Goal: Task Accomplishment & Management: Use online tool/utility

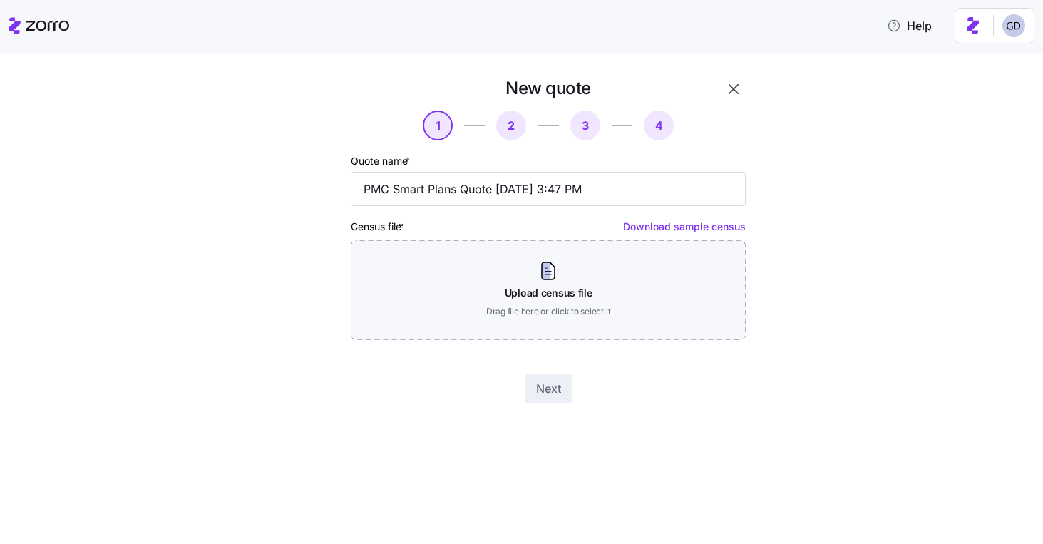
drag, startPoint x: 456, startPoint y: 190, endPoint x: 334, endPoint y: 190, distance: 121.2
click at [334, 190] on div "New quote 1 2 3 4 Quote name * PMC Smart Plans Quote 10/07/2025 3:47 PM Census …" at bounding box center [508, 239] width 488 height 337
drag, startPoint x: 557, startPoint y: 190, endPoint x: 734, endPoint y: 191, distance: 176.1
click at [732, 190] on body "Help New quote 1 2 3 4 Quote name * Plastic Moldings Salaried EEs Quote 10/07/2…" at bounding box center [521, 267] width 1043 height 535
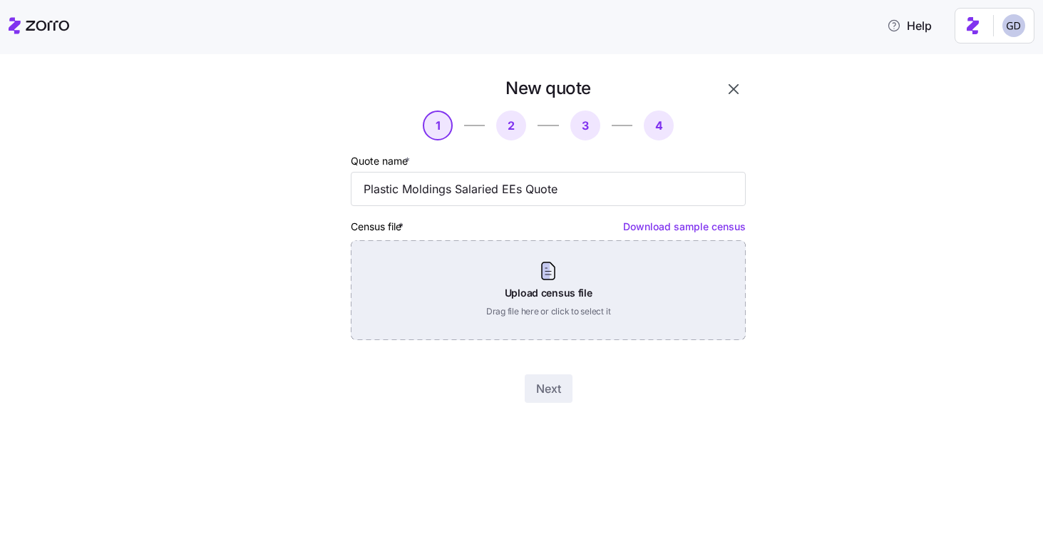
type input "Plastic Moldings Salaried EEs Quote"
click at [512, 323] on div "Upload census file Drag file here or click to select it" at bounding box center [548, 290] width 395 height 100
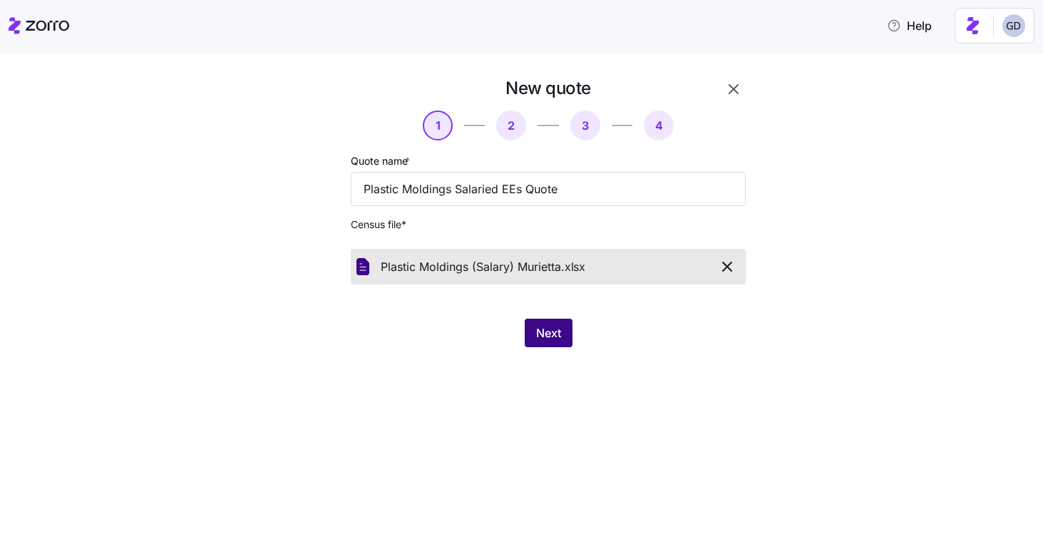
click at [545, 331] on span "Next" at bounding box center [548, 332] width 25 height 17
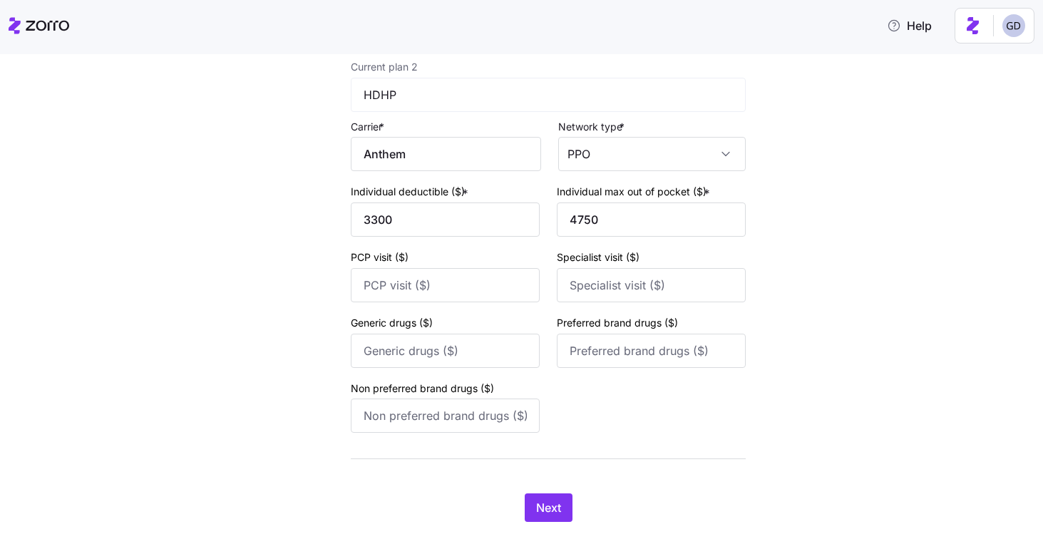
scroll to position [570, 0]
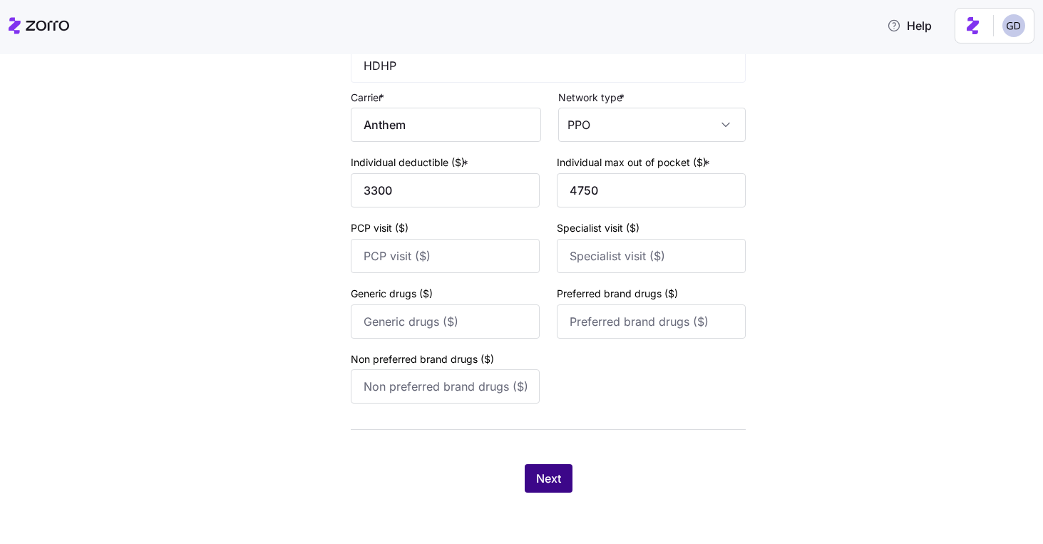
click at [555, 480] on span "Next" at bounding box center [548, 478] width 25 height 17
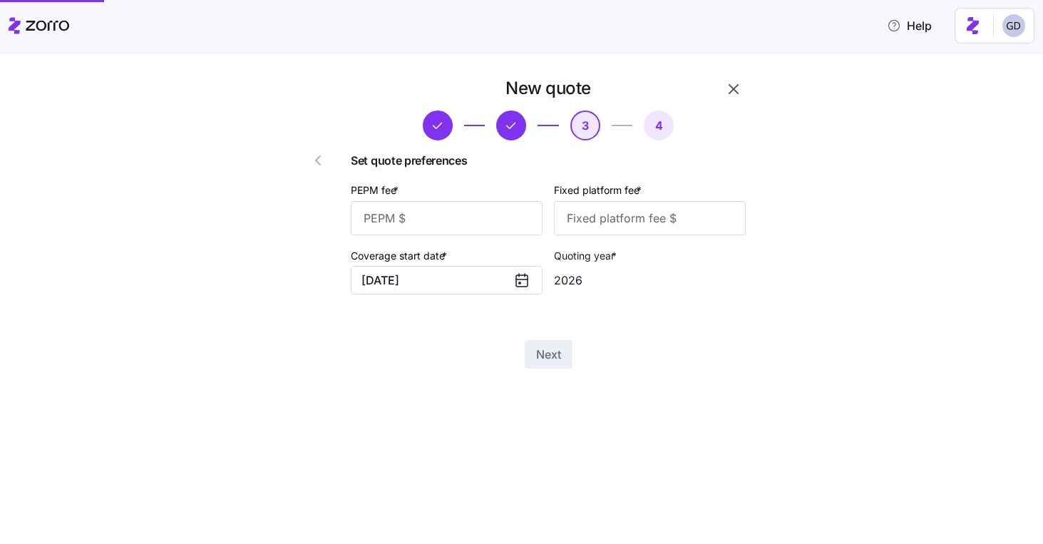
scroll to position [0, 0]
click at [449, 234] on input "PEPM fee *" at bounding box center [447, 218] width 192 height 34
type input "65"
click at [644, 225] on input "Fixed platform fee *" at bounding box center [650, 218] width 192 height 34
type input "100"
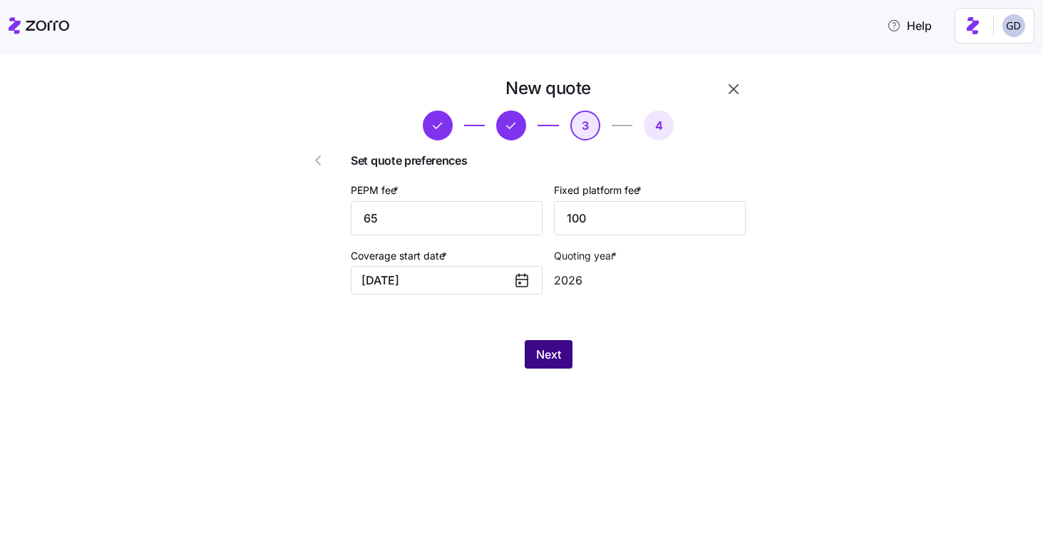
click at [555, 357] on span "Next" at bounding box center [548, 354] width 25 height 17
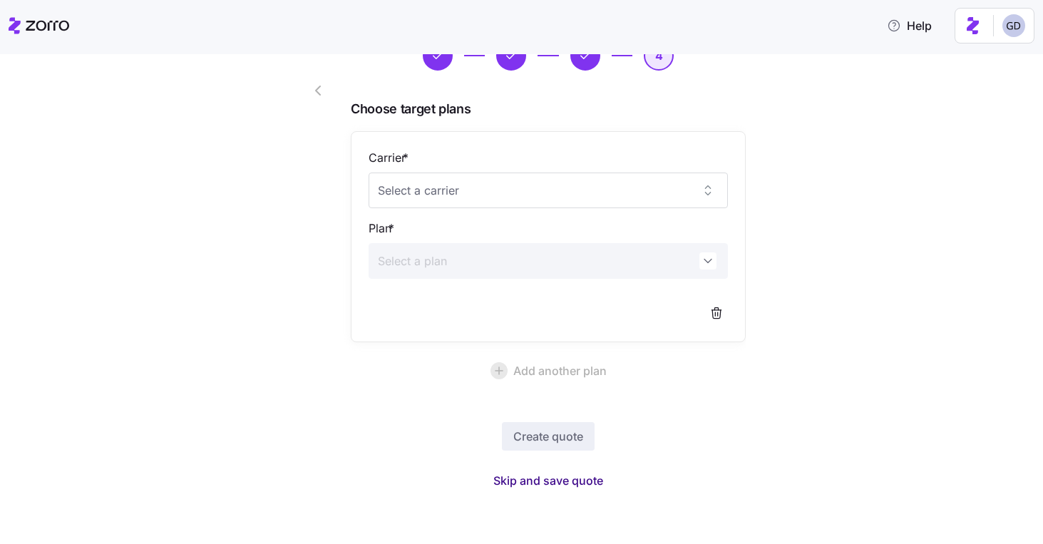
click at [561, 481] on span "Skip and save quote" at bounding box center [548, 480] width 110 height 17
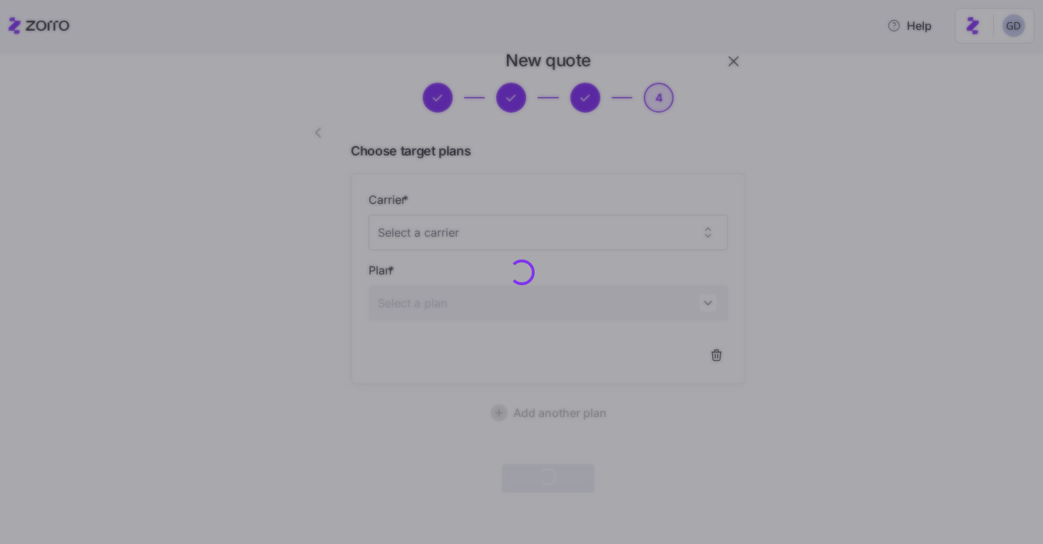
scroll to position [27, 0]
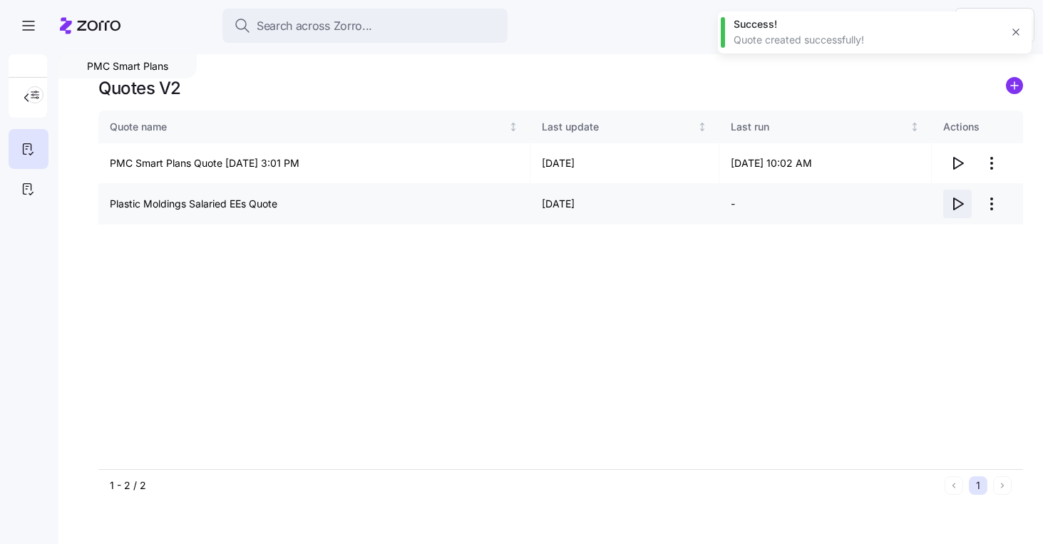
click at [955, 205] on icon "button" at bounding box center [957, 203] width 17 height 17
click at [954, 198] on icon "button" at bounding box center [958, 203] width 9 height 11
click at [988, 205] on html "Search across Zorro... Help PMC Smart Plans Quotes V2 Quote name Last update La…" at bounding box center [521, 267] width 1043 height 535
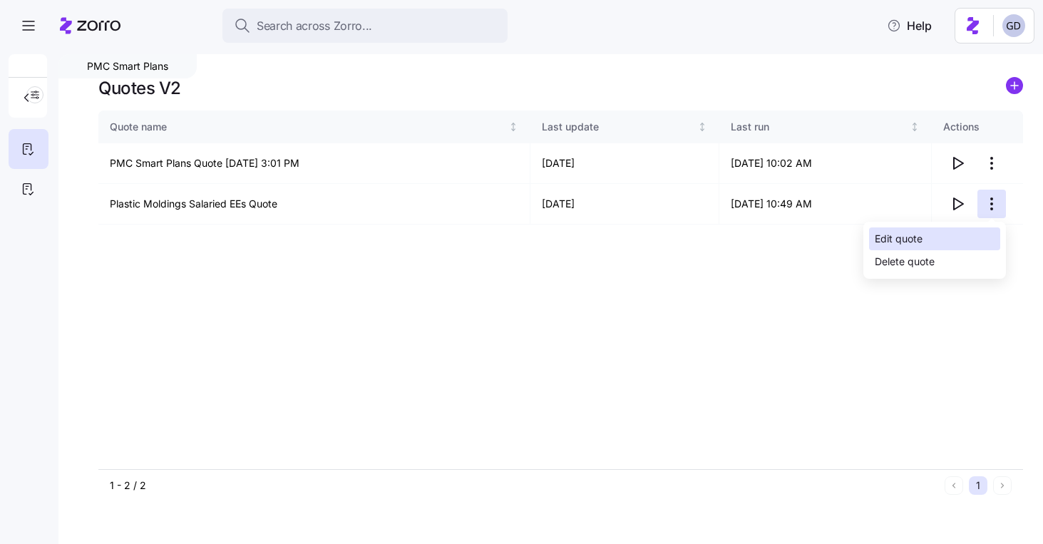
click at [895, 242] on div "Edit quote" at bounding box center [899, 239] width 48 height 16
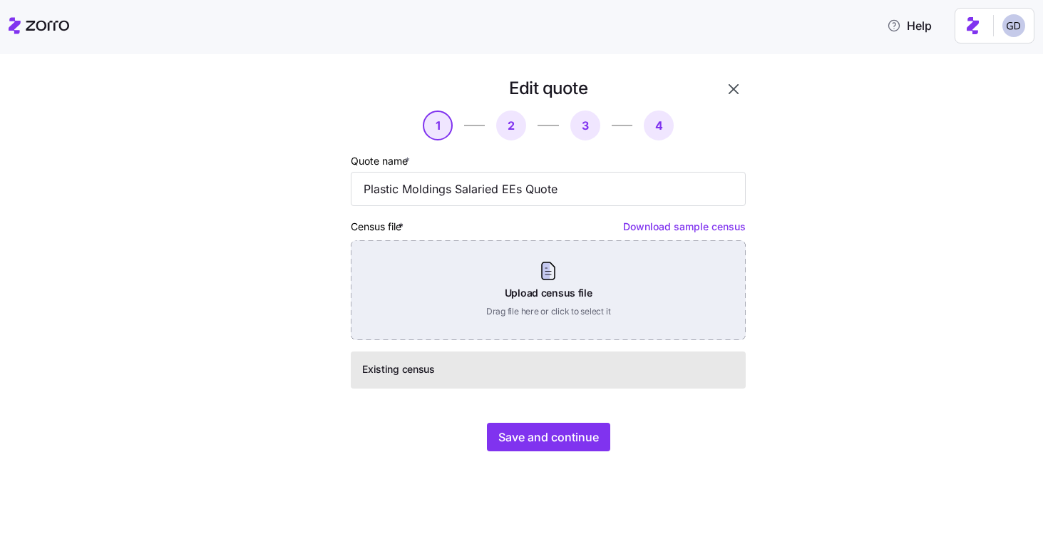
click at [530, 302] on div "Upload census file Drag file here or click to select it" at bounding box center [548, 290] width 395 height 100
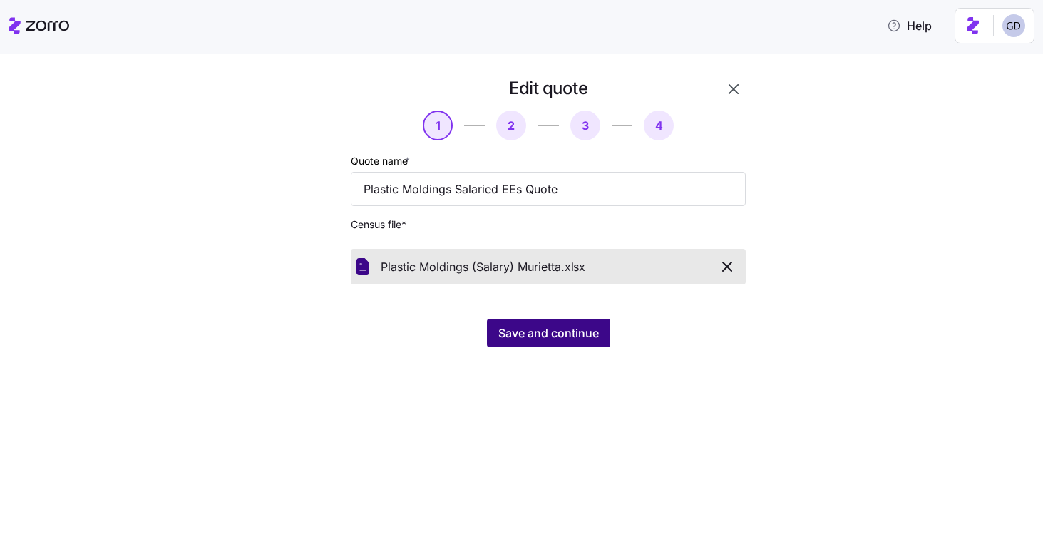
click at [563, 333] on span "Save and continue" at bounding box center [548, 332] width 101 height 17
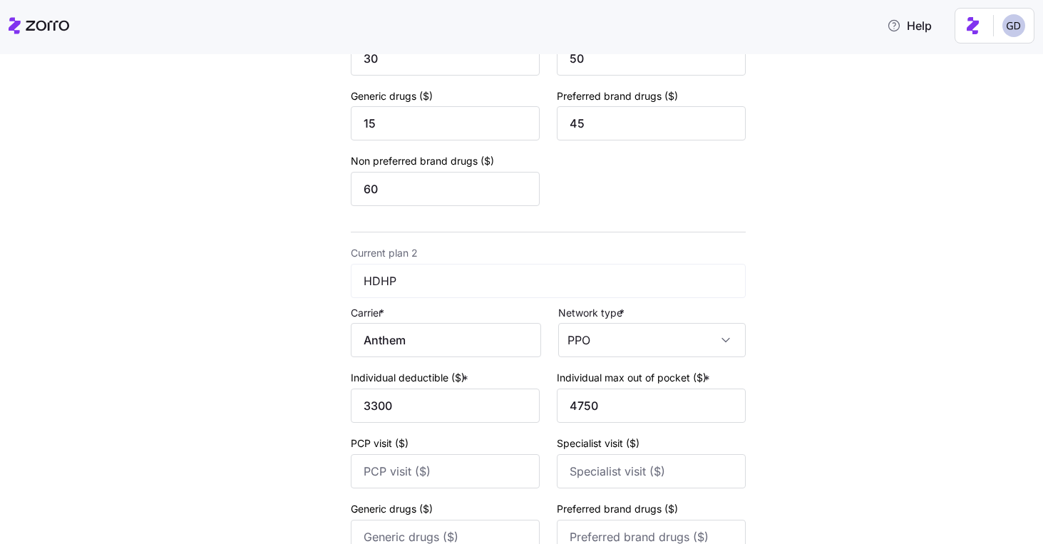
scroll to position [570, 0]
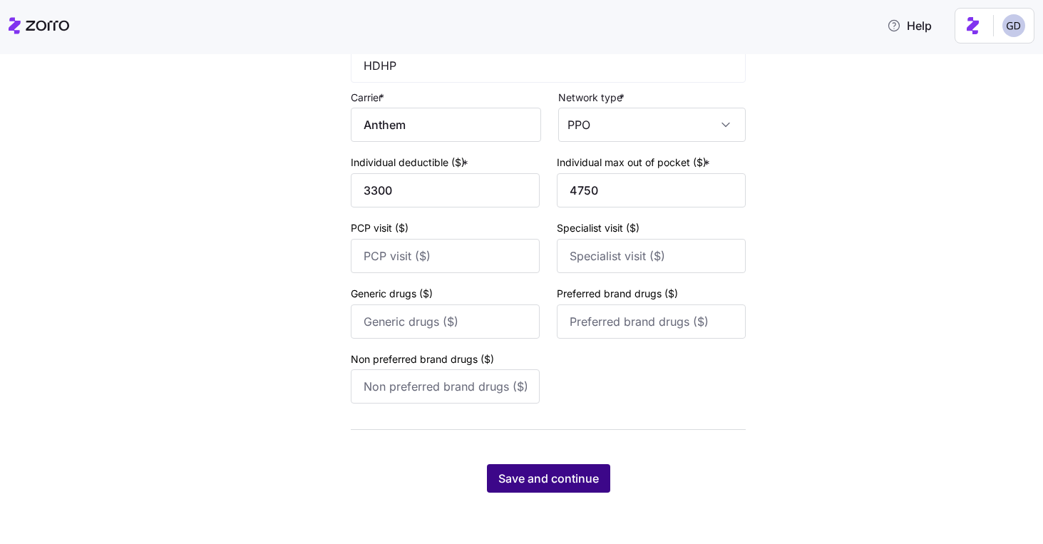
click at [567, 464] on button "Save and continue" at bounding box center [548, 478] width 123 height 29
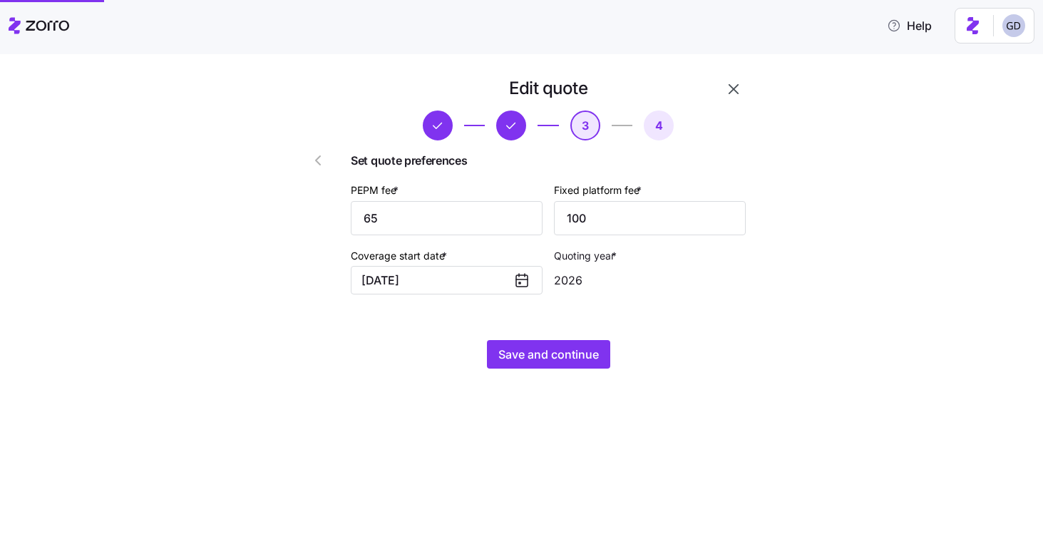
scroll to position [0, 0]
click at [547, 354] on span "Save and continue" at bounding box center [548, 354] width 101 height 17
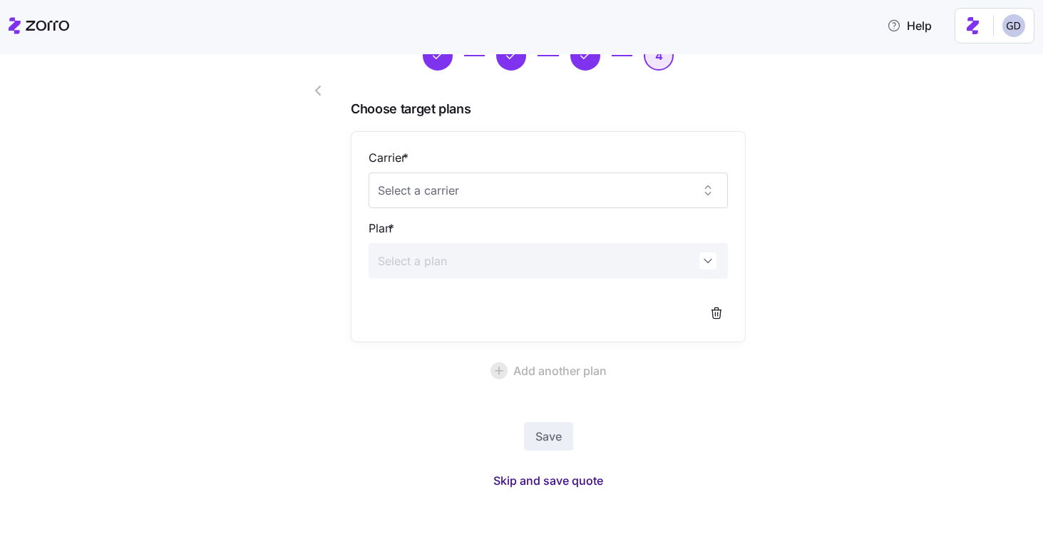
click at [588, 481] on span "Skip and save quote" at bounding box center [548, 480] width 110 height 17
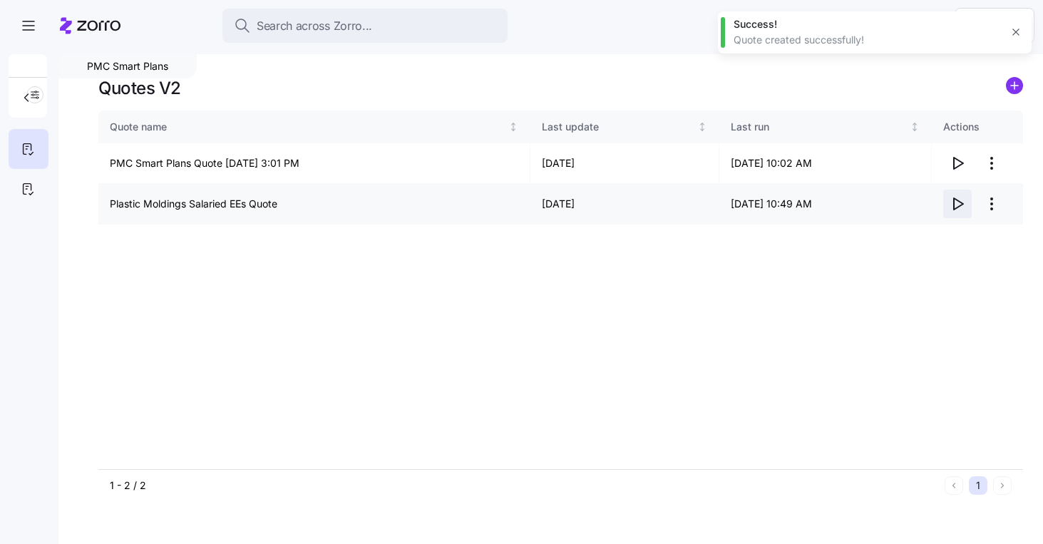
click at [955, 203] on icon "button" at bounding box center [957, 203] width 17 height 17
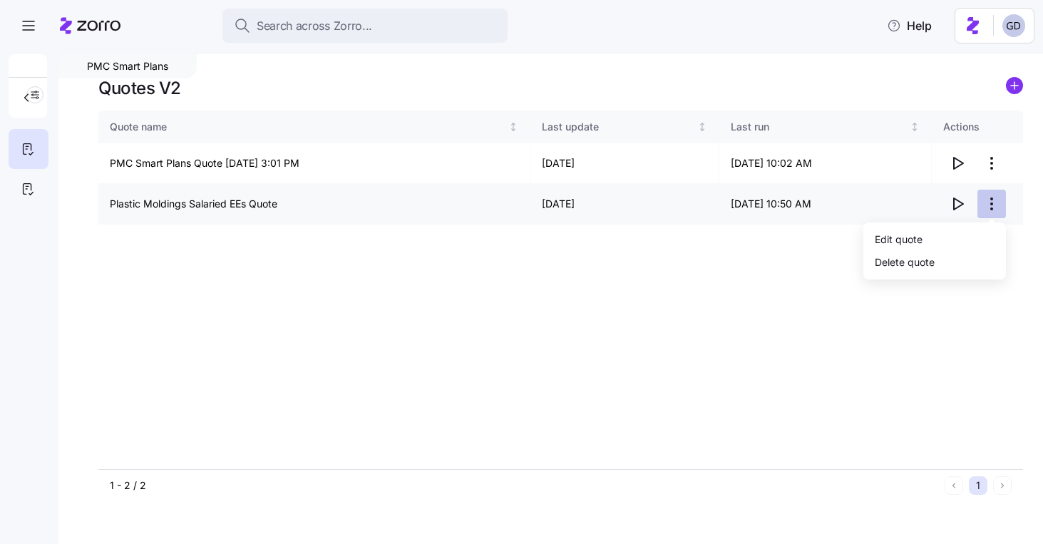
click at [999, 202] on html "Search across Zorro... Help PMC Smart Plans Quotes V2 Quote name Last update La…" at bounding box center [521, 267] width 1043 height 535
click at [917, 240] on div "Edit quote" at bounding box center [899, 239] width 48 height 16
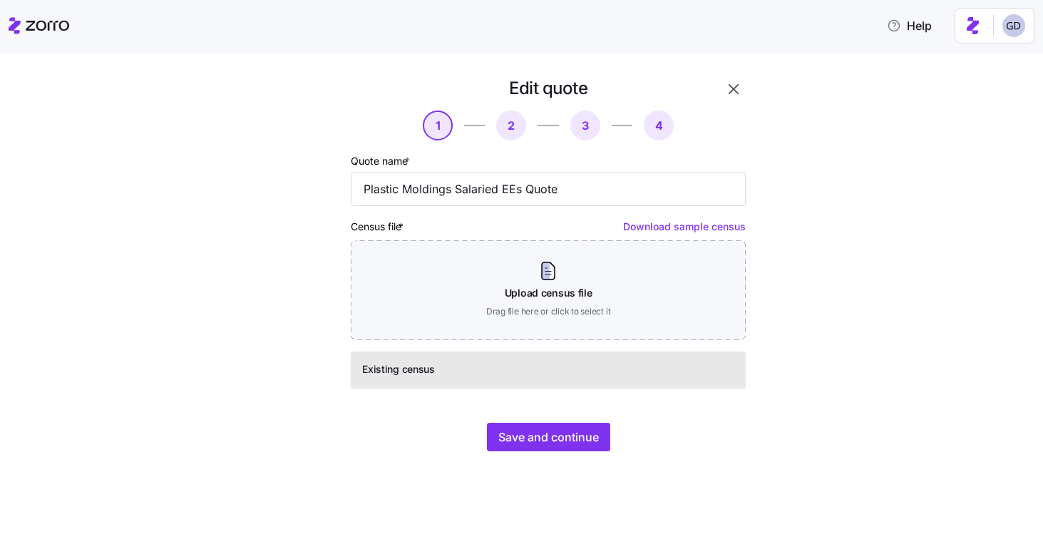
click at [721, 85] on button "button" at bounding box center [733, 89] width 24 height 24
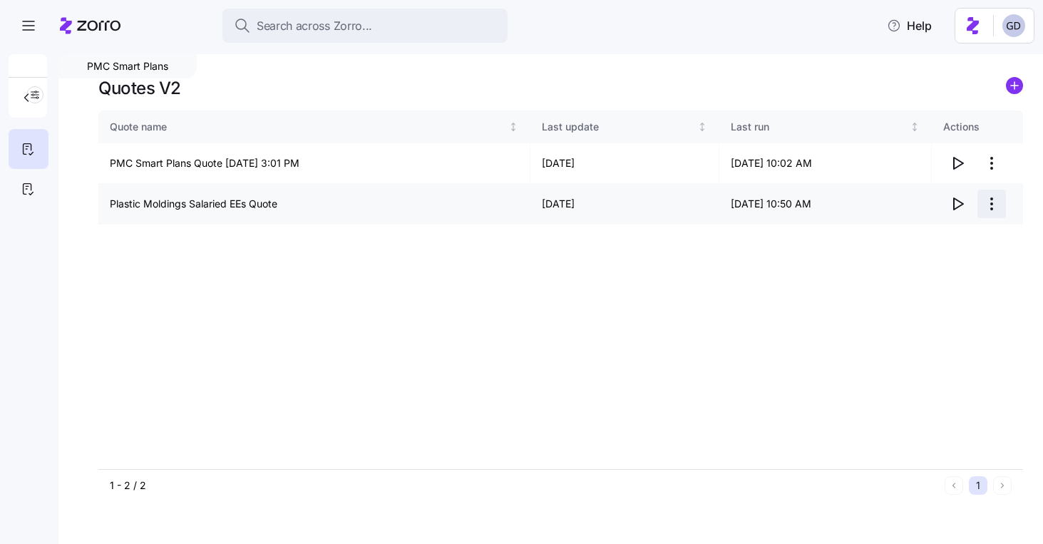
click at [988, 200] on html "Search across Zorro... Help PMC Smart Plans Quotes V2 Quote name Last update La…" at bounding box center [521, 267] width 1043 height 535
click at [895, 237] on div "Edit quote" at bounding box center [899, 239] width 48 height 16
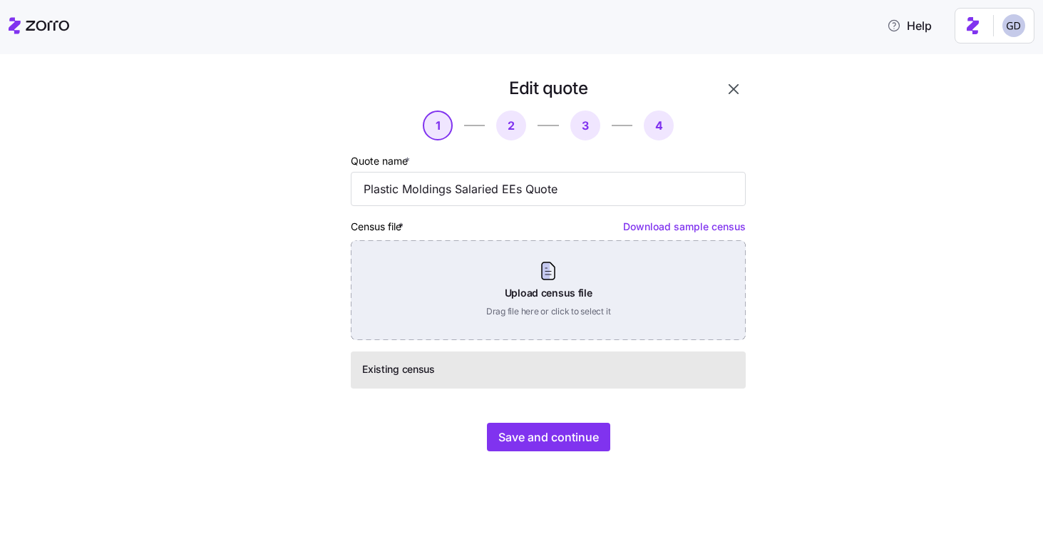
click at [532, 291] on div "Upload census file Drag file here or click to select it" at bounding box center [548, 290] width 395 height 100
click at [552, 286] on div "Upload census file Drag file here or click to select it" at bounding box center [548, 290] width 395 height 100
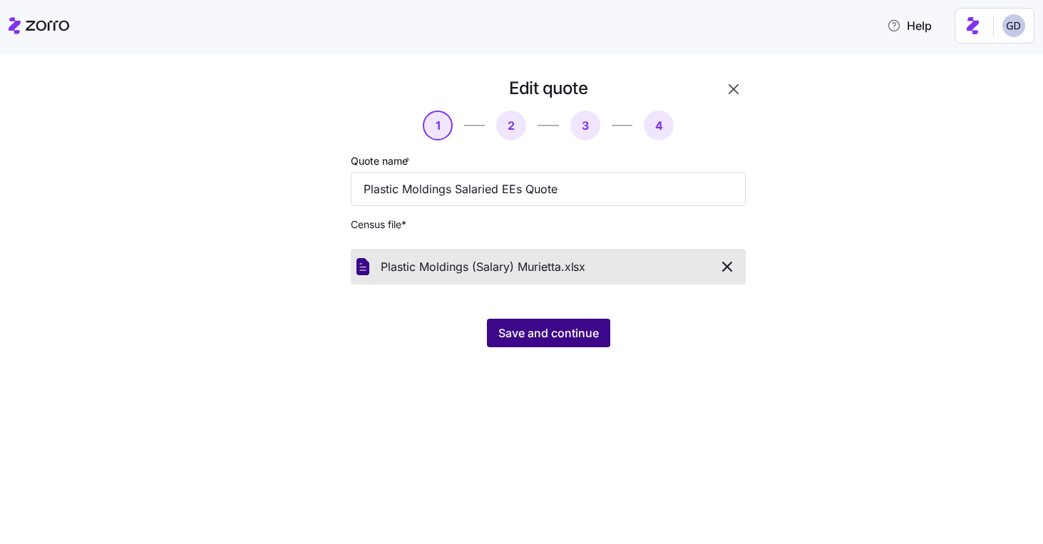
click at [589, 331] on span "Save and continue" at bounding box center [548, 332] width 101 height 17
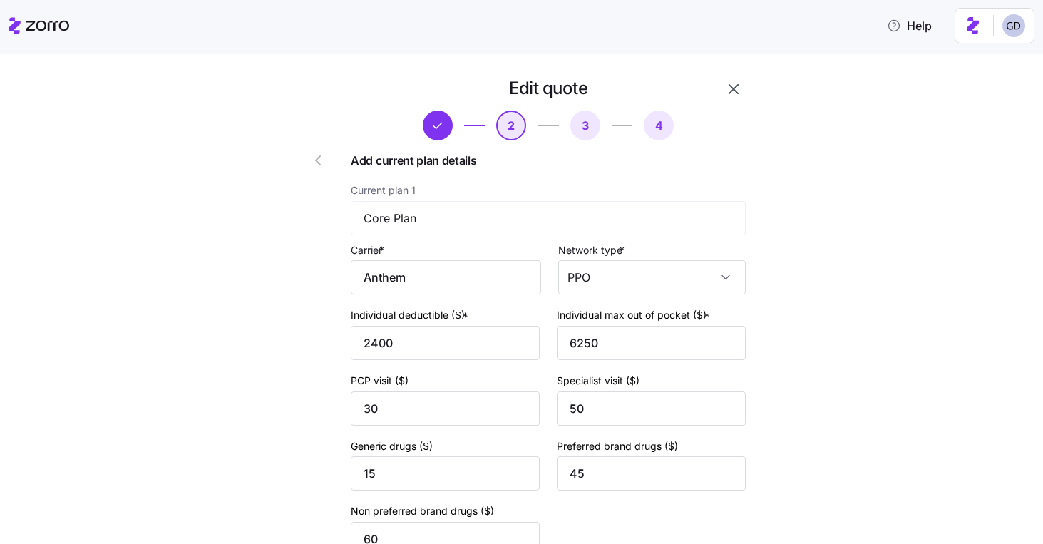
scroll to position [570, 0]
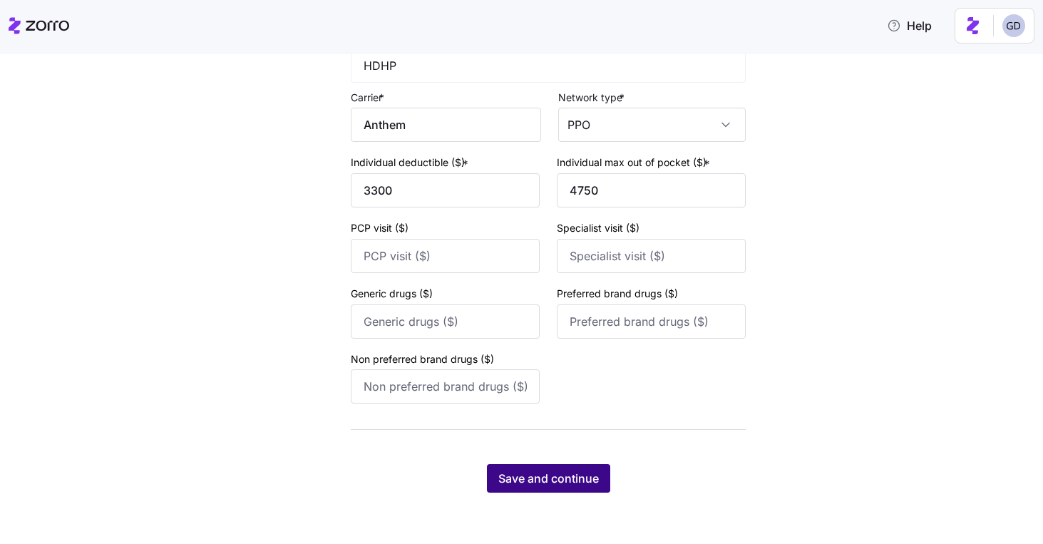
click at [561, 472] on span "Save and continue" at bounding box center [548, 478] width 101 height 17
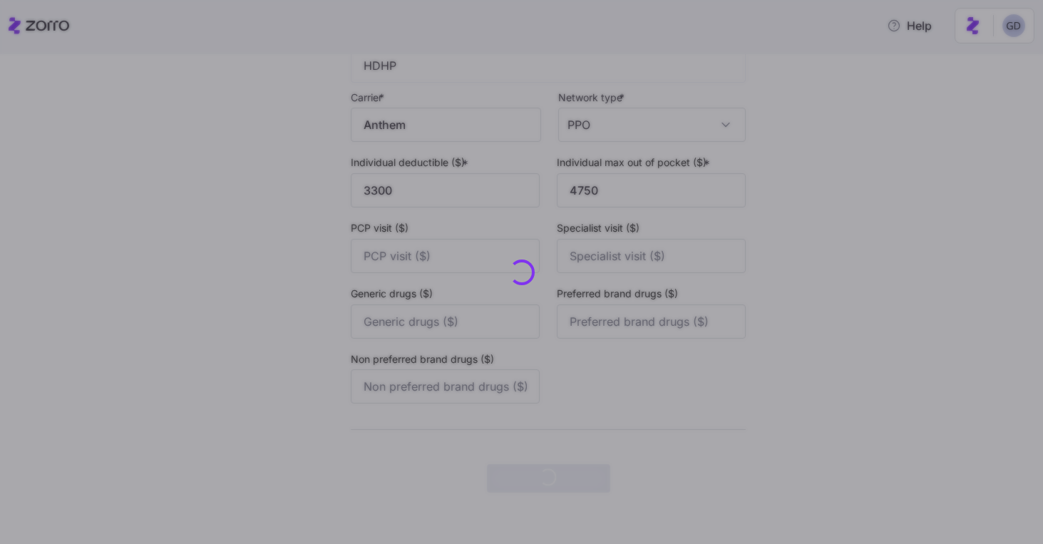
scroll to position [0, 0]
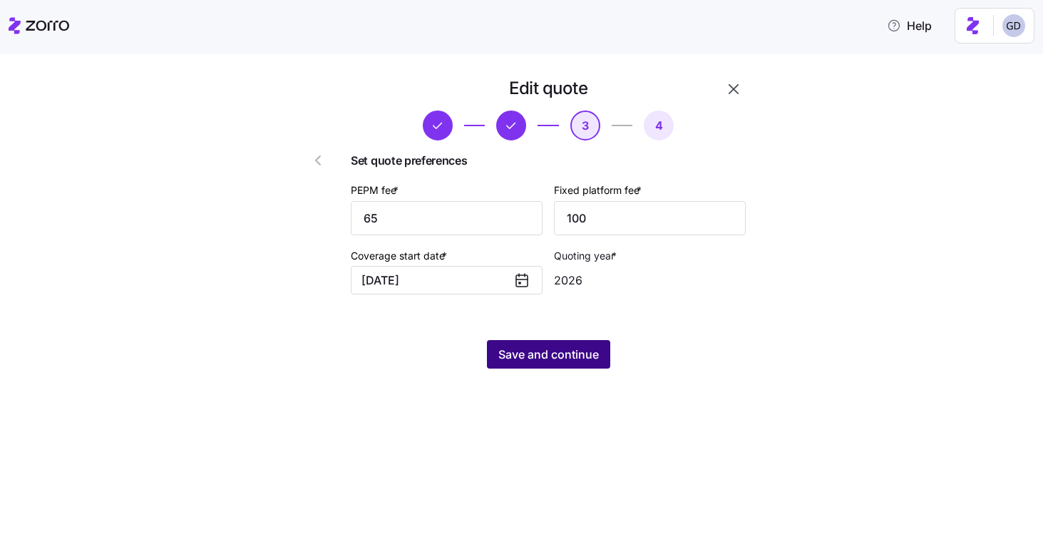
click at [570, 355] on span "Save and continue" at bounding box center [548, 354] width 101 height 17
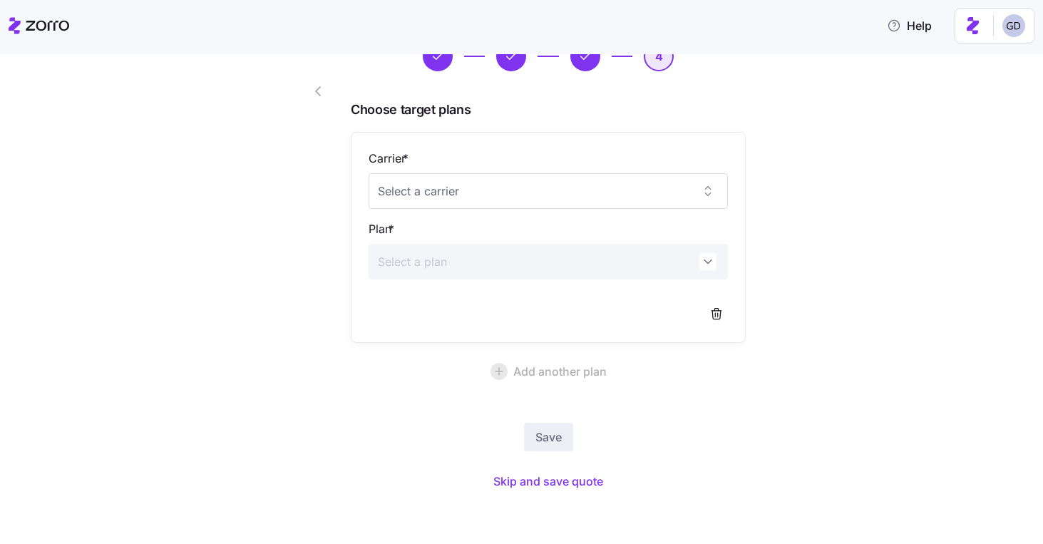
scroll to position [70, 0]
click at [571, 467] on div "Save Skip and save quote" at bounding box center [548, 457] width 395 height 71
click at [551, 478] on span "Skip and save quote" at bounding box center [548, 480] width 110 height 17
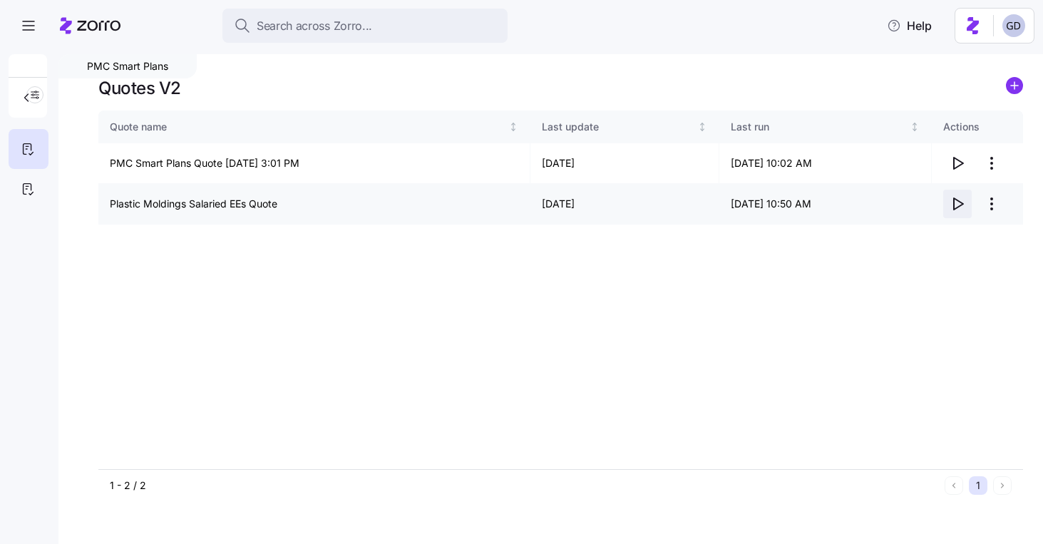
click at [959, 208] on icon "button" at bounding box center [957, 203] width 17 height 17
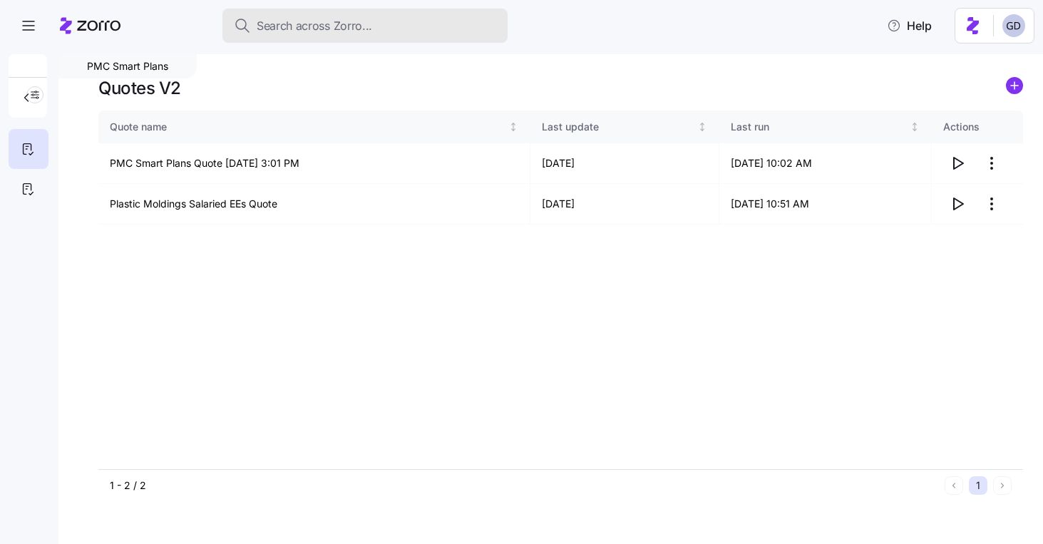
click at [443, 18] on div "Search across Zorro..." at bounding box center [365, 26] width 262 height 18
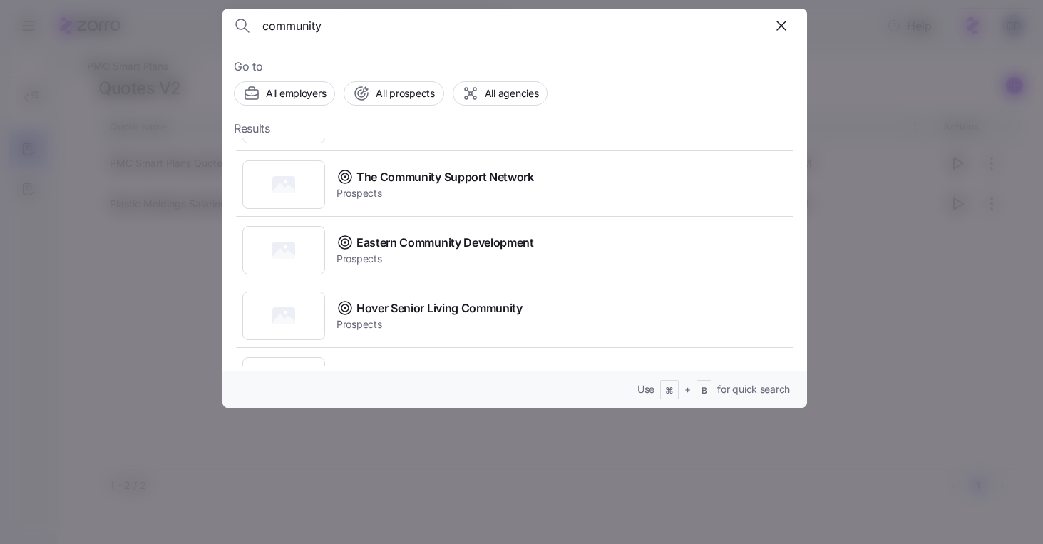
scroll to position [364, 0]
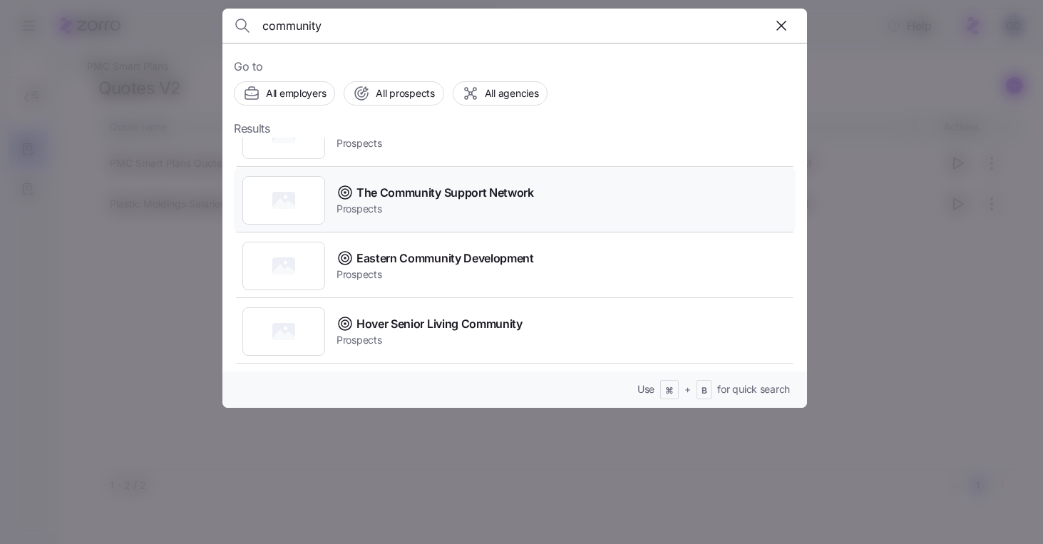
type input "community"
click at [428, 202] on span "Prospects" at bounding box center [434, 209] width 197 height 14
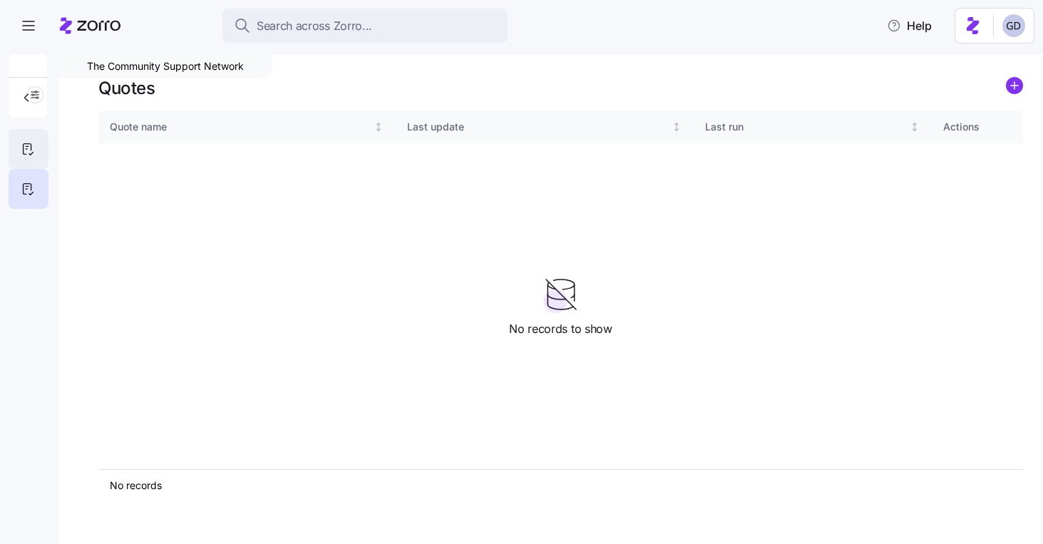
click at [21, 154] on icon at bounding box center [28, 148] width 16 height 17
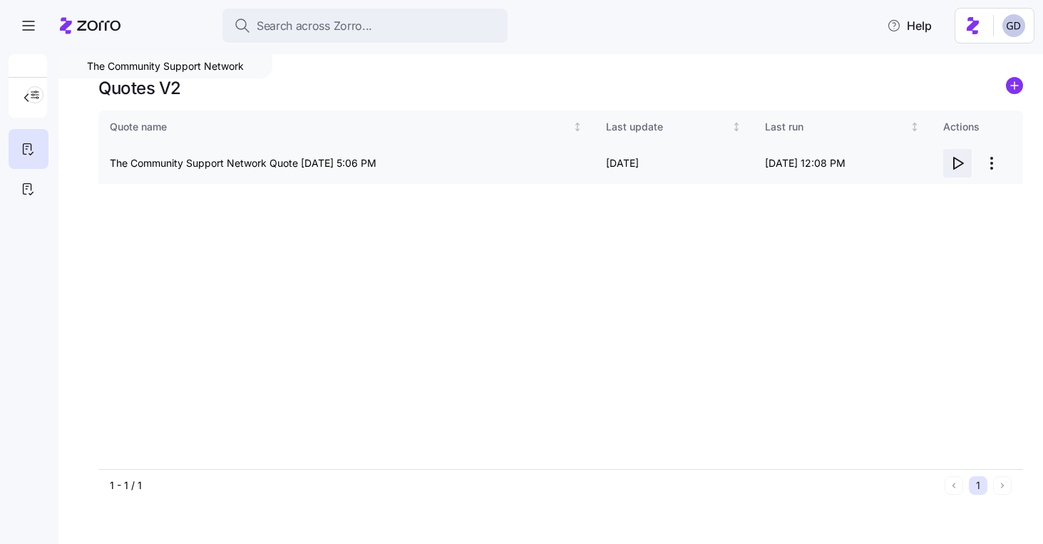
click at [961, 164] on icon "button" at bounding box center [958, 163] width 9 height 11
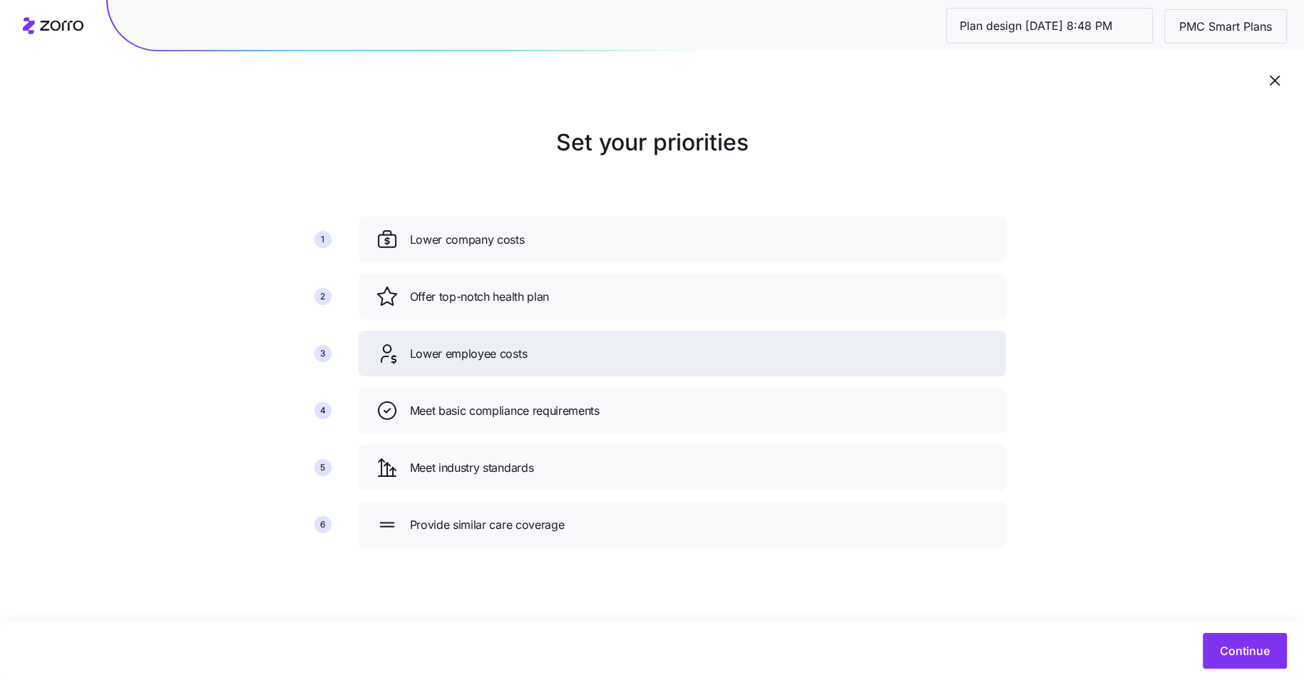
drag, startPoint x: 746, startPoint y: 357, endPoint x: 746, endPoint y: 292, distance: 65.6
click at [746, 342] on div "Lower employee costs" at bounding box center [682, 353] width 613 height 23
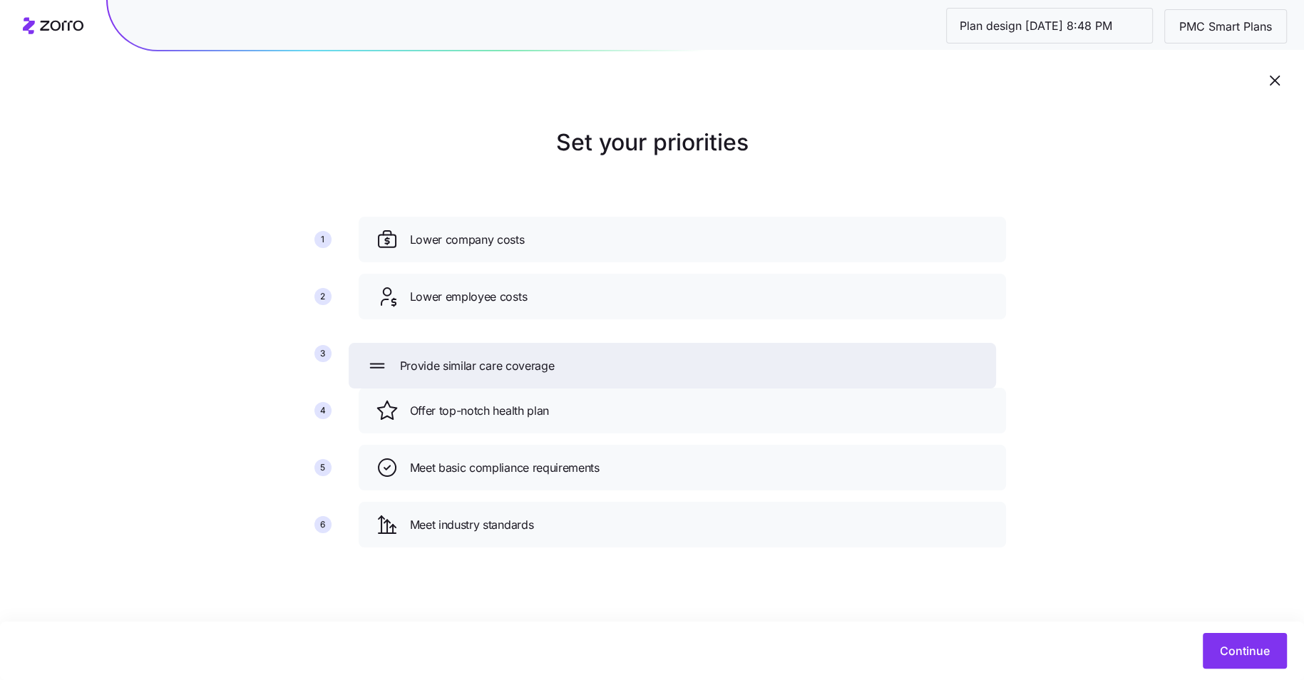
drag, startPoint x: 651, startPoint y: 527, endPoint x: 641, endPoint y: 365, distance: 162.1
click at [641, 366] on div "Provide similar care coverage" at bounding box center [672, 365] width 613 height 23
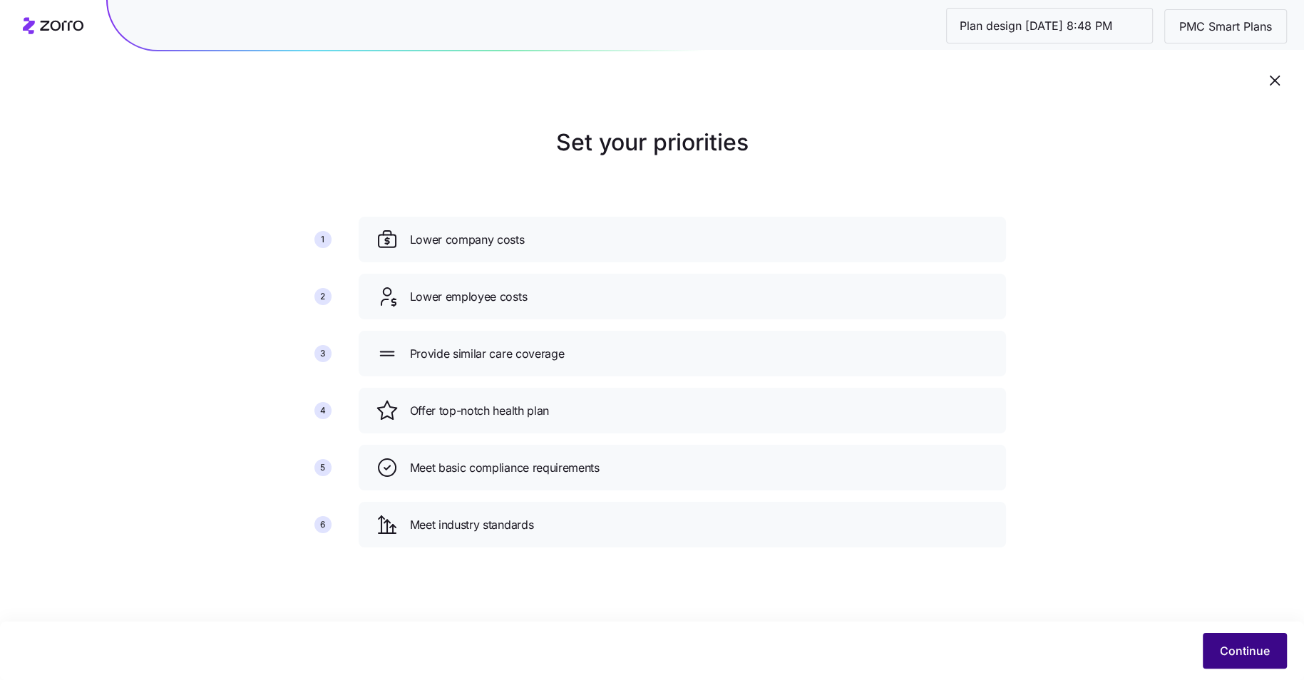
click at [1260, 663] on button "Continue" at bounding box center [1245, 651] width 84 height 36
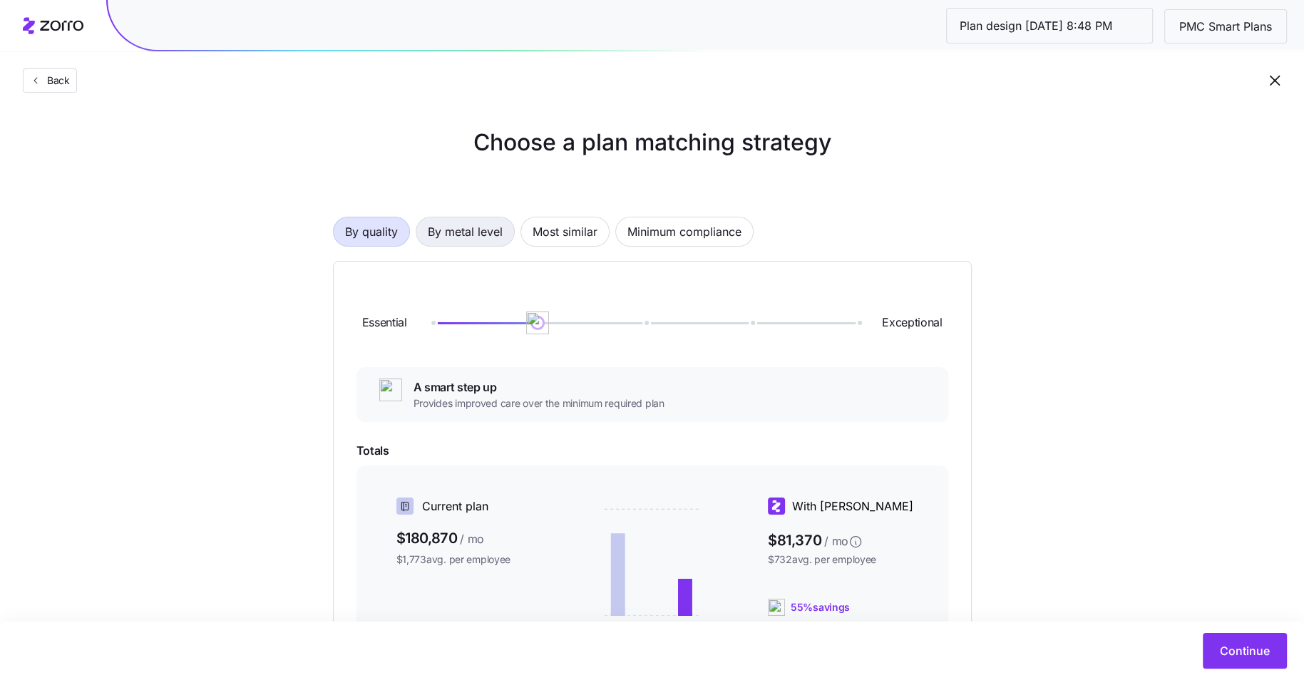
click at [452, 228] on span "By metal level" at bounding box center [465, 231] width 75 height 29
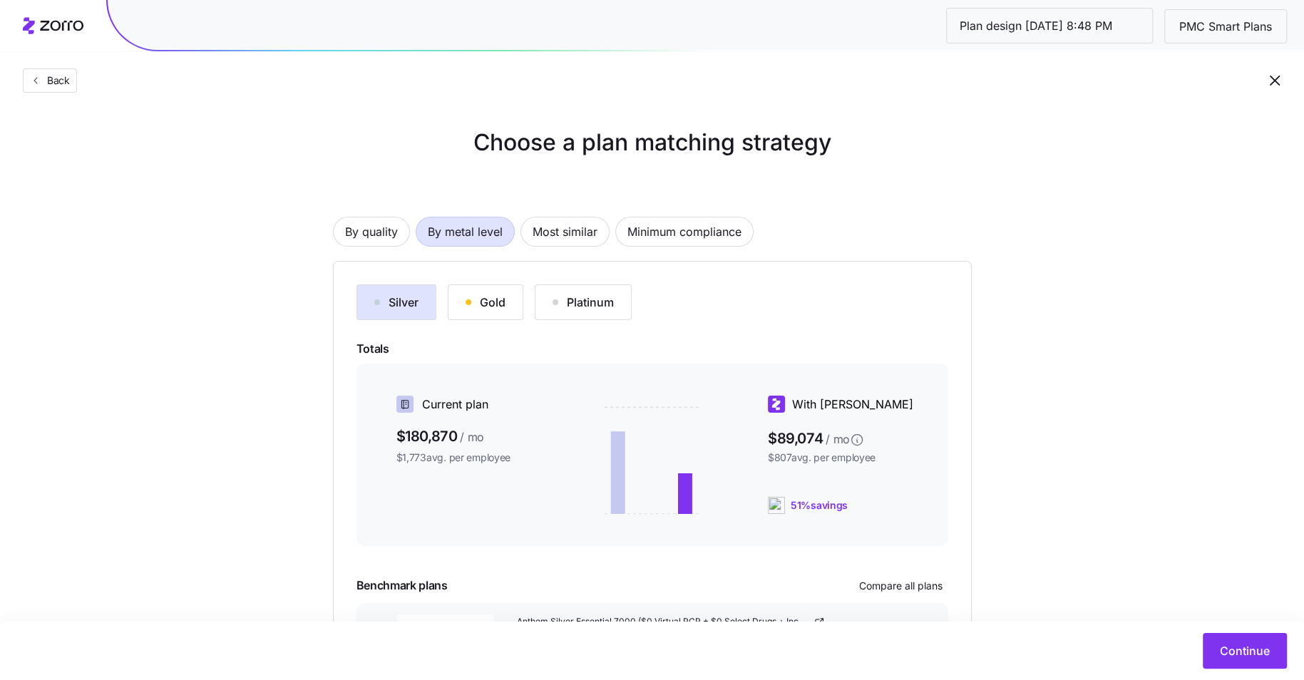
click at [468, 292] on button "Gold" at bounding box center [486, 302] width 76 height 36
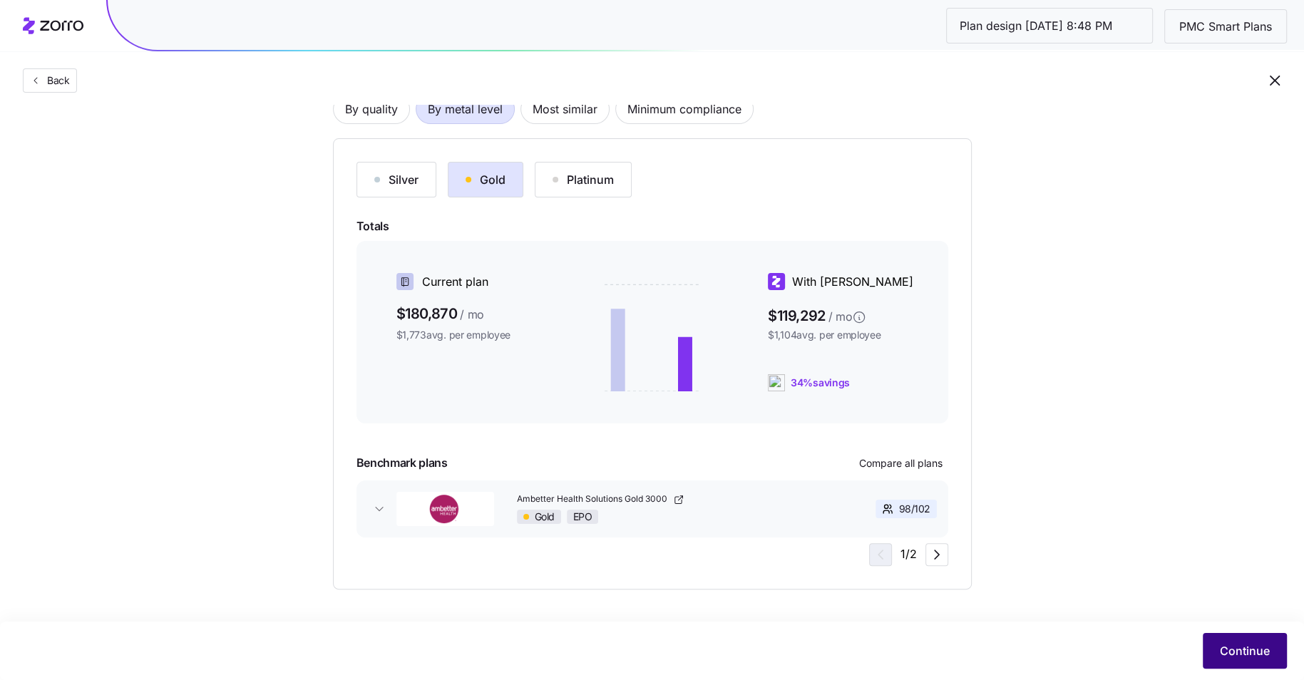
click at [1245, 649] on span "Continue" at bounding box center [1245, 650] width 50 height 17
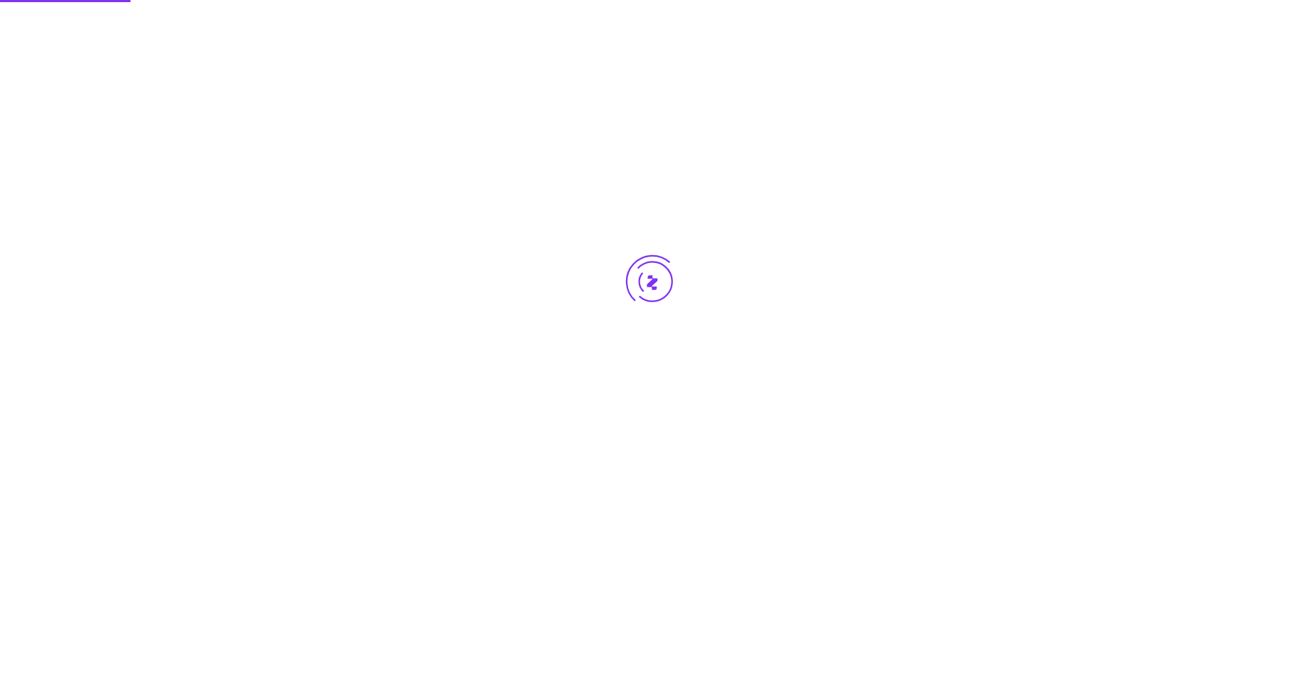
scroll to position [0, 0]
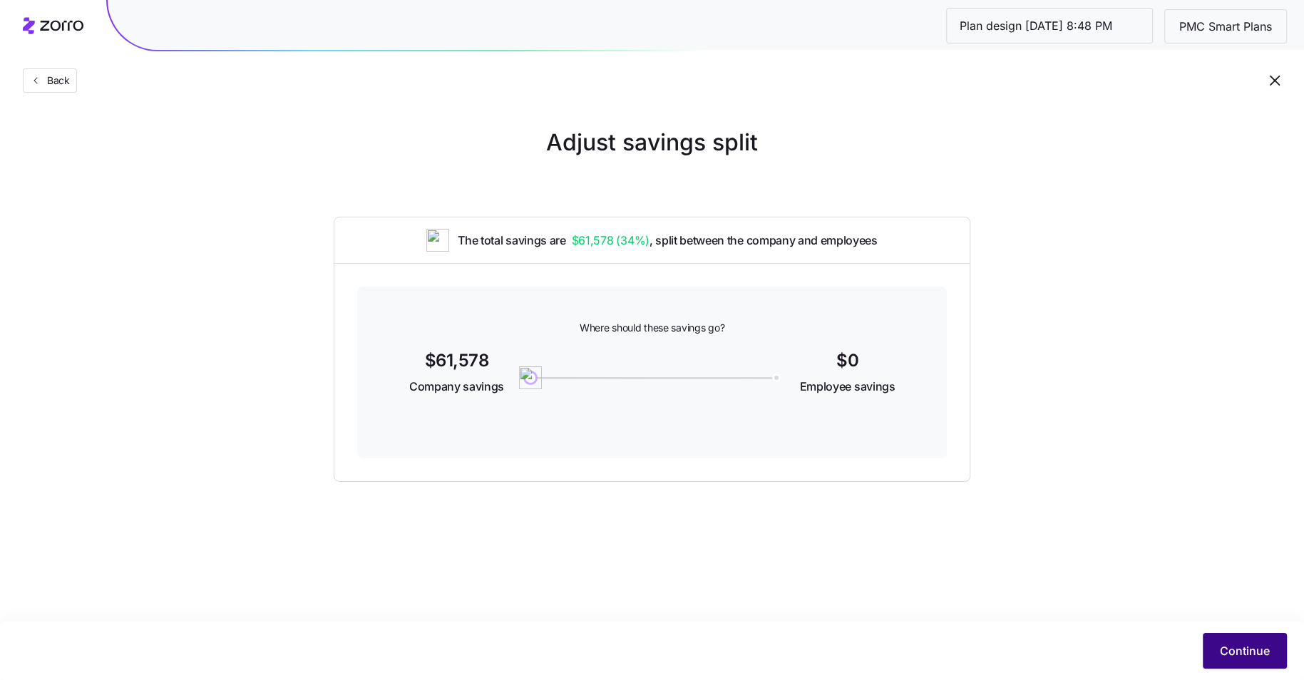
click at [1228, 639] on button "Continue" at bounding box center [1245, 651] width 84 height 36
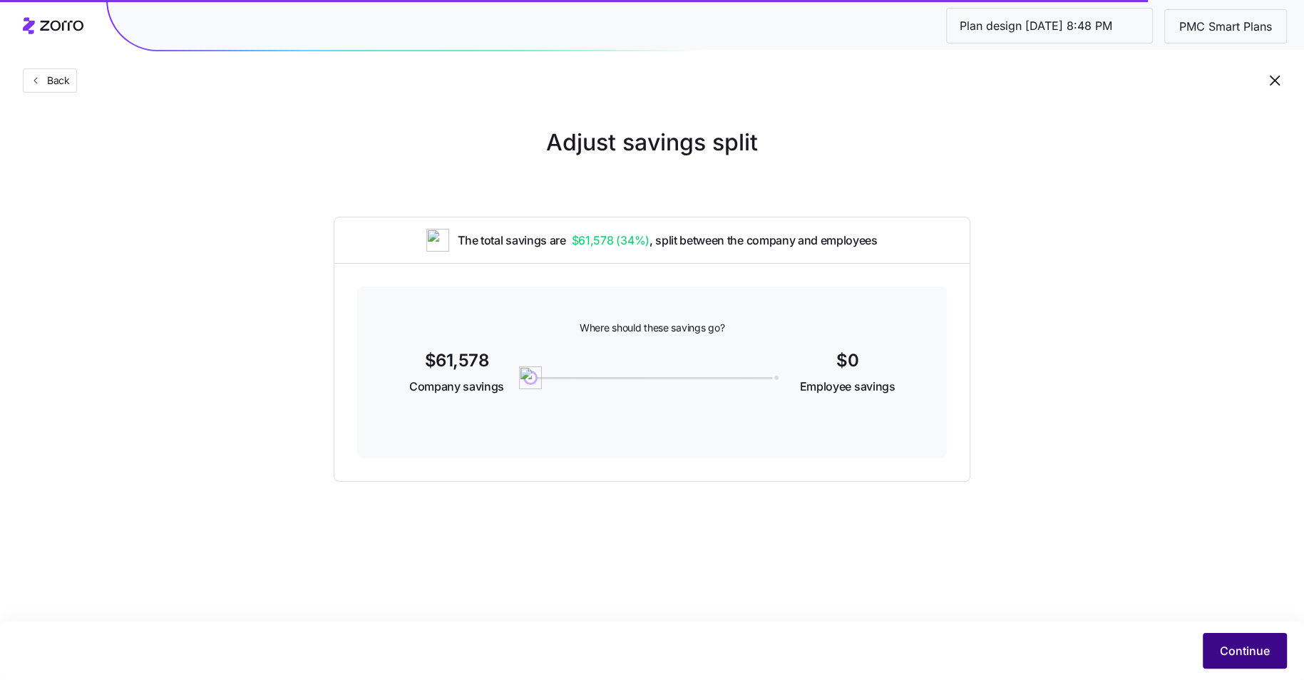
click at [1241, 648] on span "Continue" at bounding box center [1245, 650] width 50 height 17
click at [1244, 651] on span "Continue" at bounding box center [1245, 650] width 50 height 17
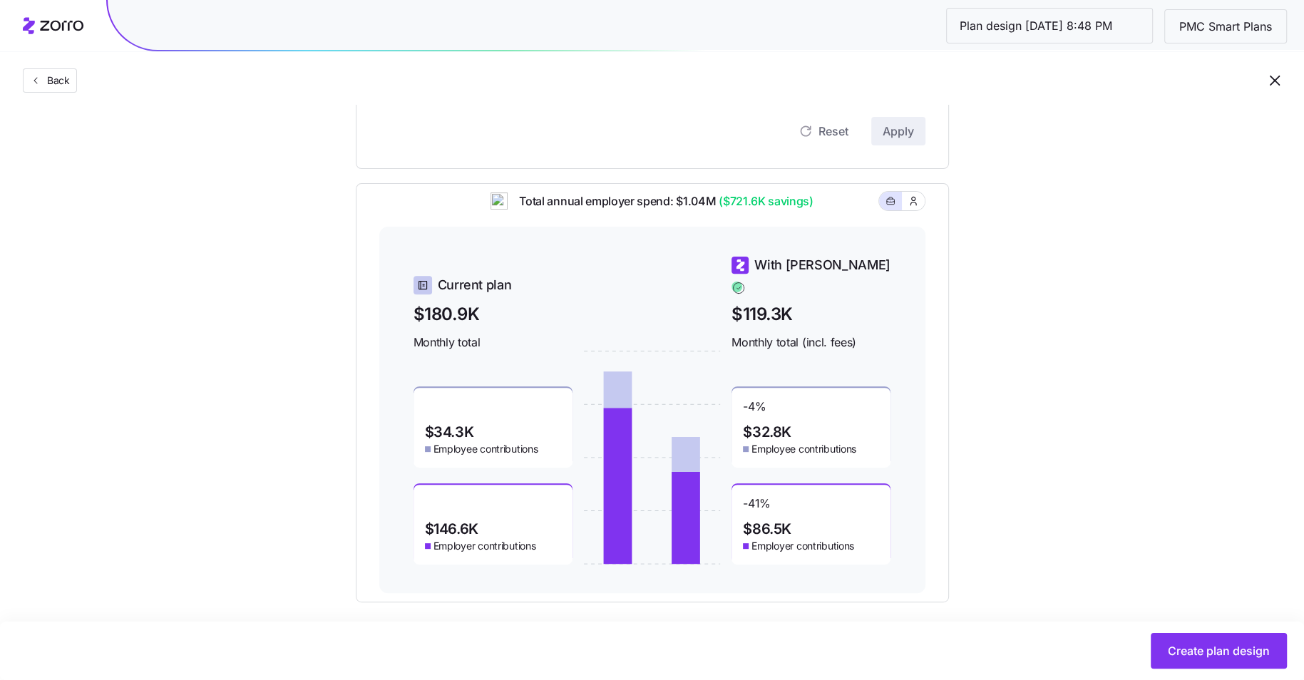
scroll to position [394, 0]
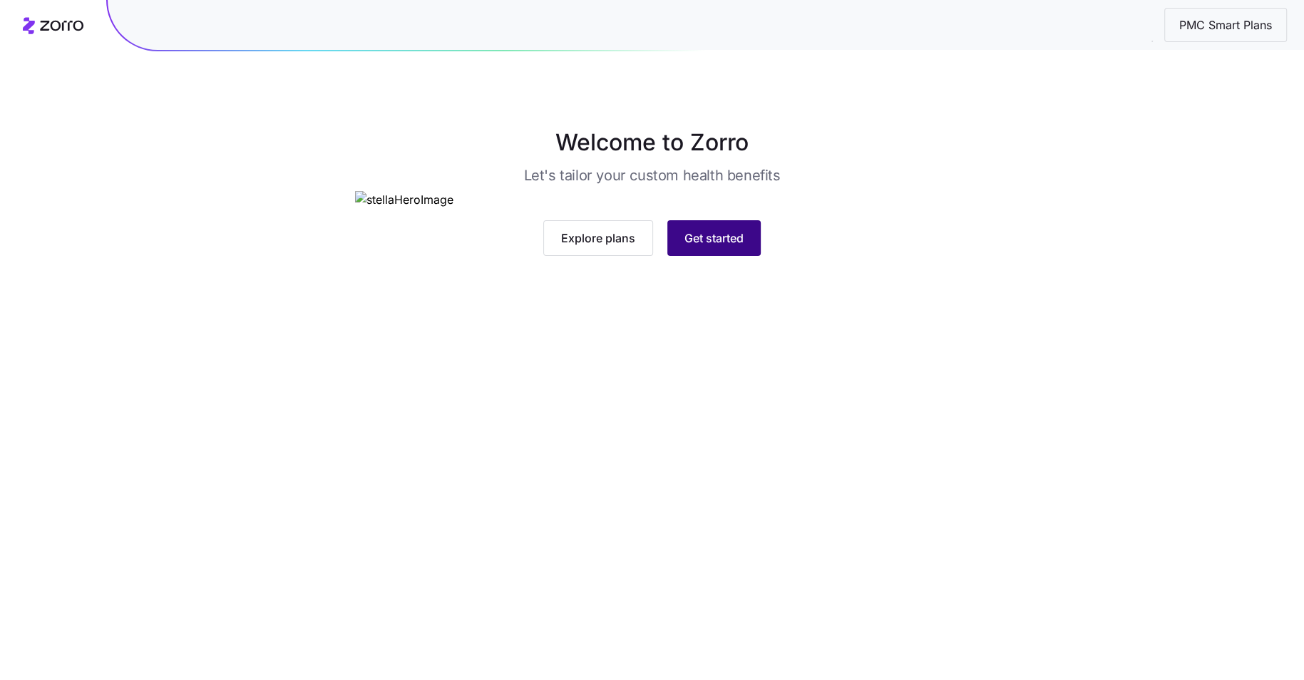
click at [721, 256] on button "Get started" at bounding box center [713, 238] width 93 height 36
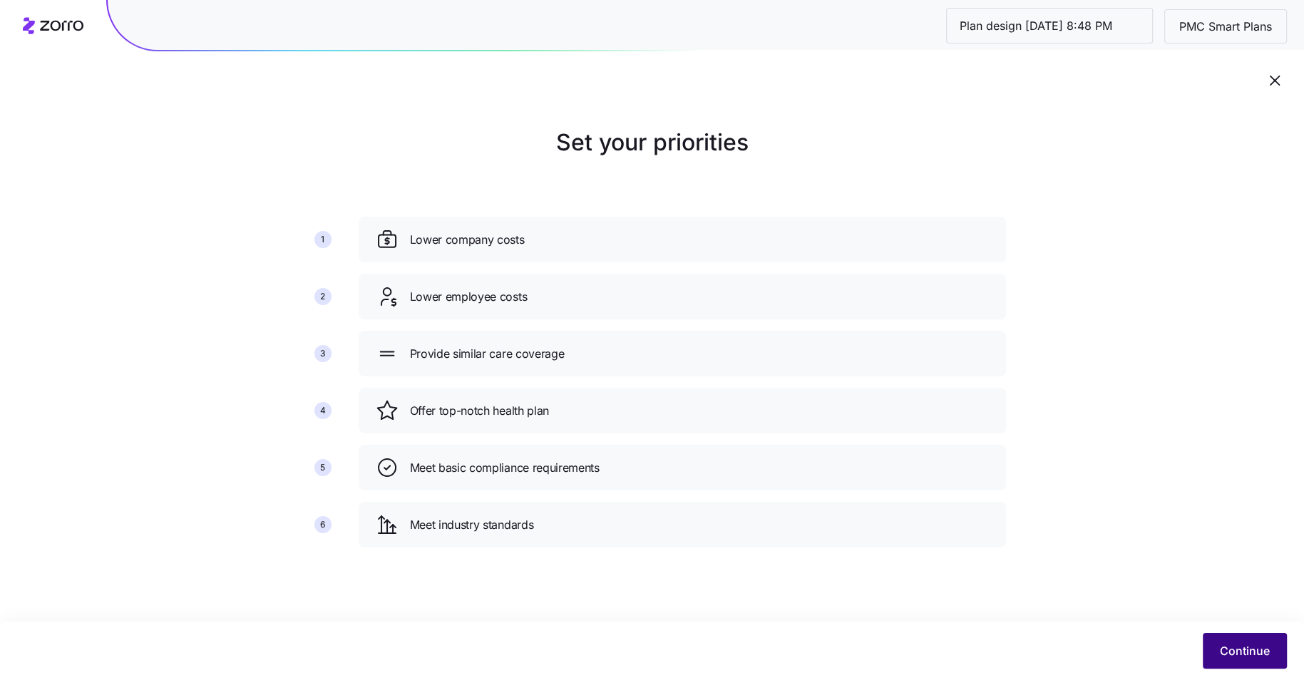
click at [1235, 647] on span "Continue" at bounding box center [1245, 650] width 50 height 17
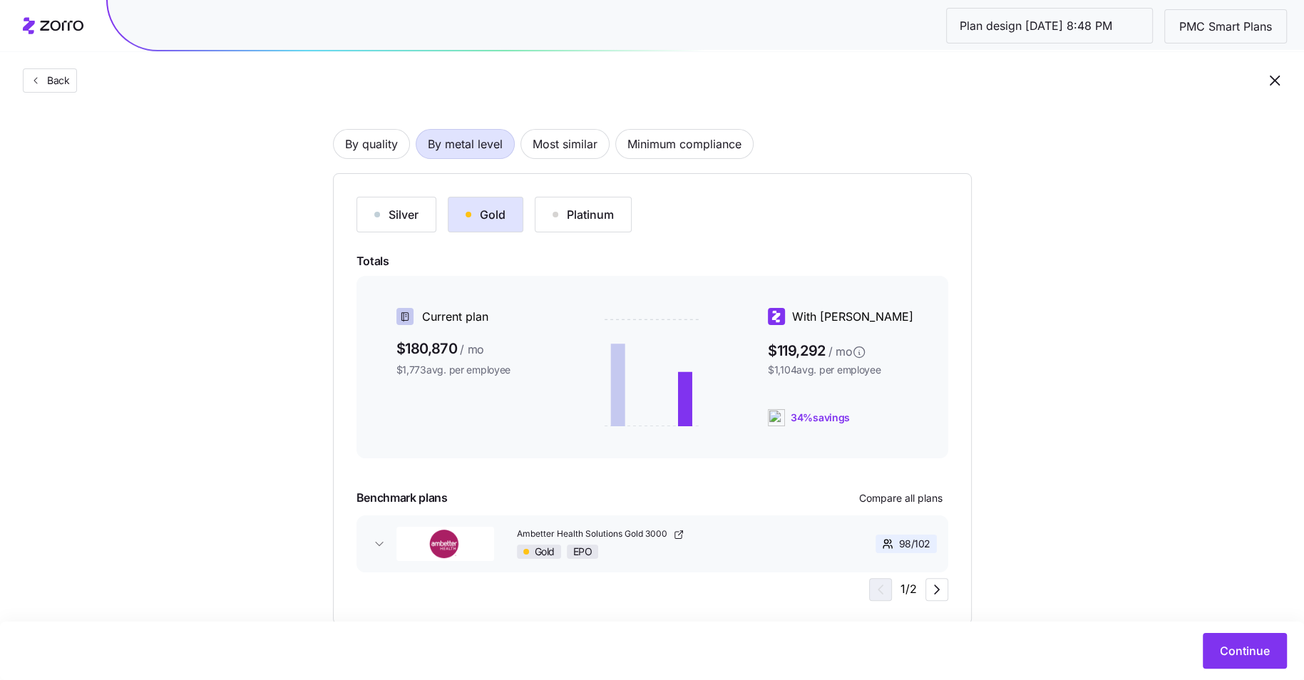
scroll to position [86, 0]
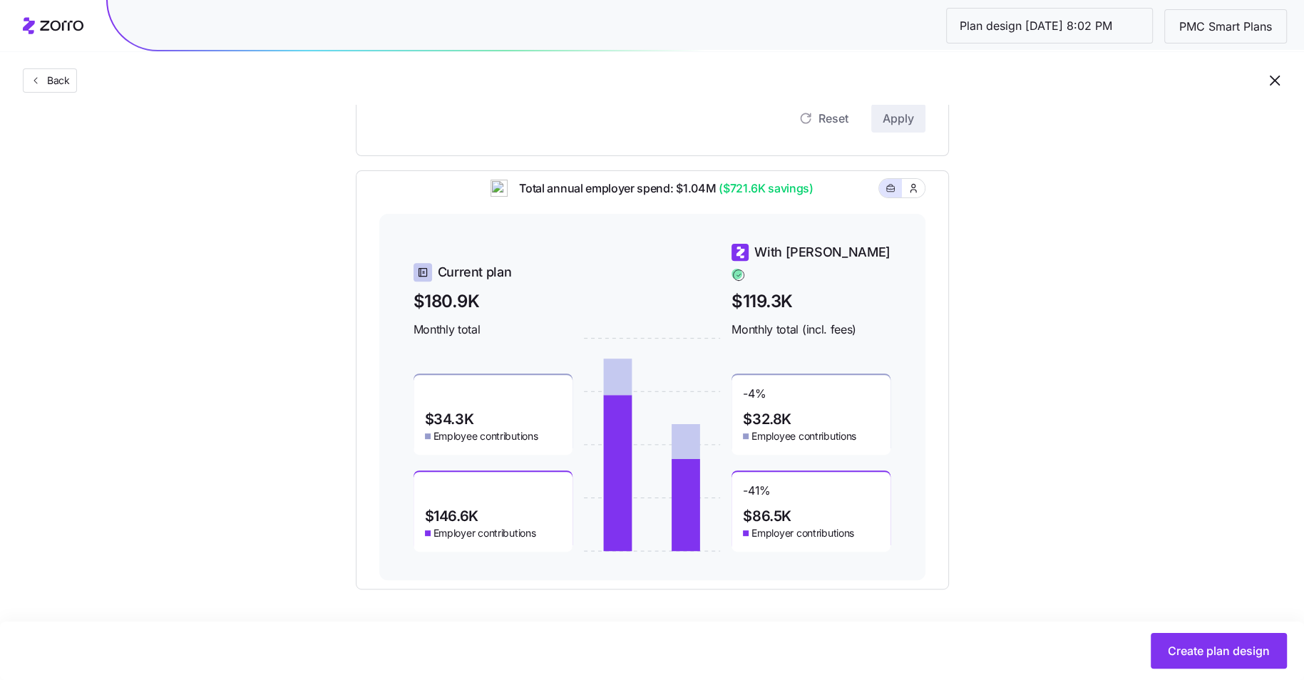
scroll to position [406, 0]
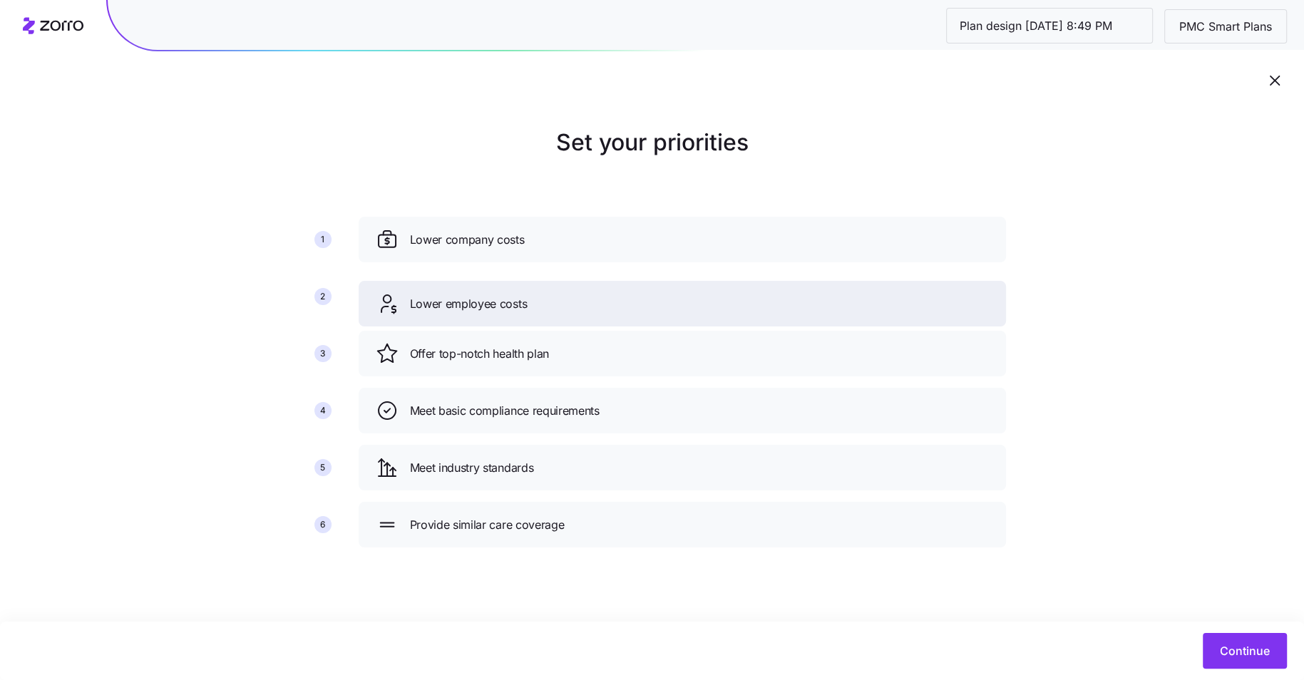
drag, startPoint x: 573, startPoint y: 346, endPoint x: 573, endPoint y: 296, distance: 49.9
click at [573, 296] on div "Lower employee costs" at bounding box center [682, 303] width 613 height 23
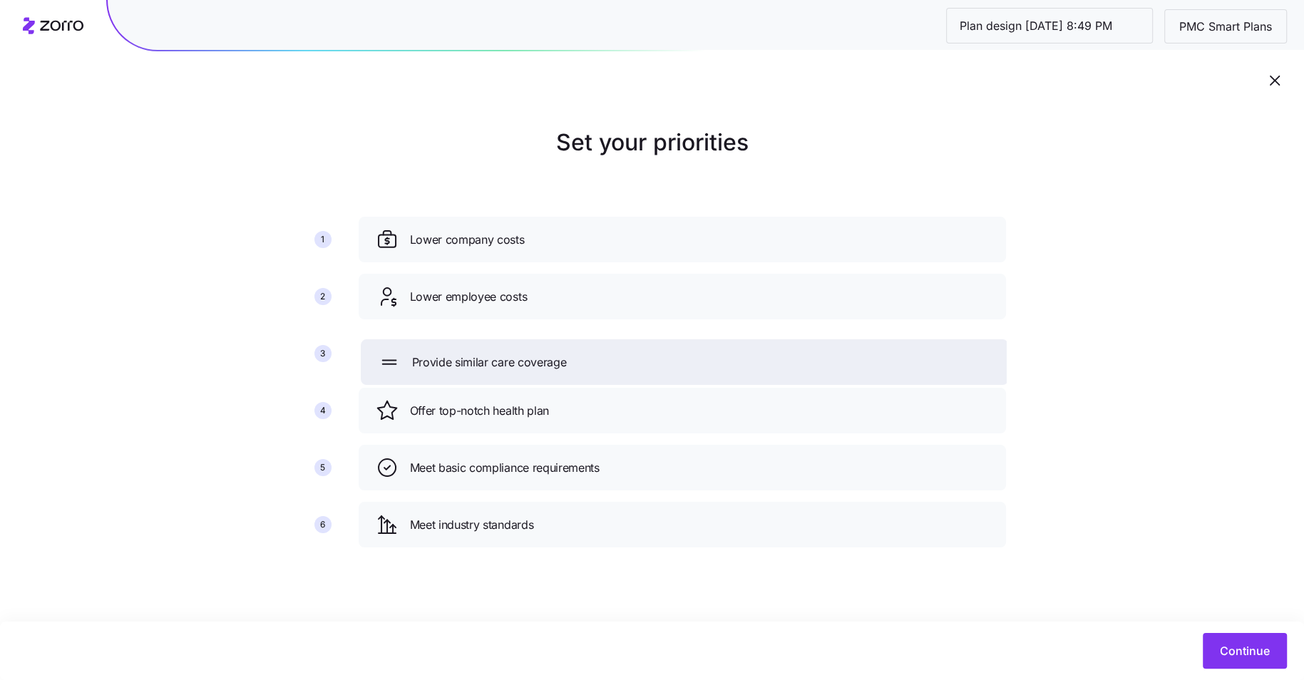
drag, startPoint x: 549, startPoint y: 518, endPoint x: 551, endPoint y: 356, distance: 162.5
click at [551, 356] on span "Provide similar care coverage" at bounding box center [489, 363] width 155 height 18
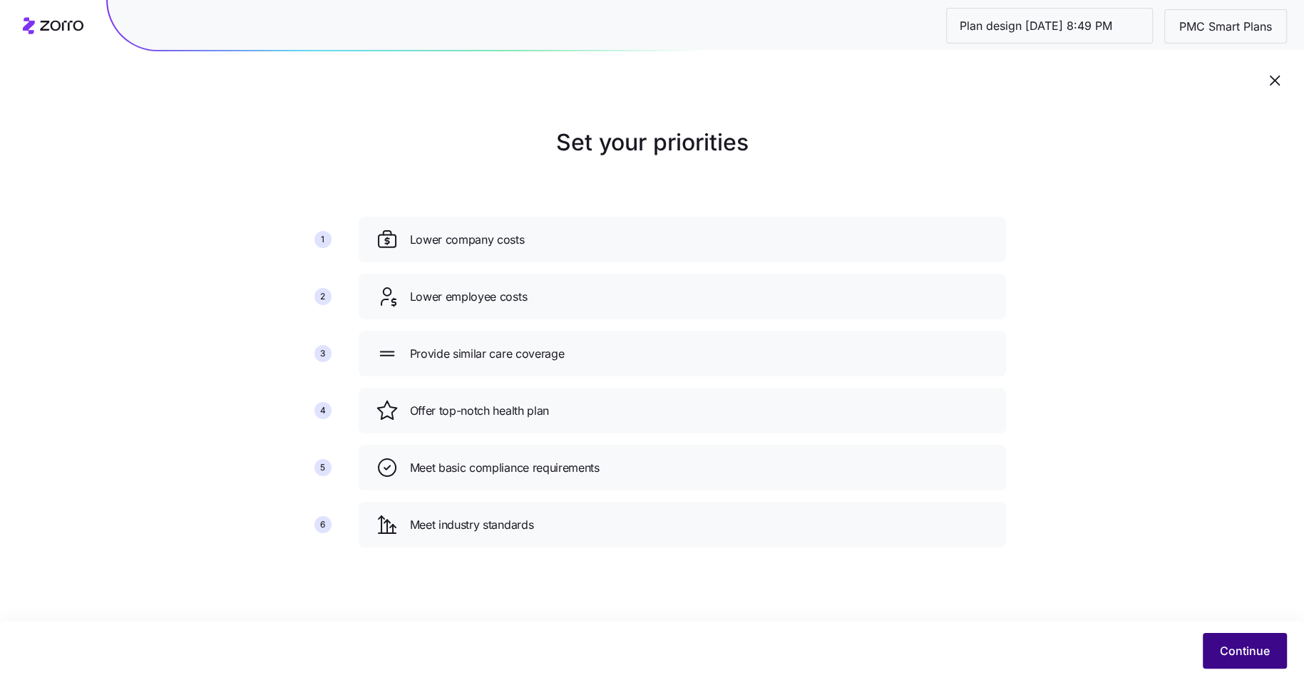
click at [1248, 644] on span "Continue" at bounding box center [1245, 650] width 50 height 17
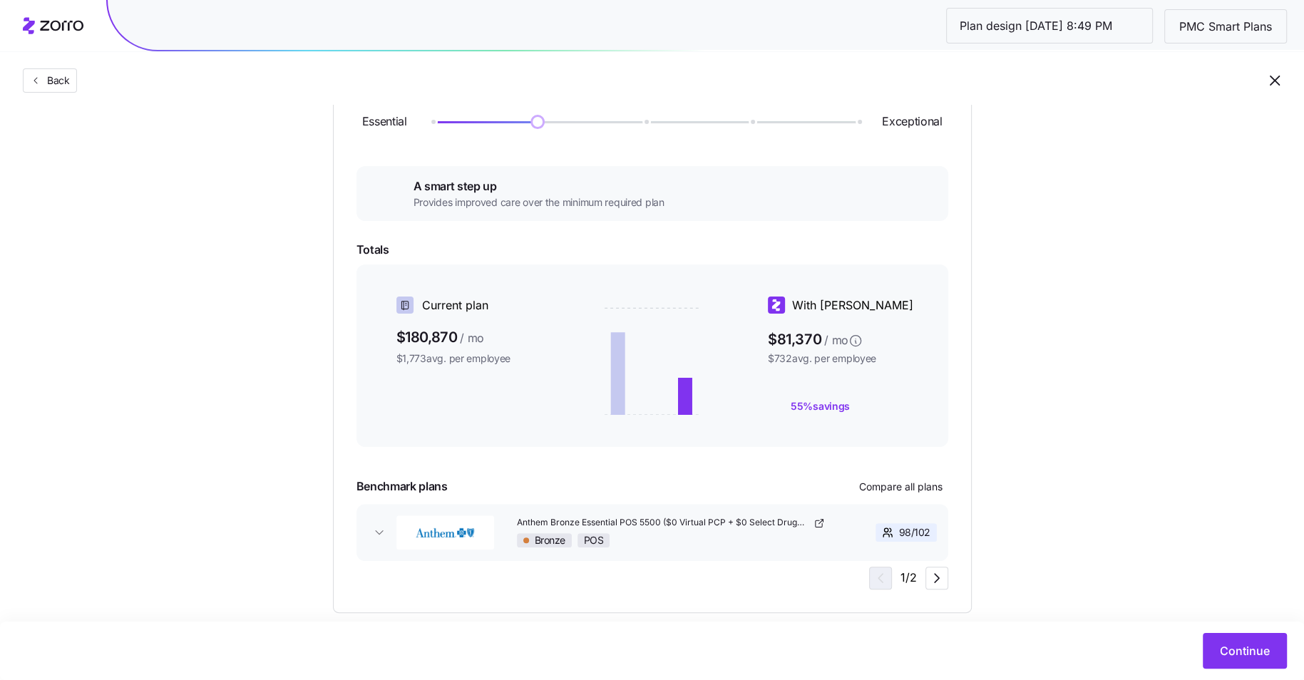
scroll to position [106, 0]
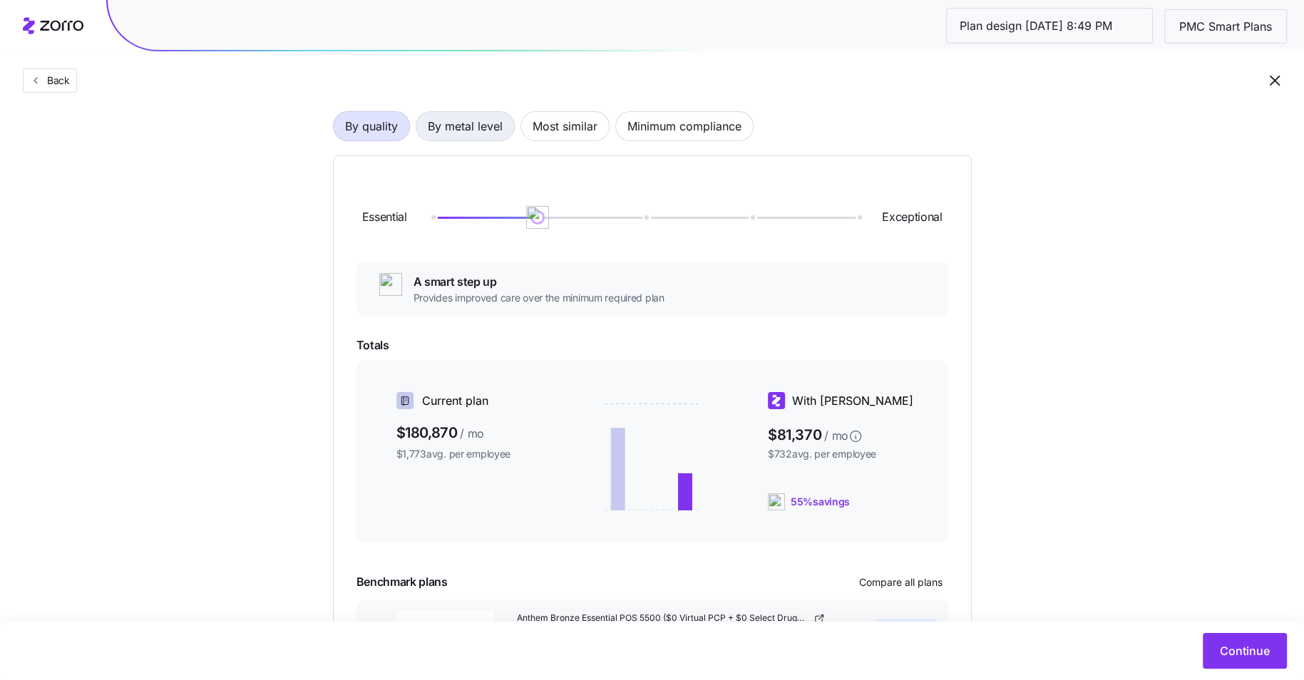
click at [443, 113] on span "By metal level" at bounding box center [465, 126] width 75 height 29
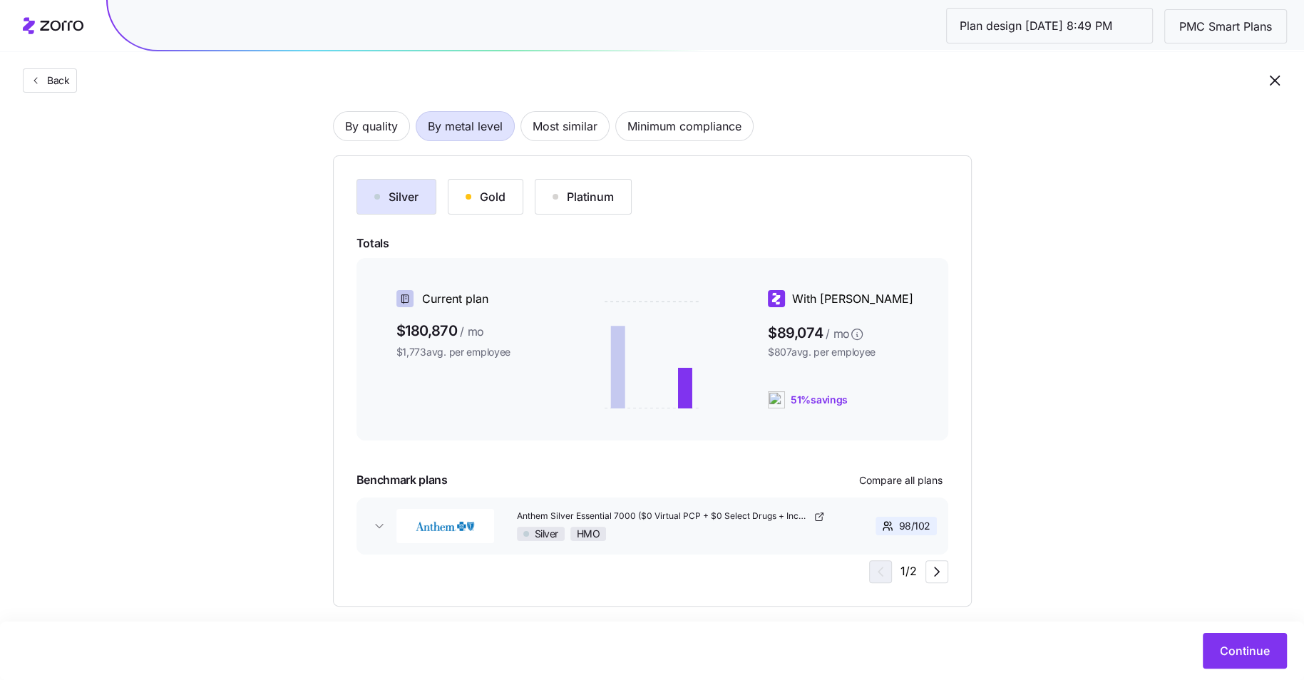
click at [474, 198] on div "Gold" at bounding box center [485, 196] width 40 height 17
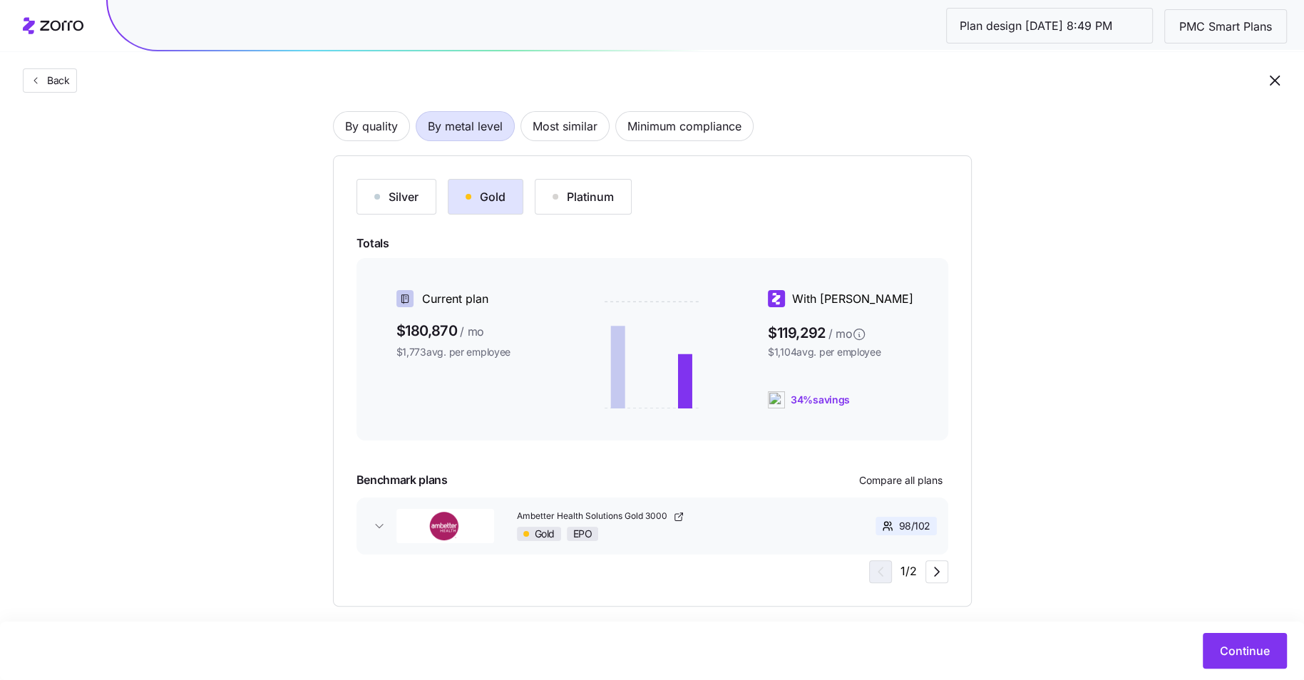
scroll to position [123, 0]
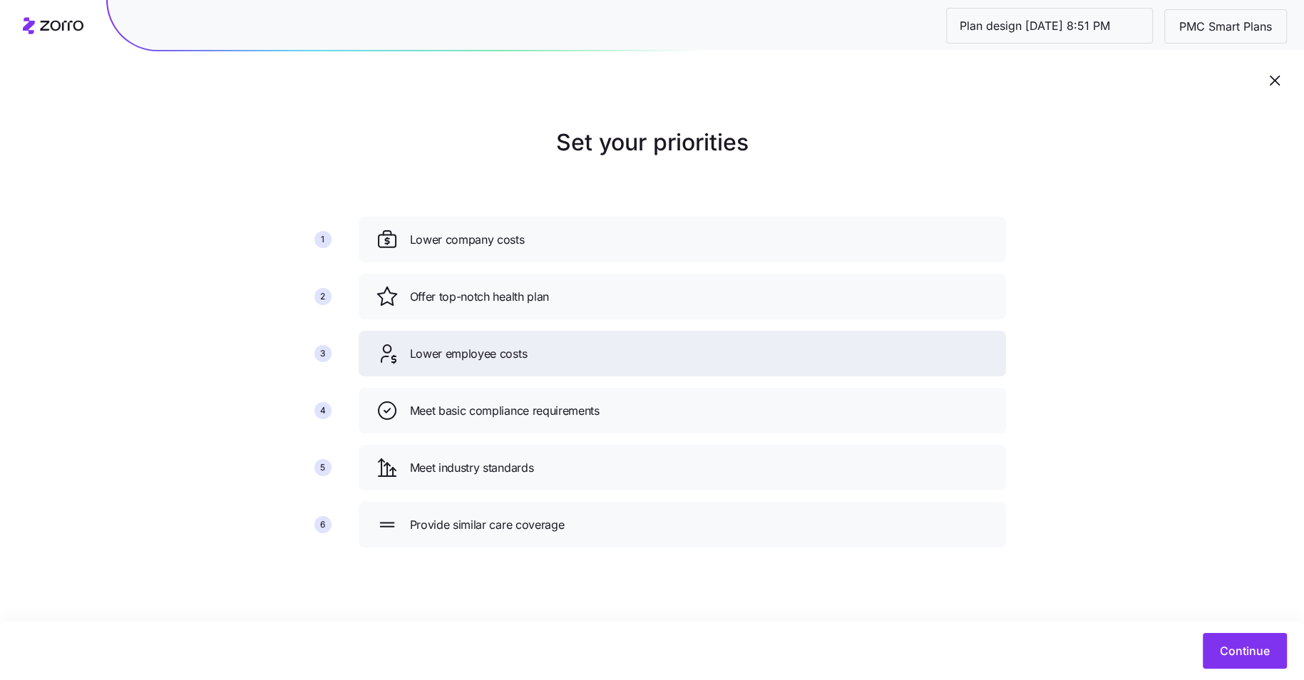
drag, startPoint x: 488, startPoint y: 357, endPoint x: 493, endPoint y: 304, distance: 52.9
click at [493, 345] on span "Lower employee costs" at bounding box center [469, 354] width 118 height 18
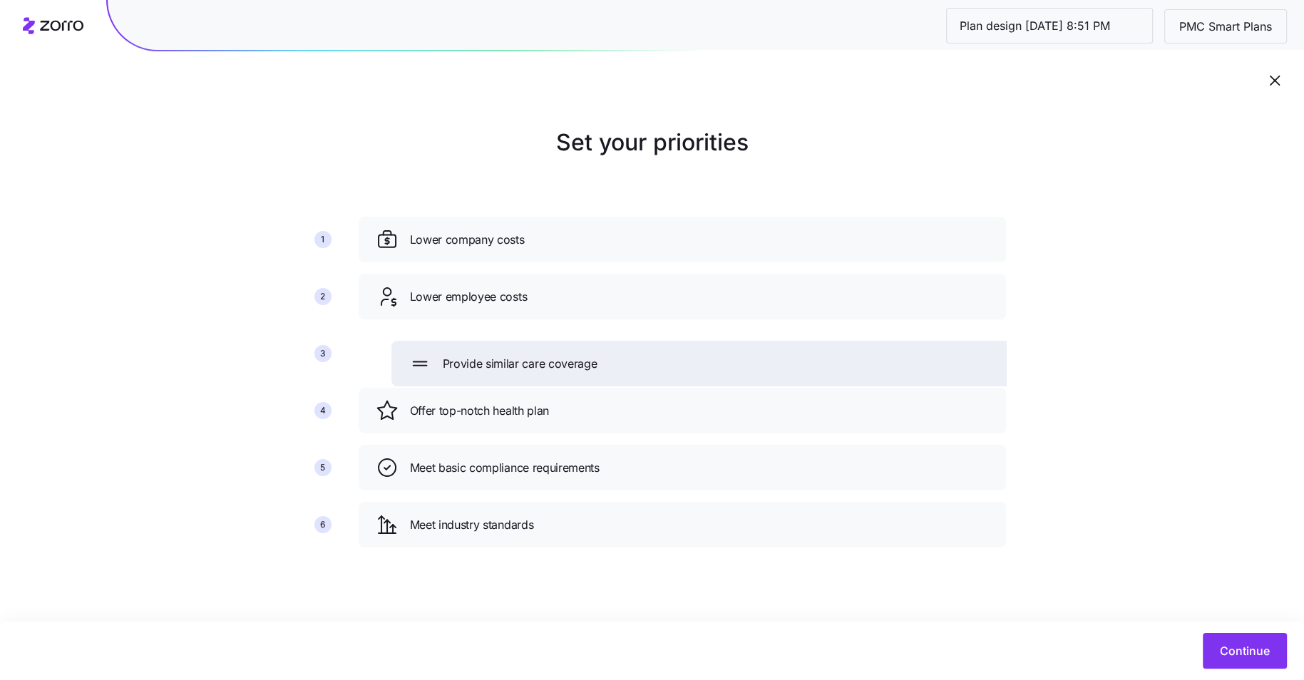
drag, startPoint x: 490, startPoint y: 545, endPoint x: 523, endPoint y: 351, distance: 195.9
click at [523, 351] on div "Provide similar care coverage" at bounding box center [714, 364] width 647 height 46
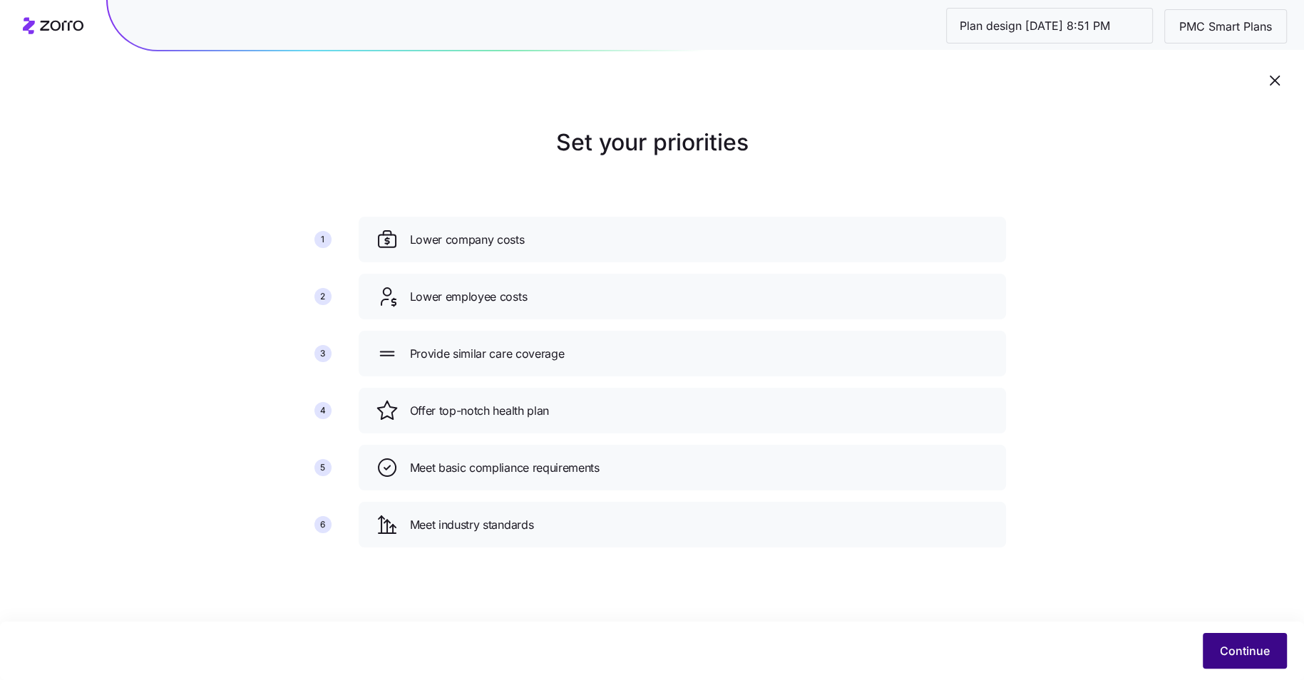
click at [1265, 652] on span "Continue" at bounding box center [1245, 650] width 50 height 17
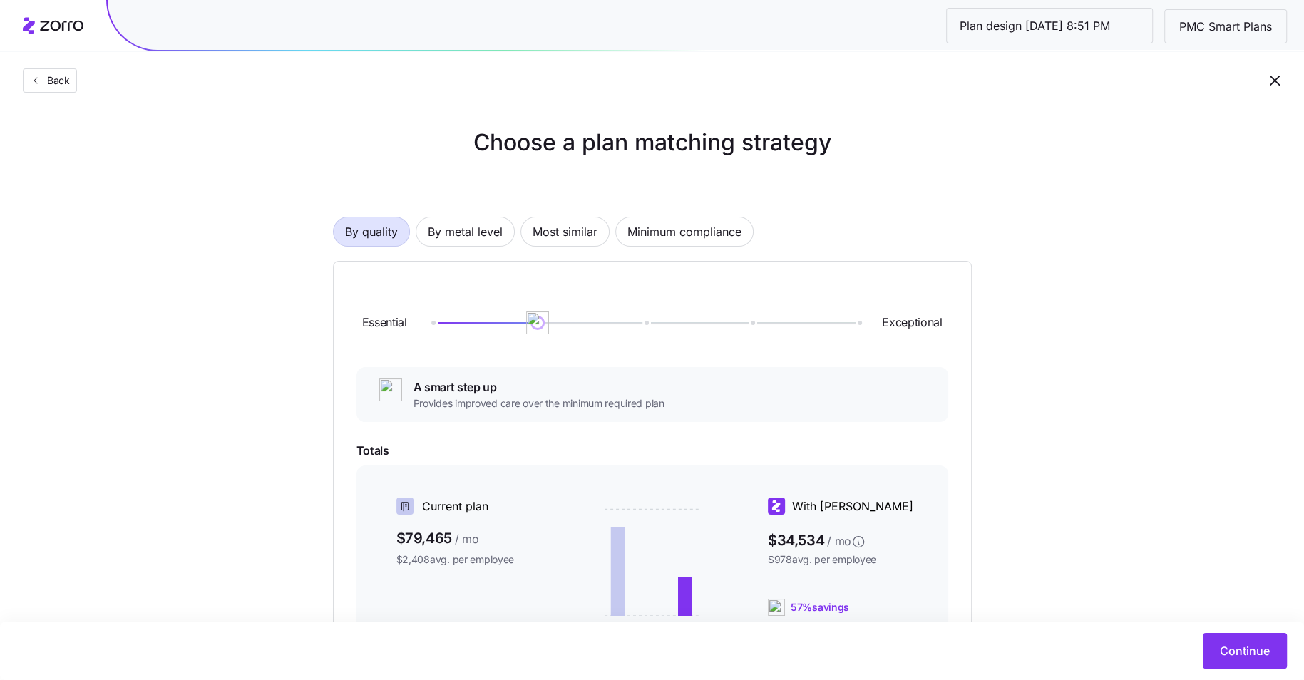
scroll to position [75, 0]
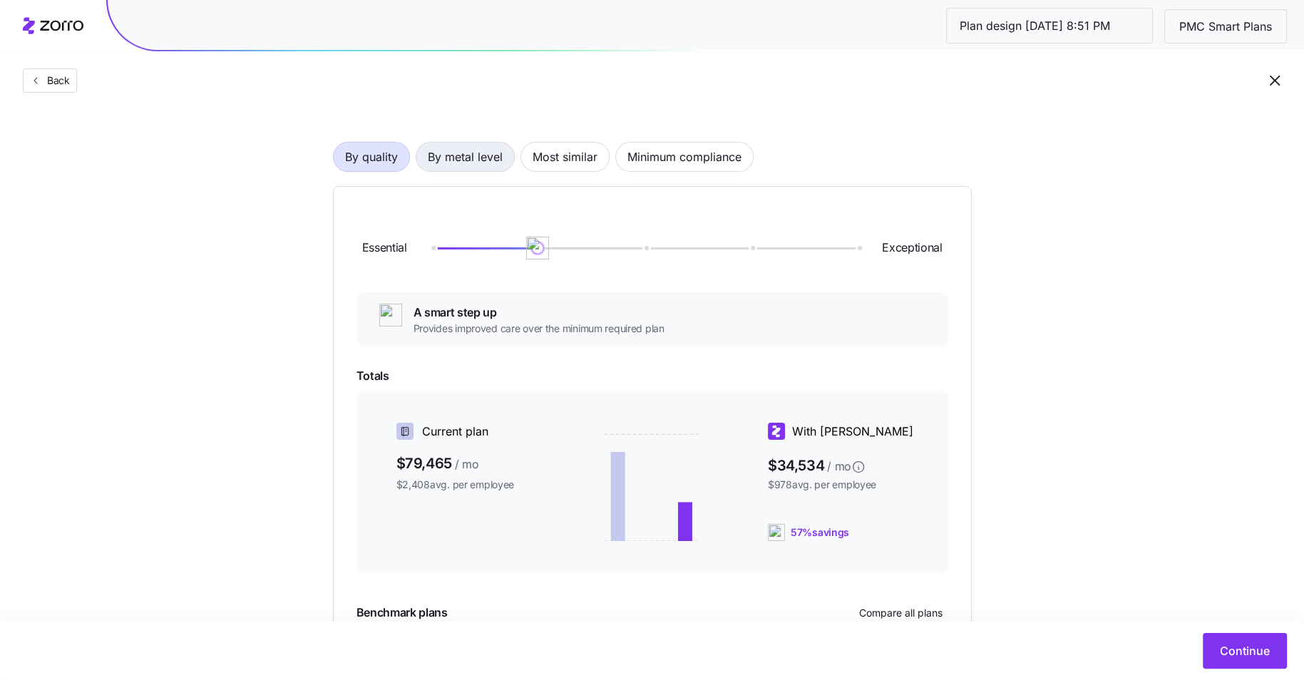
click at [490, 161] on span "By metal level" at bounding box center [465, 157] width 75 height 29
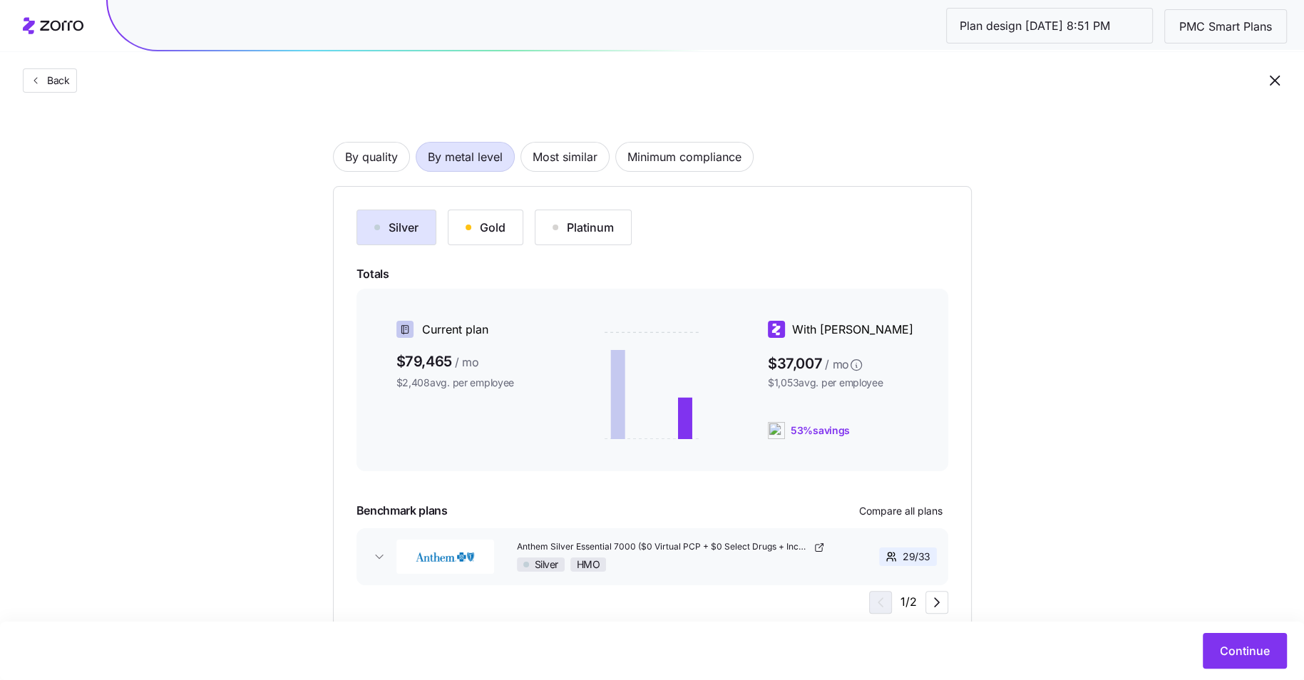
click at [477, 205] on div "Silver Gold Platinum Totals Current plan $79,465 / mo $2,408 avg. per employee …" at bounding box center [652, 411] width 639 height 451
click at [477, 230] on div "Gold" at bounding box center [485, 227] width 40 height 17
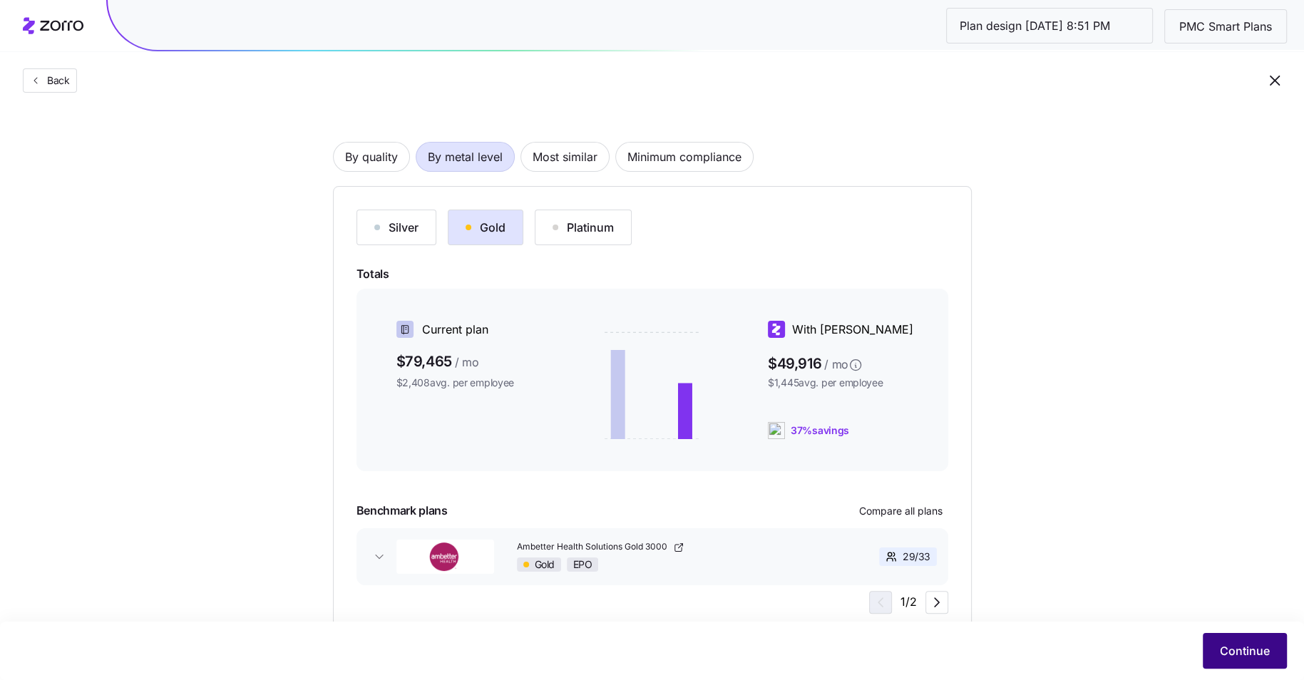
click at [1206, 641] on button "Continue" at bounding box center [1245, 651] width 84 height 36
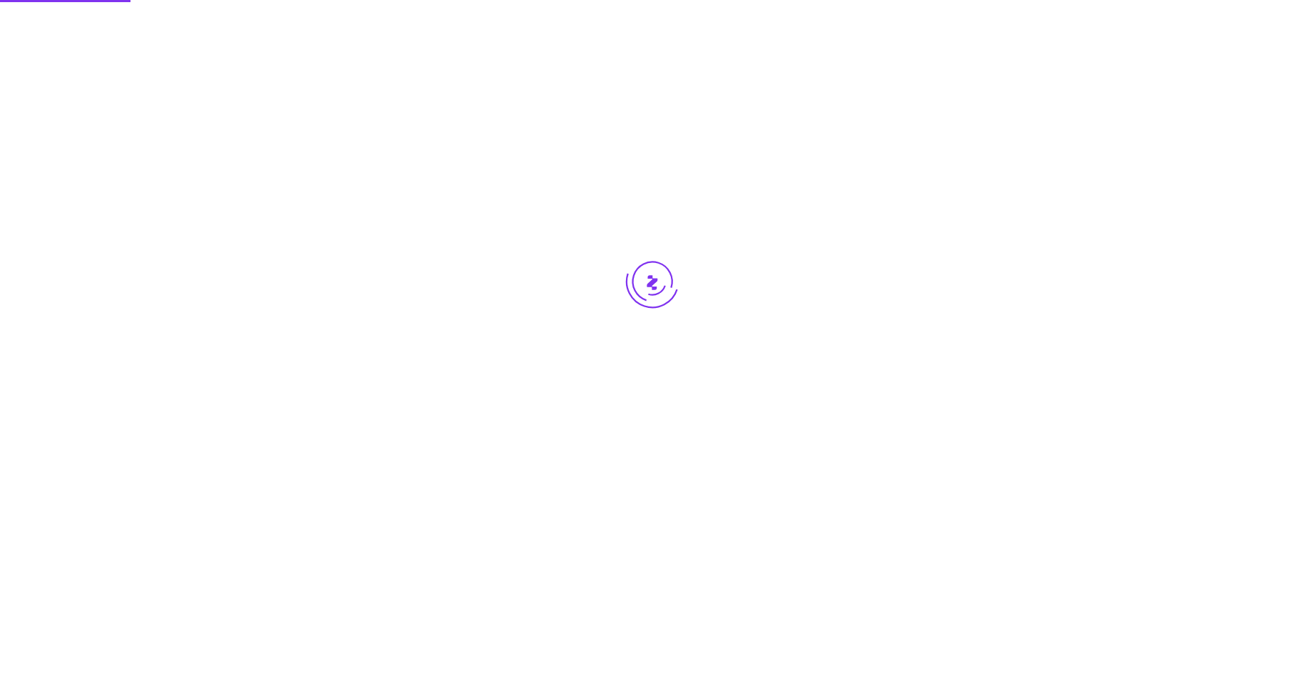
scroll to position [0, 0]
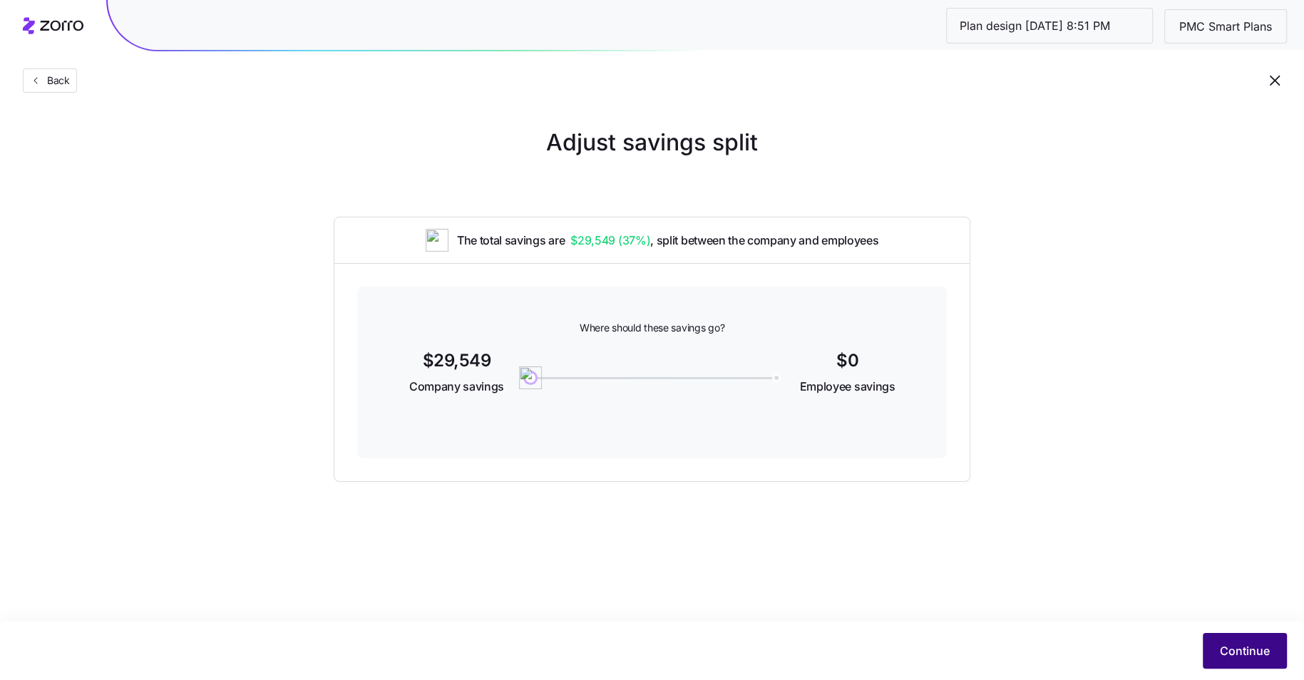
click at [1243, 640] on button "Continue" at bounding box center [1245, 651] width 84 height 36
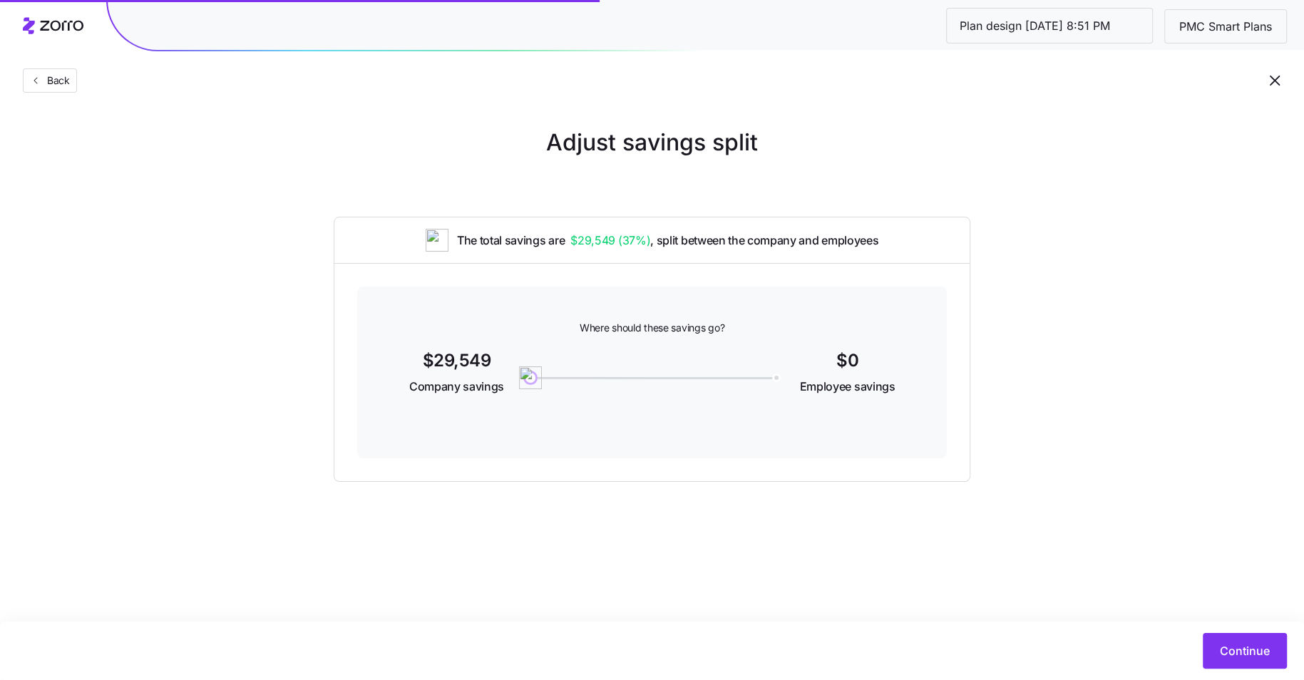
click at [1240, 627] on div "Continue" at bounding box center [652, 651] width 1304 height 58
click at [1240, 647] on span "Continue" at bounding box center [1245, 650] width 50 height 17
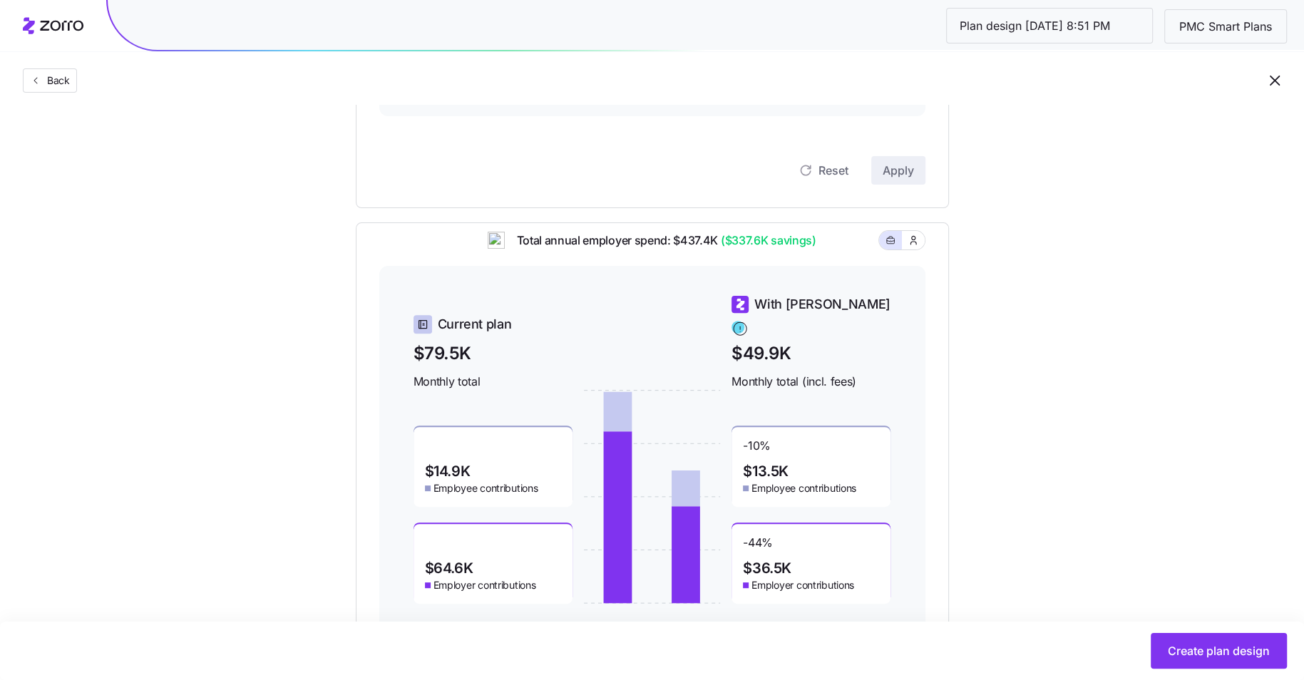
scroll to position [406, 0]
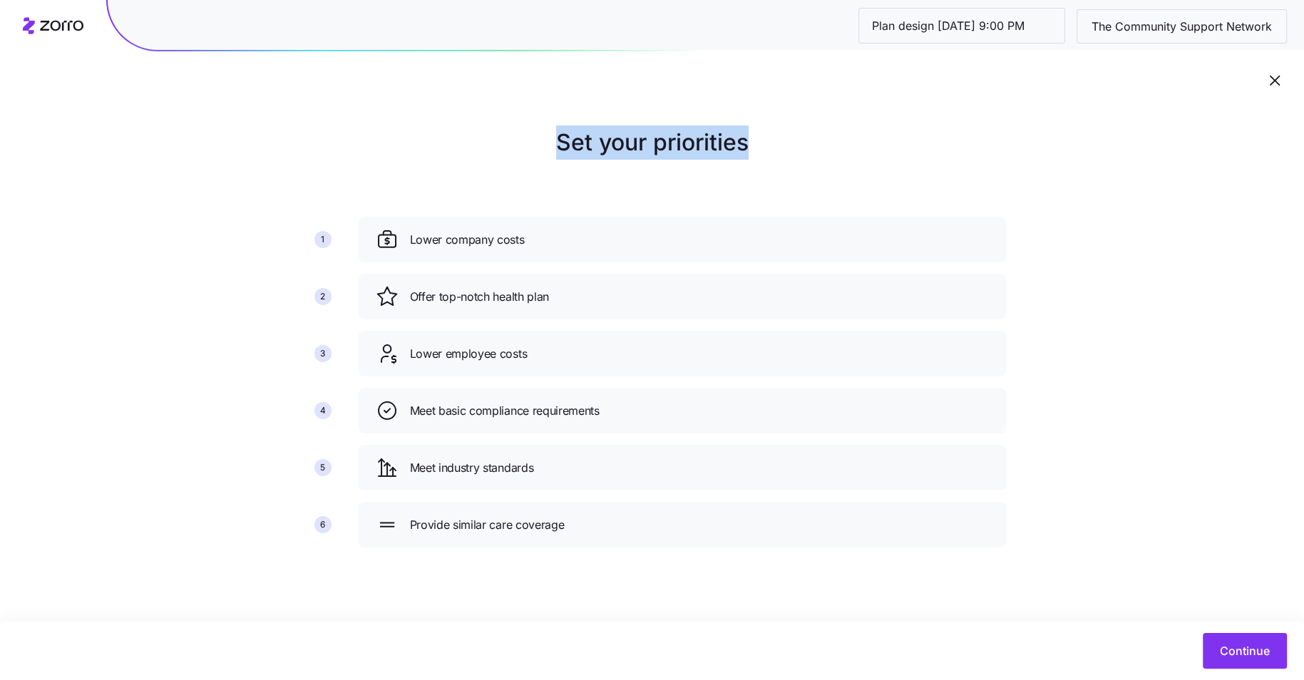
drag, startPoint x: 755, startPoint y: 140, endPoint x: 540, endPoint y: 140, distance: 214.6
click at [540, 140] on h1 "Set your priorities" at bounding box center [652, 142] width 707 height 34
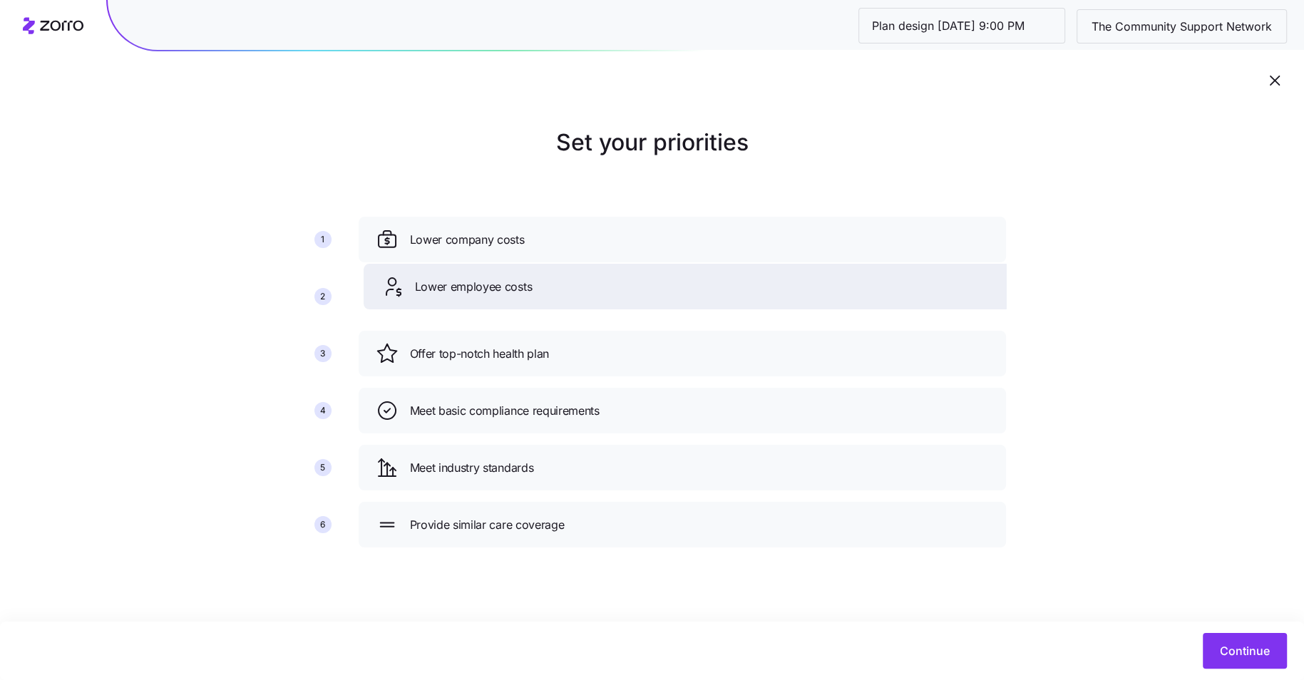
drag, startPoint x: 529, startPoint y: 365, endPoint x: 534, endPoint y: 298, distance: 67.2
click at [534, 298] on div "Lower employee costs" at bounding box center [687, 287] width 647 height 46
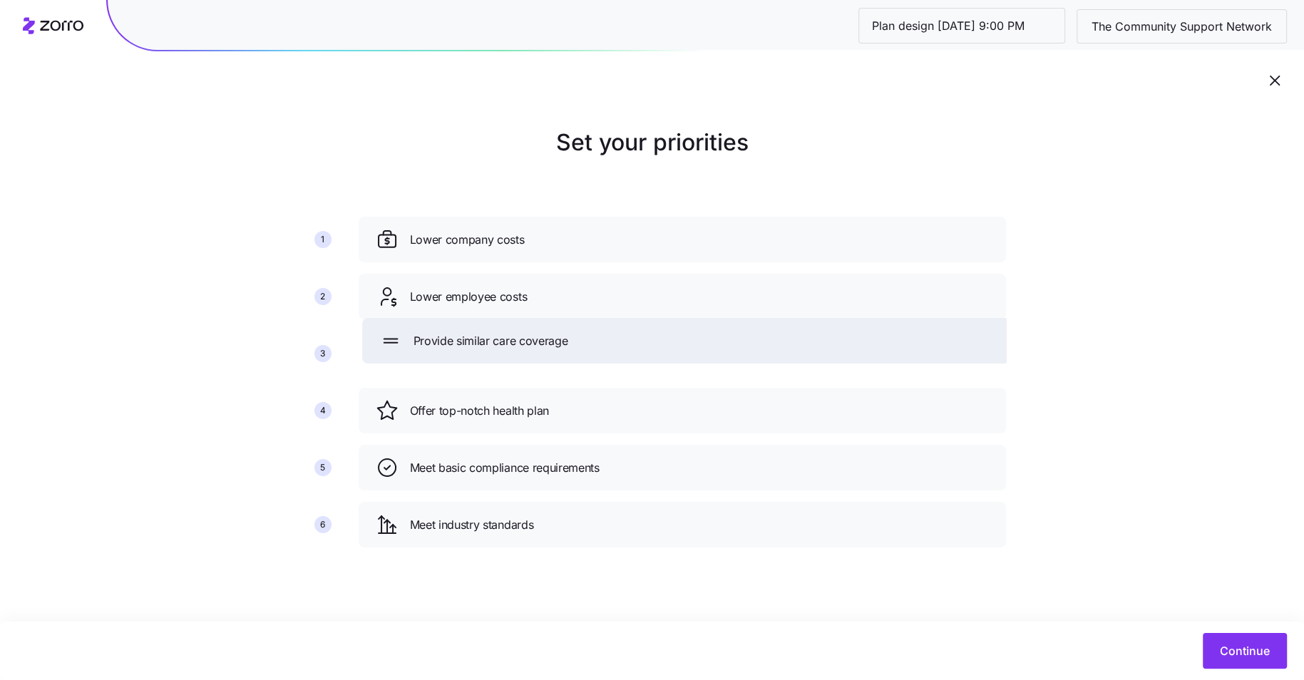
drag, startPoint x: 560, startPoint y: 516, endPoint x: 563, endPoint y: 332, distance: 184.0
click at [563, 332] on span "Provide similar care coverage" at bounding box center [490, 341] width 155 height 18
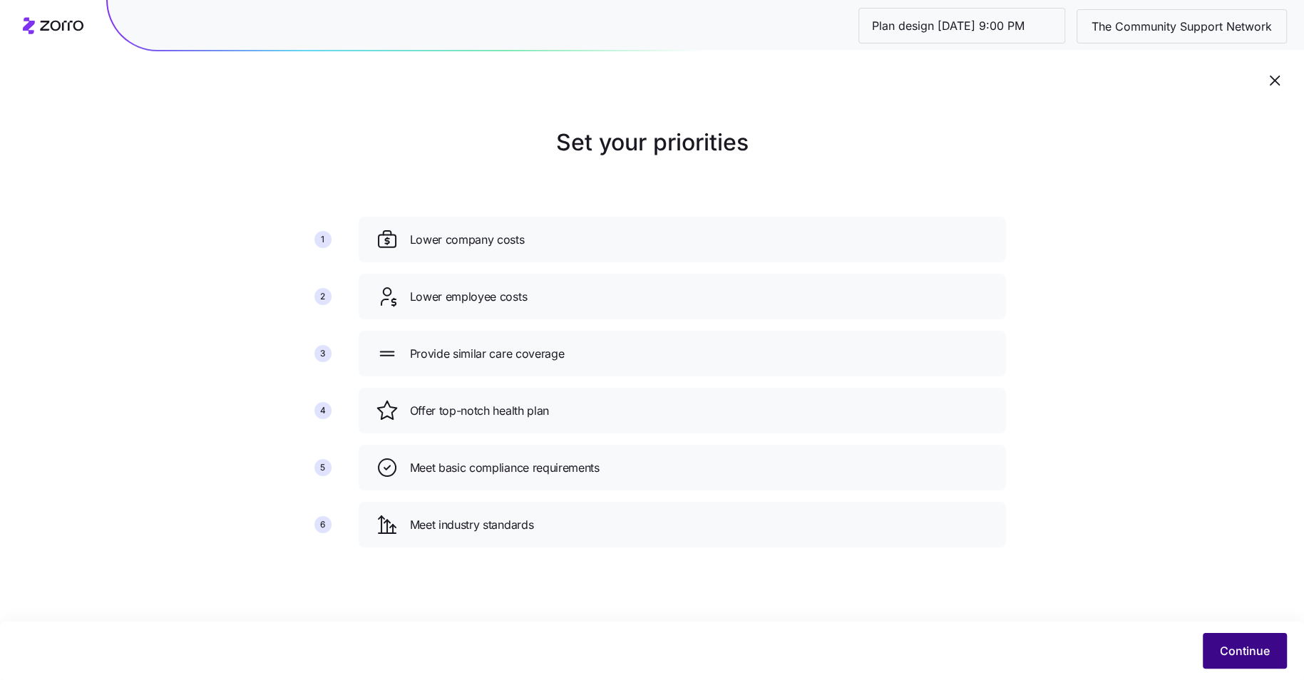
click at [1248, 652] on span "Continue" at bounding box center [1245, 650] width 50 height 17
click at [1235, 642] on div "Plan design [DATE] 9:00 PM The Community Support Network Set your priorities 1 …" at bounding box center [652, 340] width 1304 height 680
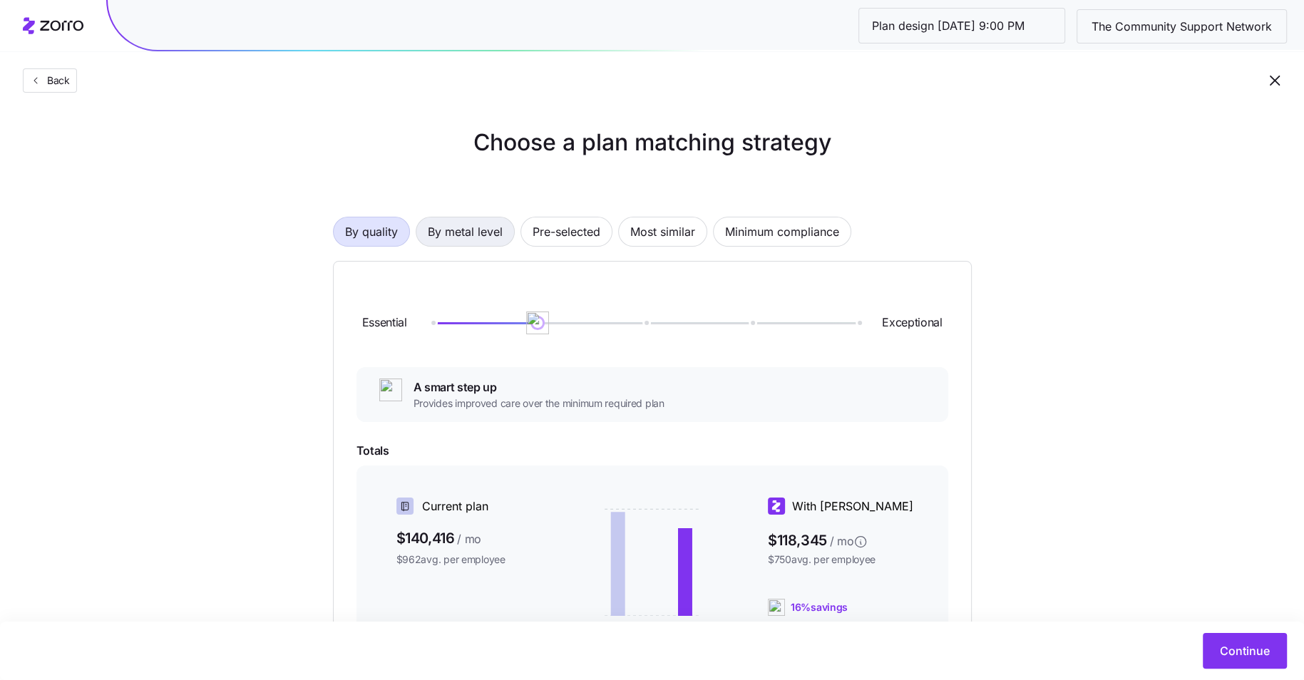
click at [455, 234] on span "By metal level" at bounding box center [465, 231] width 75 height 29
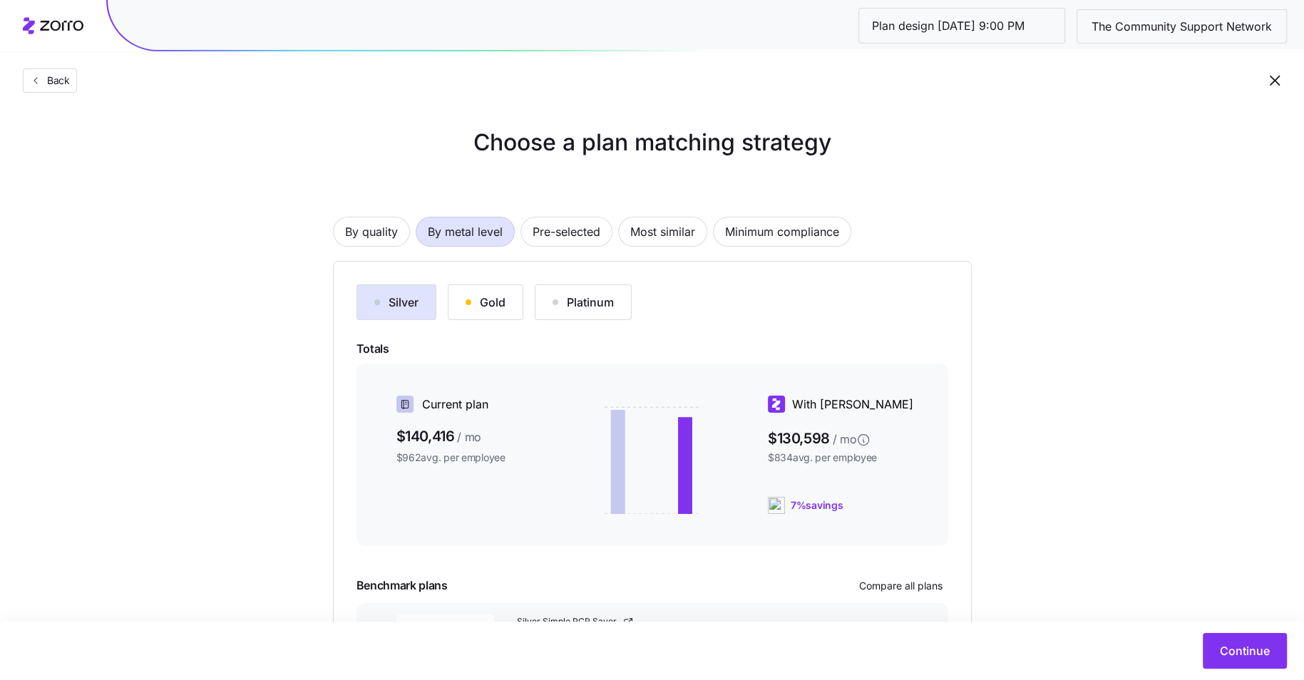
click at [465, 305] on div "Gold" at bounding box center [485, 302] width 40 height 17
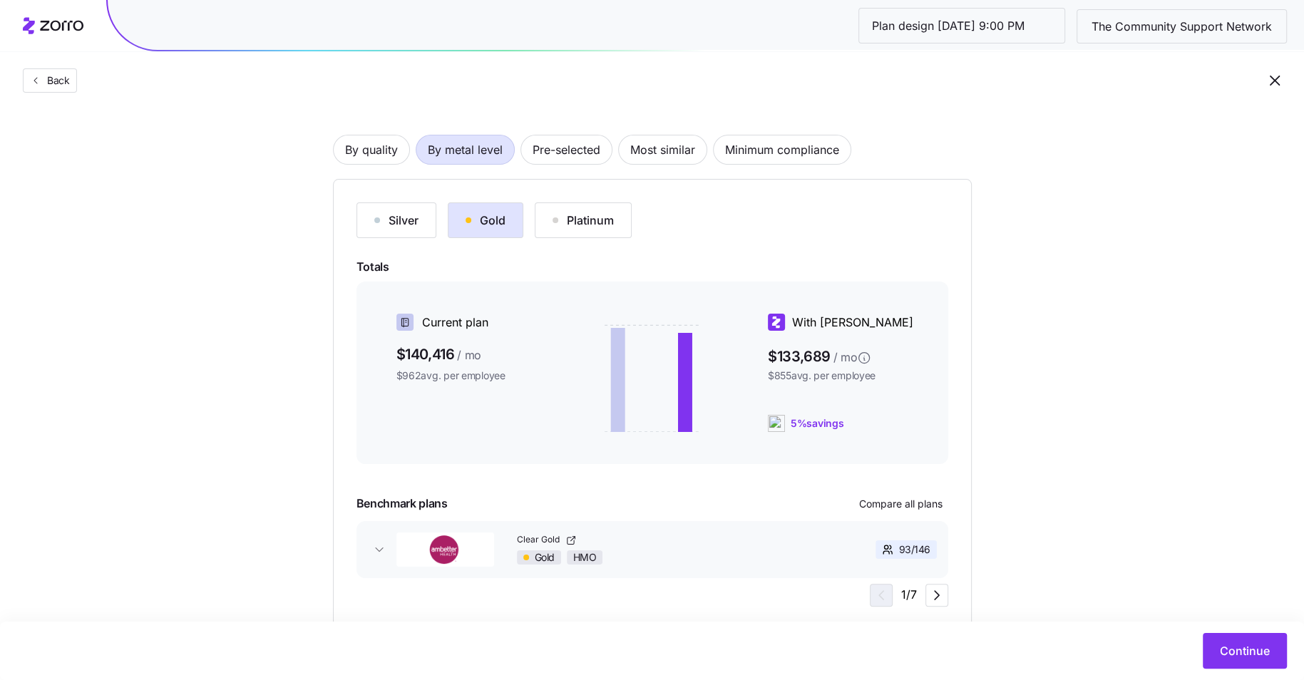
scroll to position [106, 0]
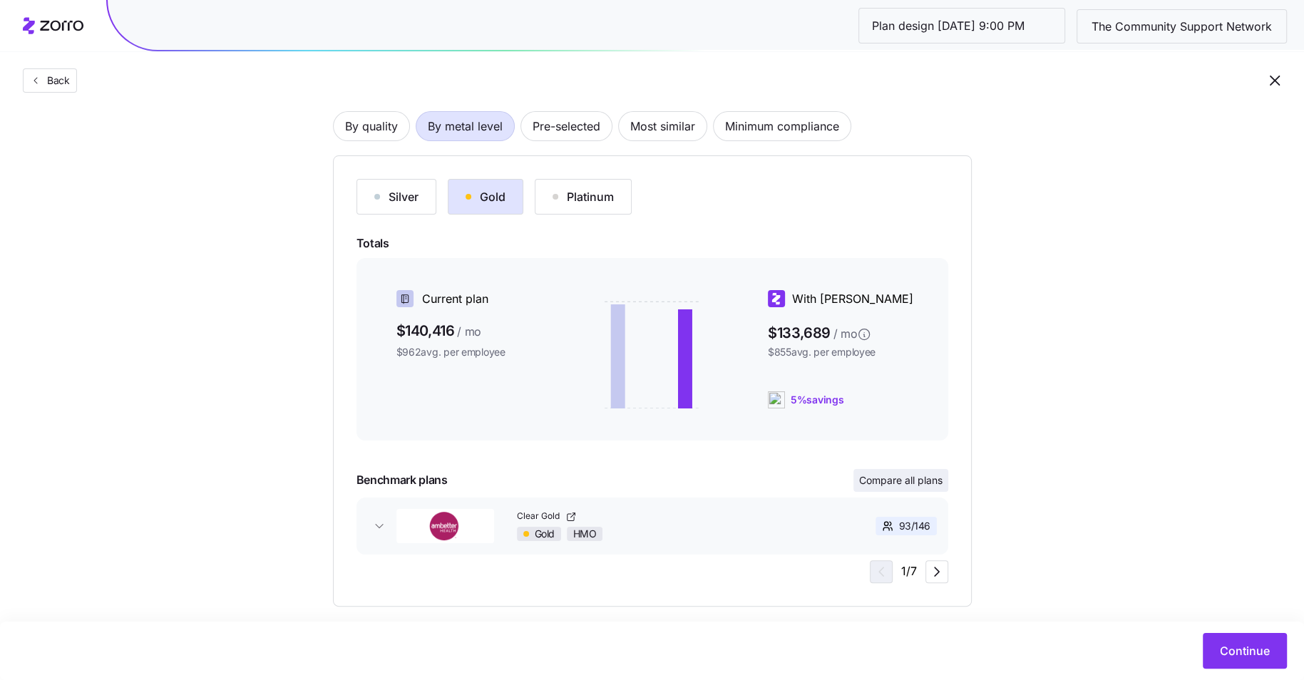
click at [892, 475] on span "Compare all plans" at bounding box center [900, 480] width 83 height 14
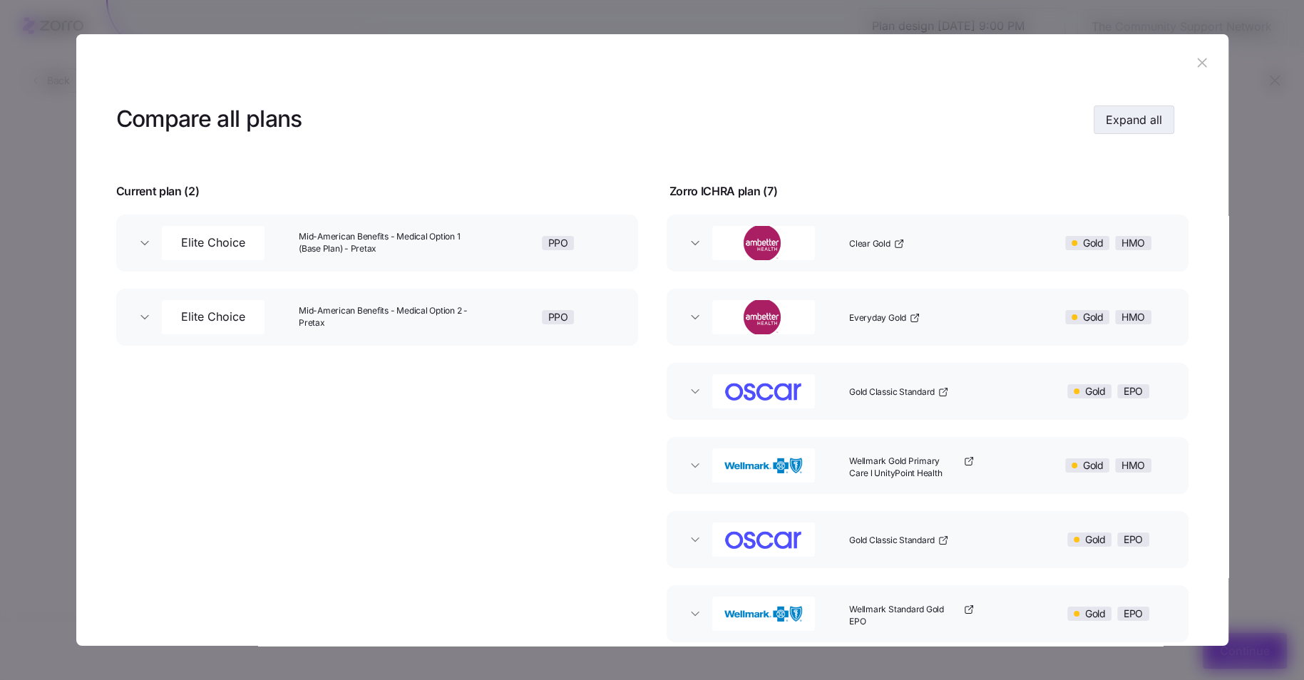
click at [1116, 118] on span "Expand all" at bounding box center [1134, 119] width 56 height 17
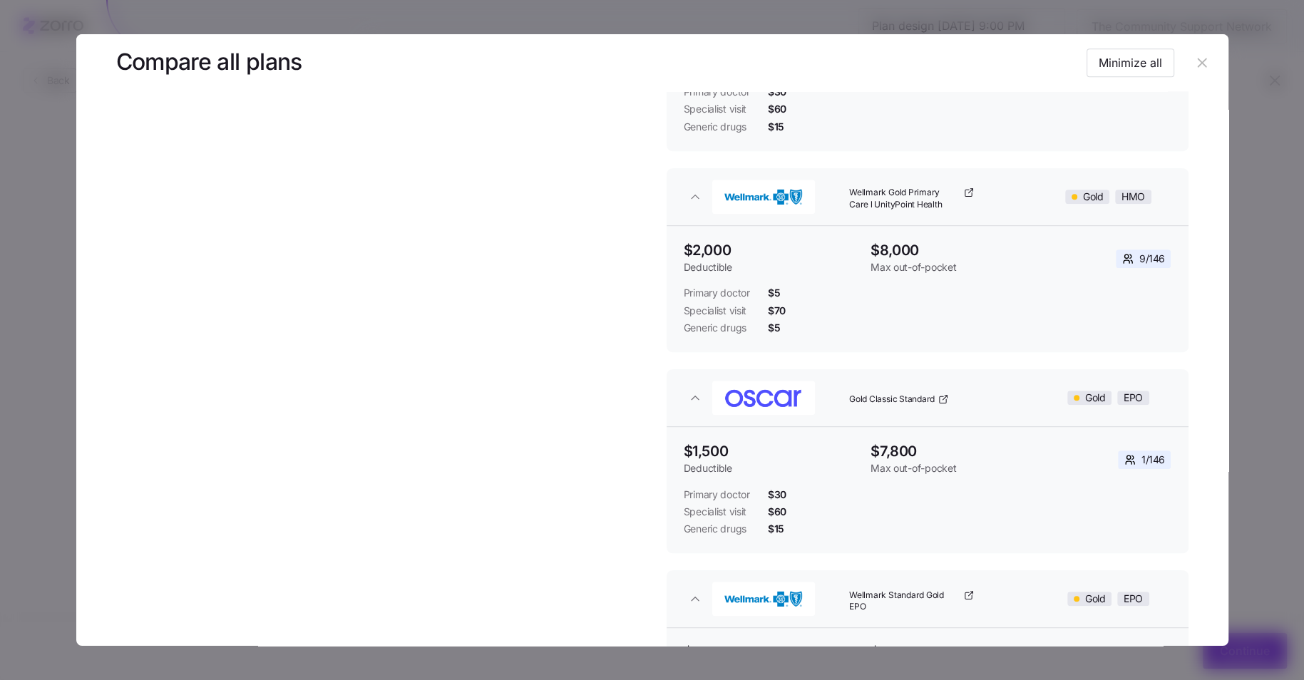
scroll to position [911, 0]
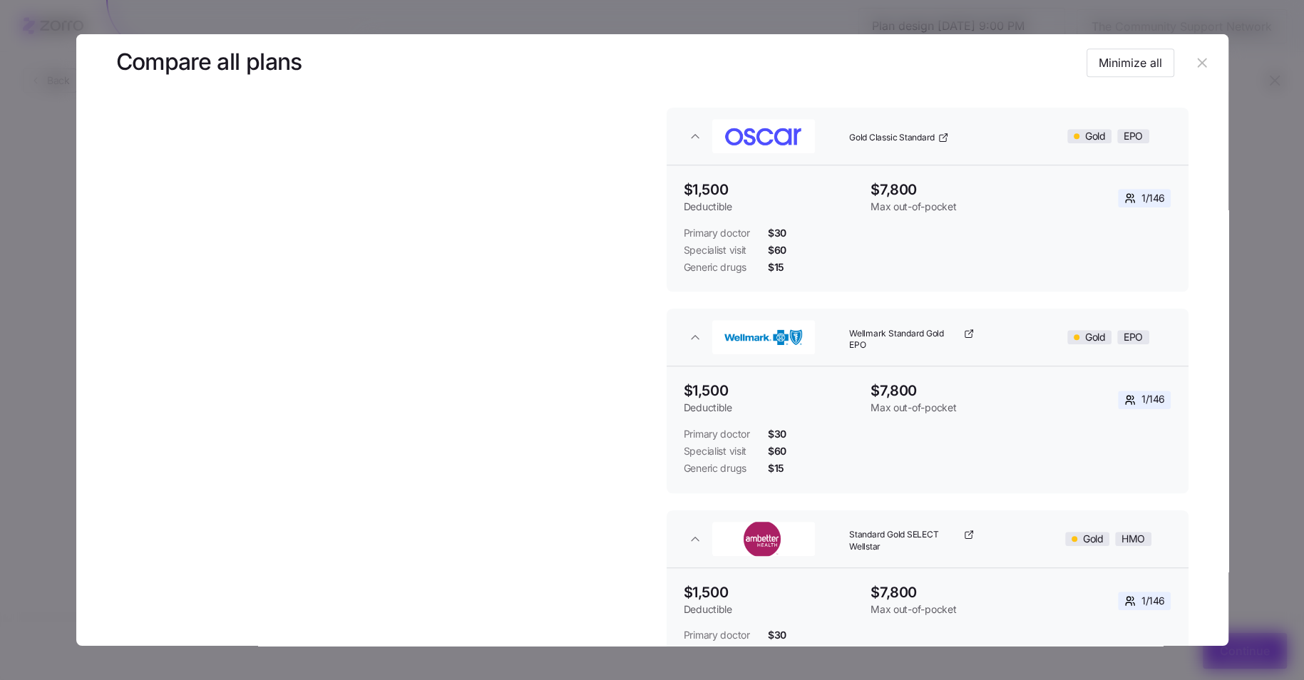
click at [1194, 63] on icon "button" at bounding box center [1202, 63] width 16 height 16
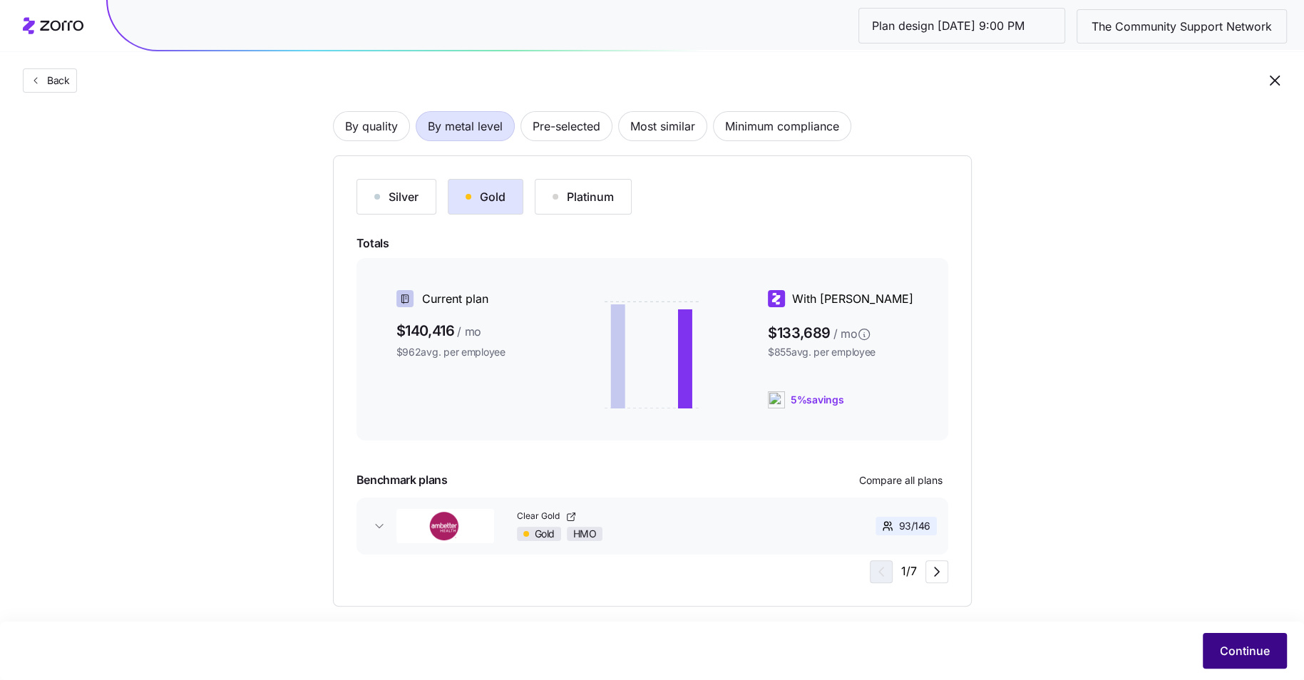
click at [1223, 647] on span "Continue" at bounding box center [1245, 650] width 50 height 17
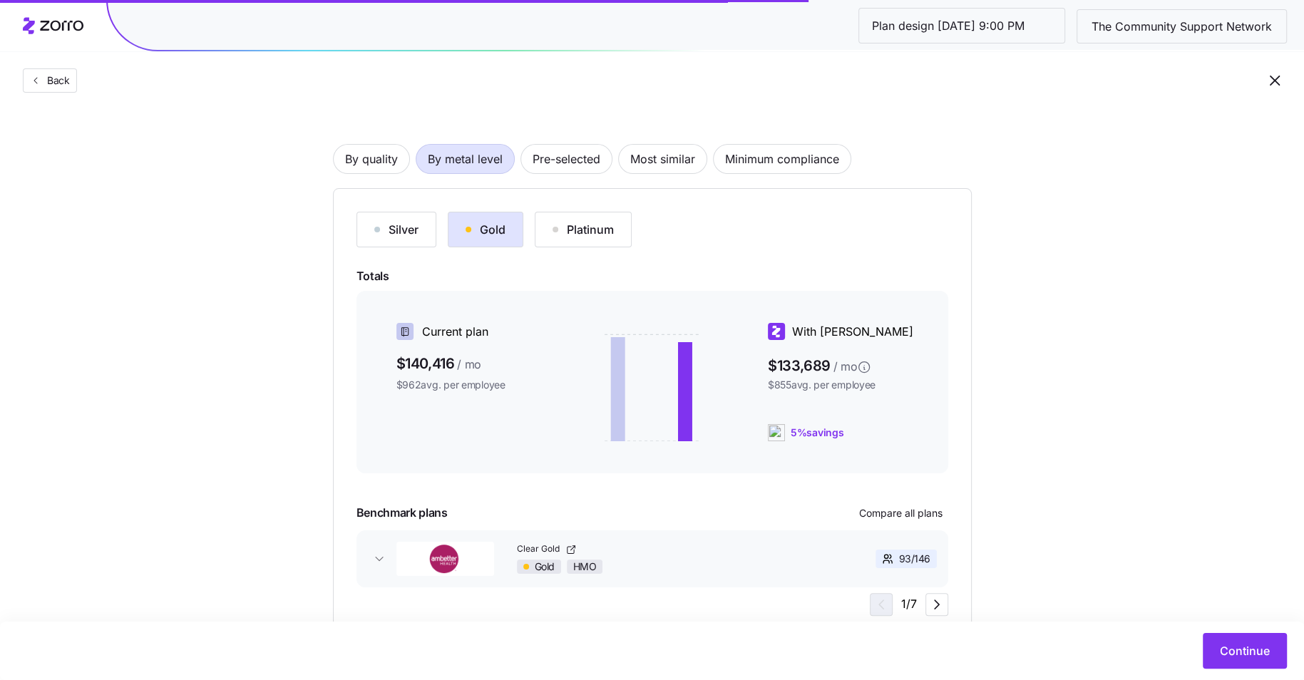
scroll to position [57, 0]
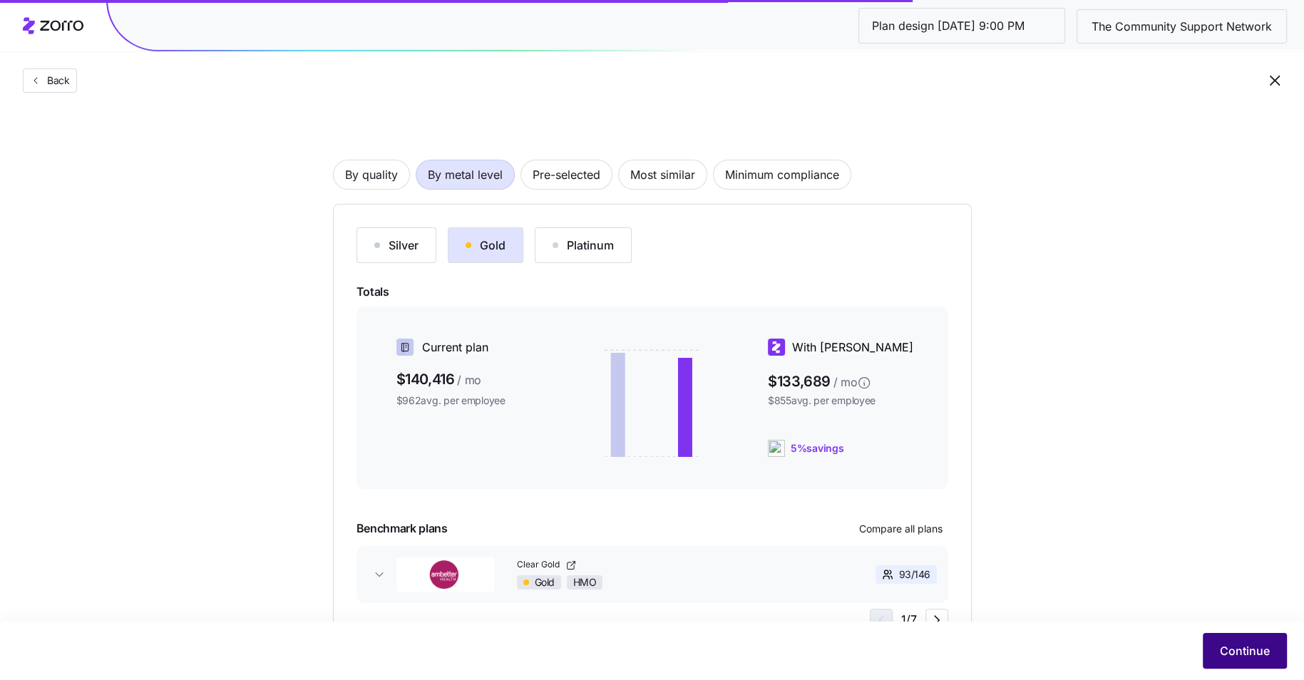
click at [1262, 650] on span "Continue" at bounding box center [1245, 650] width 50 height 17
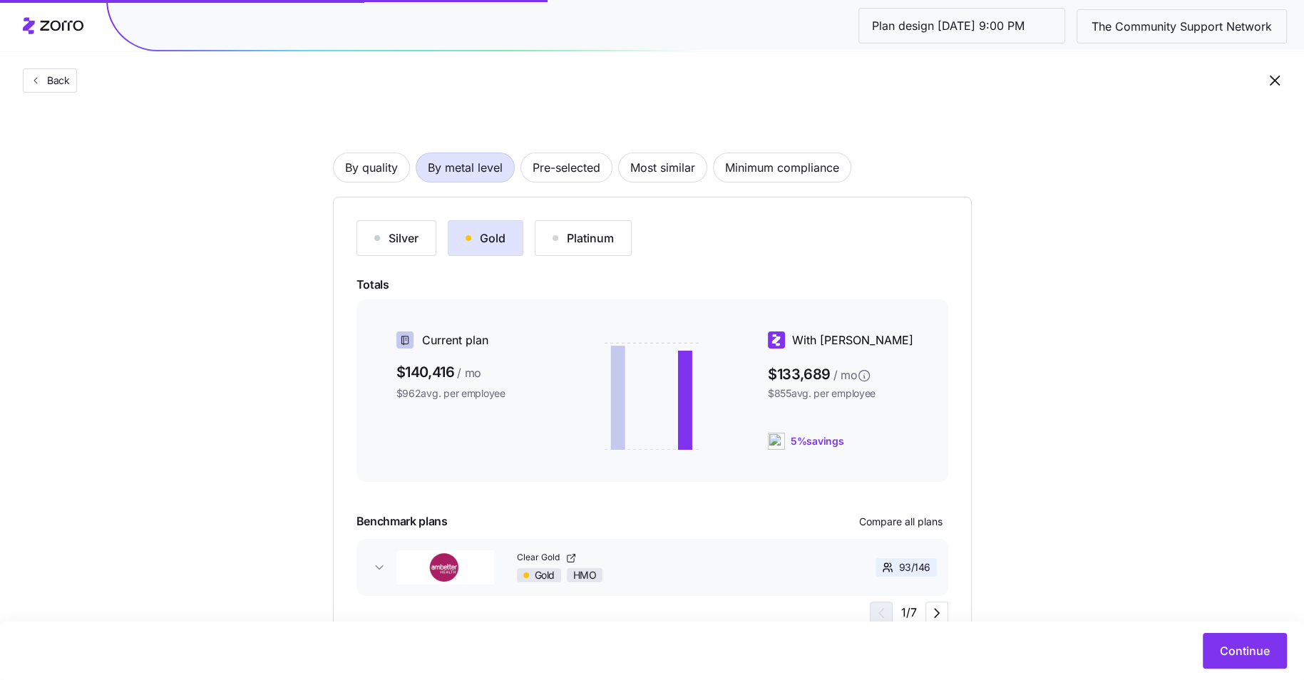
scroll to position [76, 0]
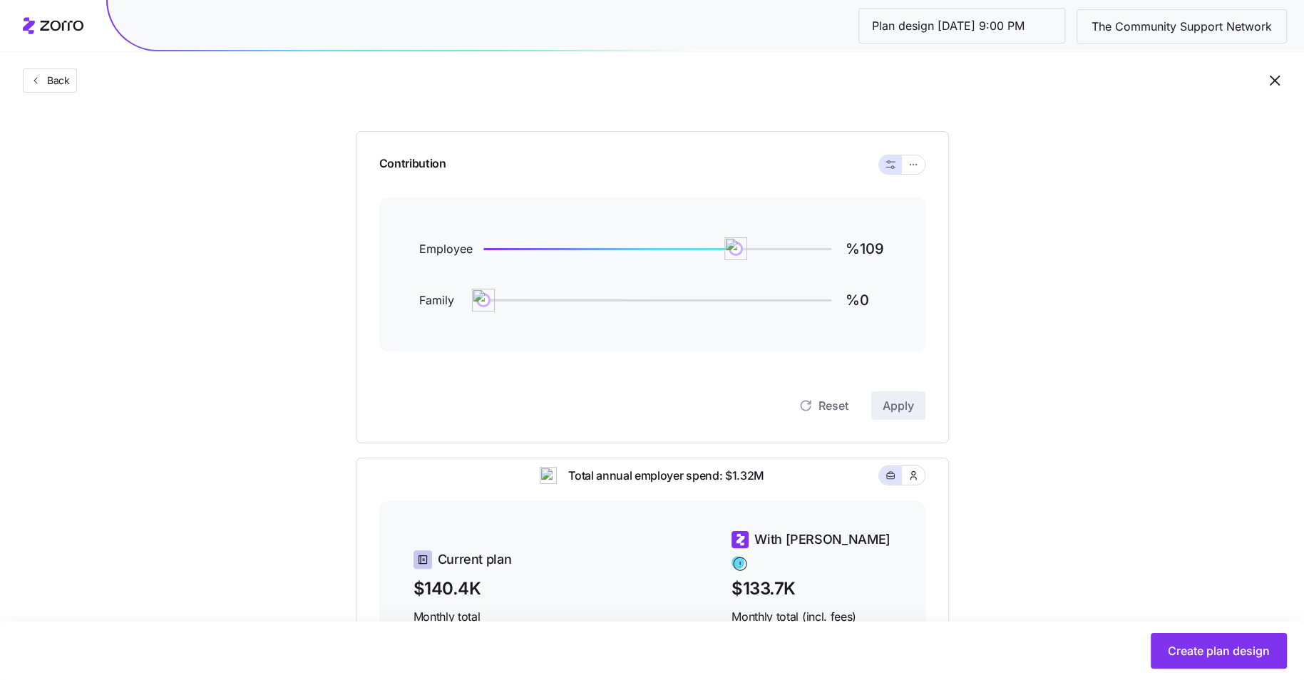
scroll to position [118, 0]
click at [915, 169] on icon "button" at bounding box center [913, 165] width 10 height 17
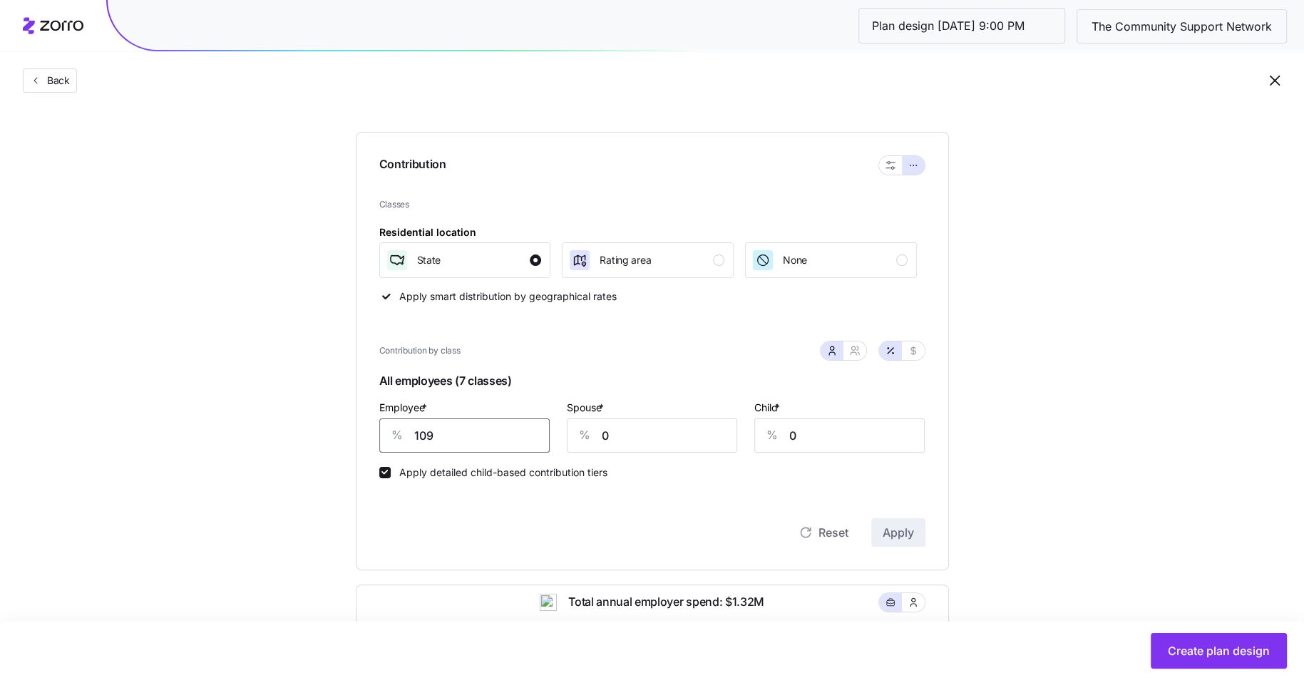
click at [520, 444] on input "109" at bounding box center [464, 435] width 170 height 34
type input "75"
click at [890, 529] on span "Apply" at bounding box center [898, 532] width 31 height 17
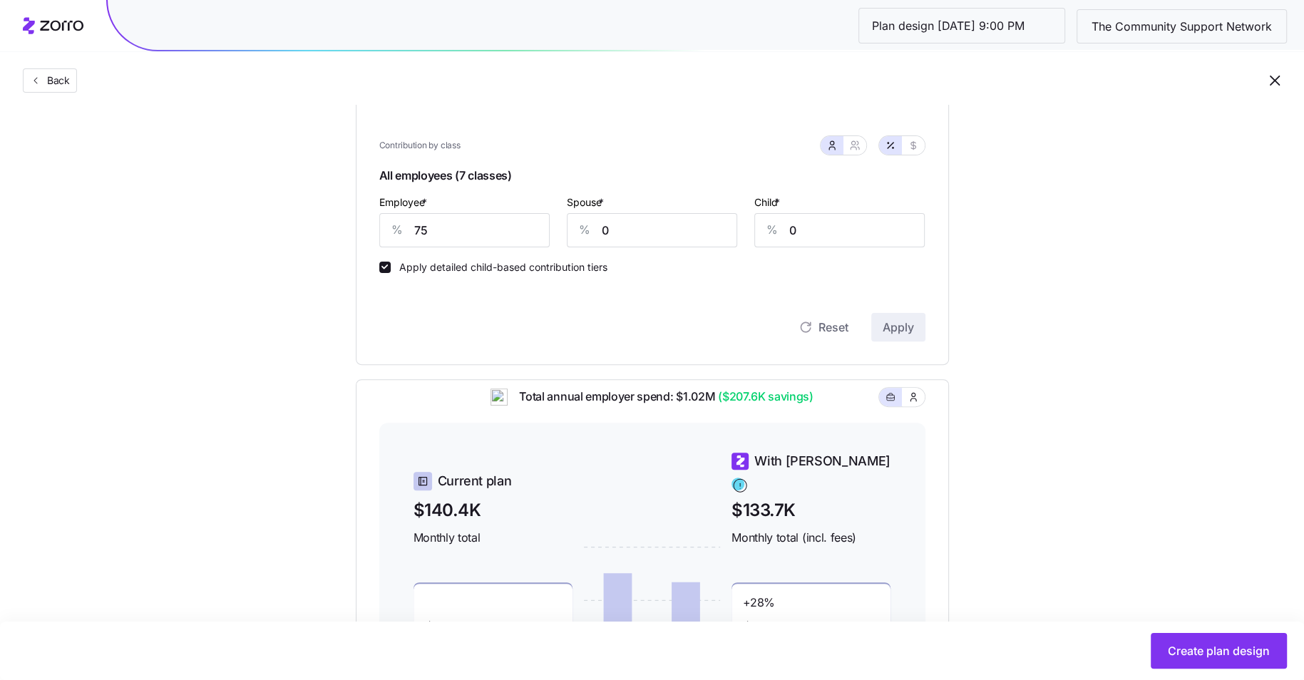
scroll to position [297, 0]
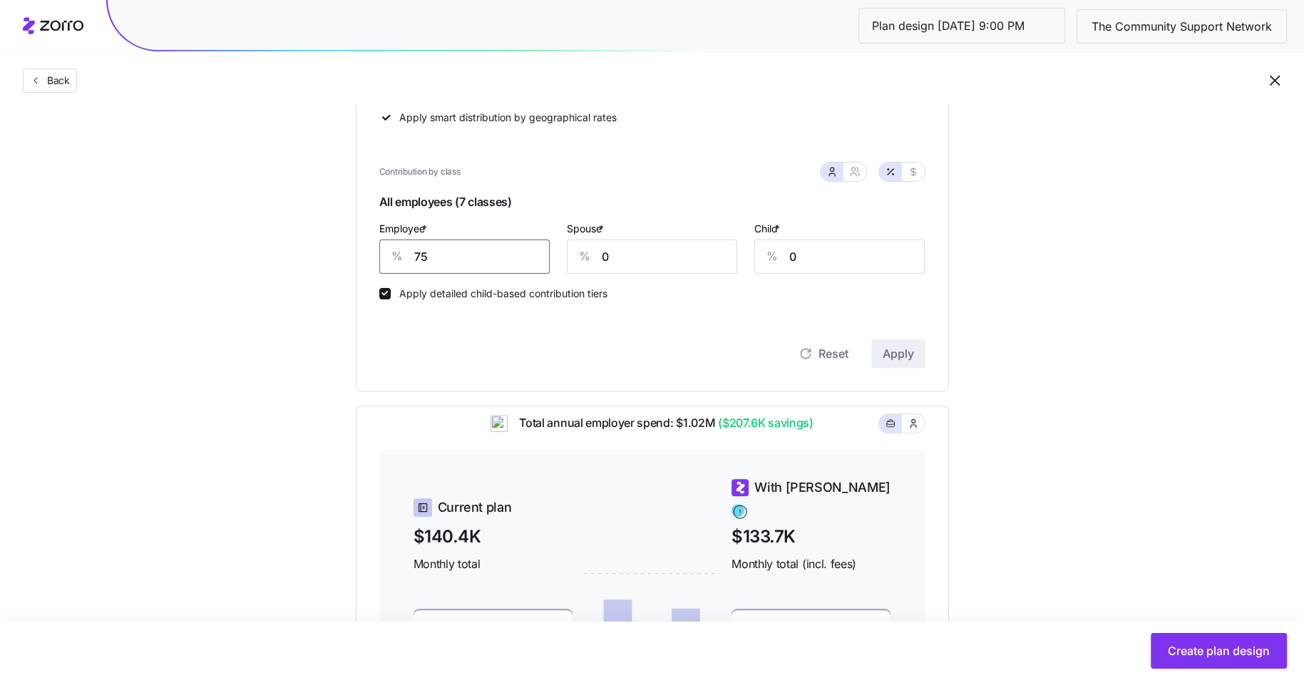
click at [488, 259] on input "75" at bounding box center [464, 257] width 170 height 34
type input "85"
click at [890, 333] on div "Reset Apply" at bounding box center [652, 339] width 546 height 57
click at [895, 347] on span "Apply" at bounding box center [898, 353] width 31 height 17
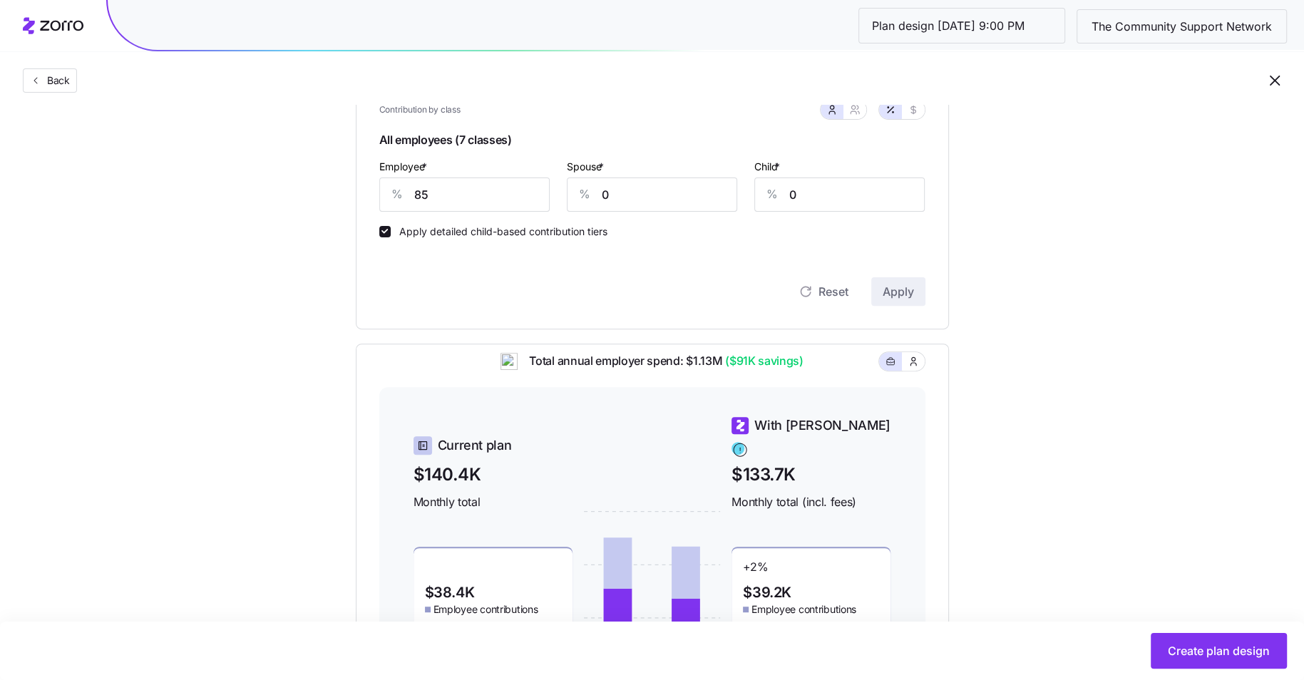
scroll to position [349, 0]
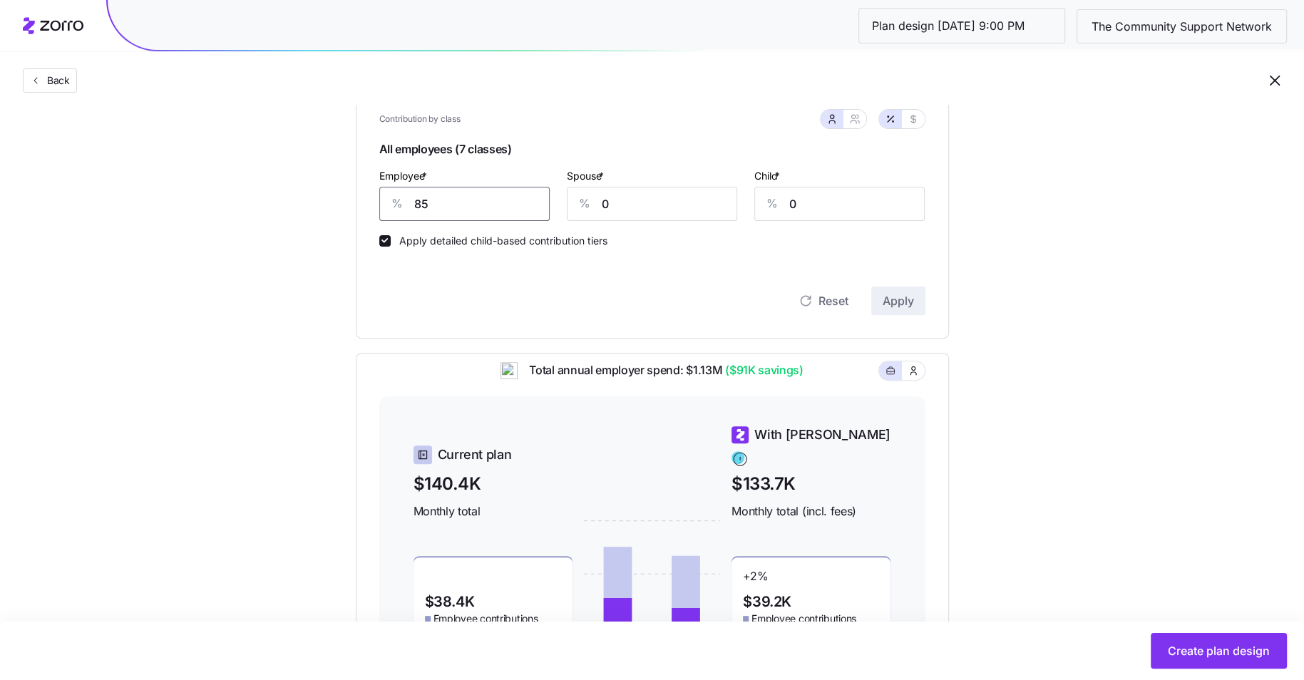
click at [455, 215] on input "85" at bounding box center [464, 204] width 170 height 34
type input "90"
click at [889, 292] on button "Apply" at bounding box center [898, 301] width 54 height 29
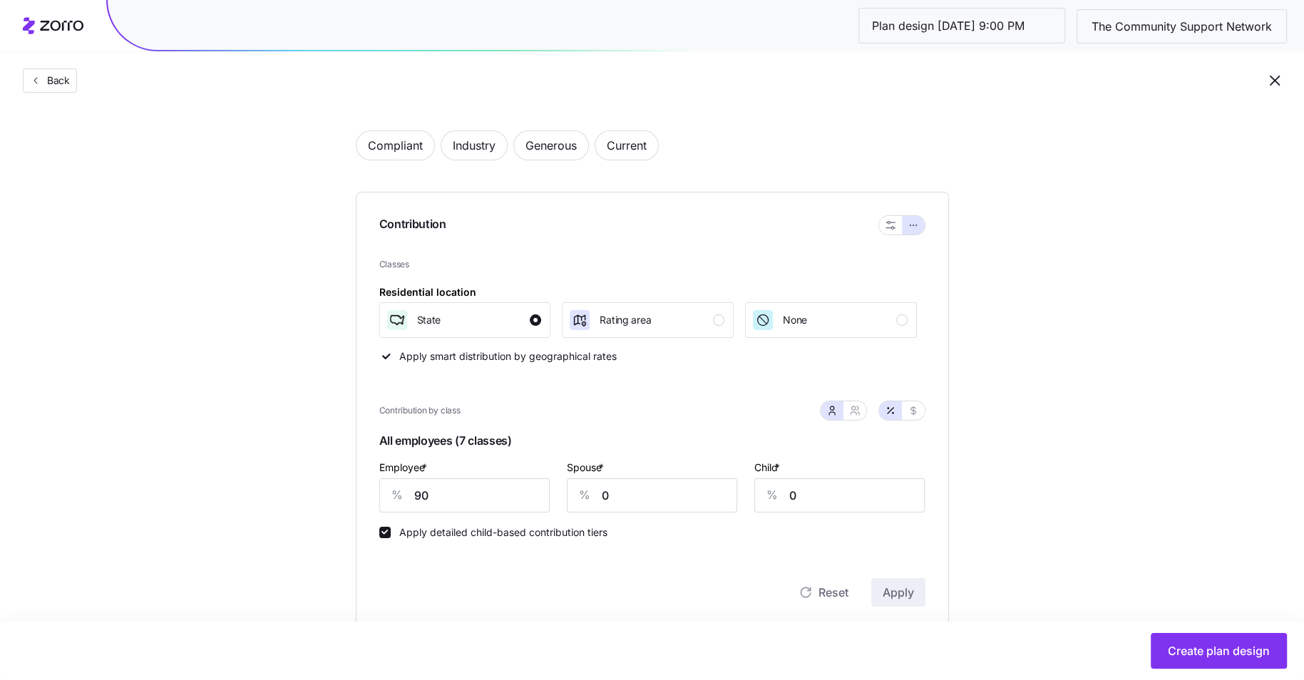
scroll to position [82, 0]
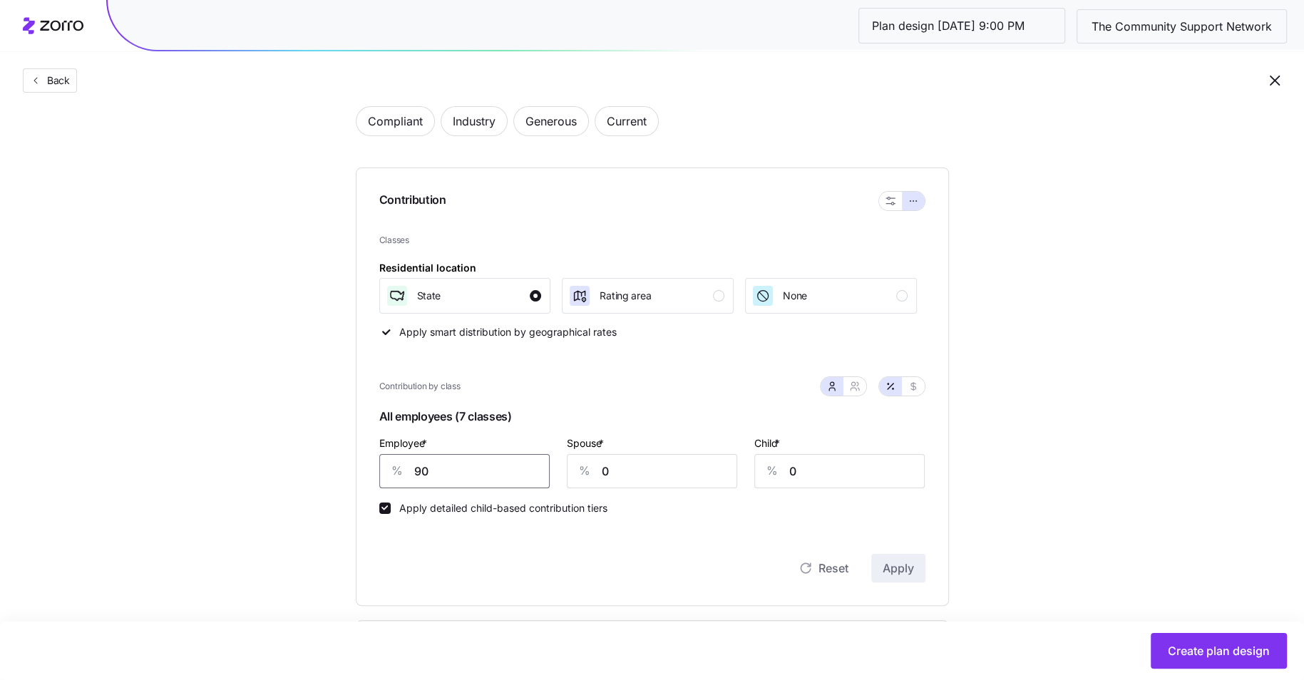
click at [474, 475] on input "90" at bounding box center [464, 471] width 170 height 34
type input "88"
click at [902, 556] on button "Apply" at bounding box center [898, 568] width 54 height 29
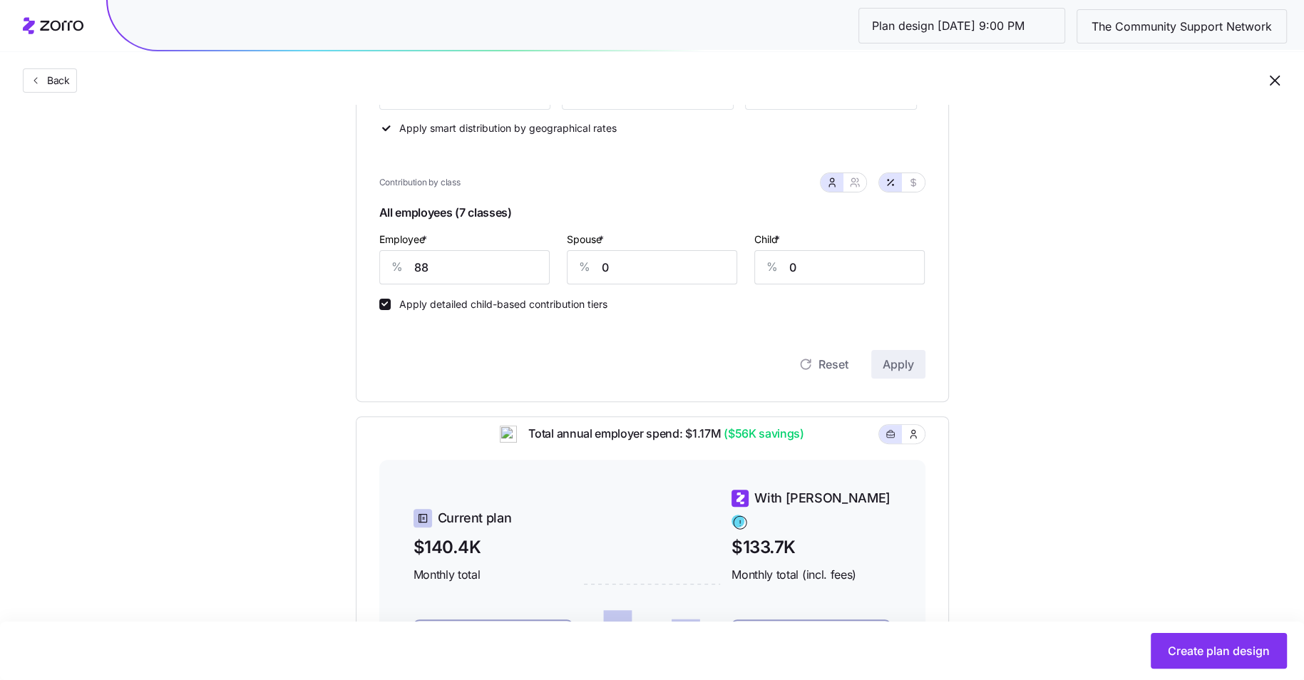
scroll to position [532, 0]
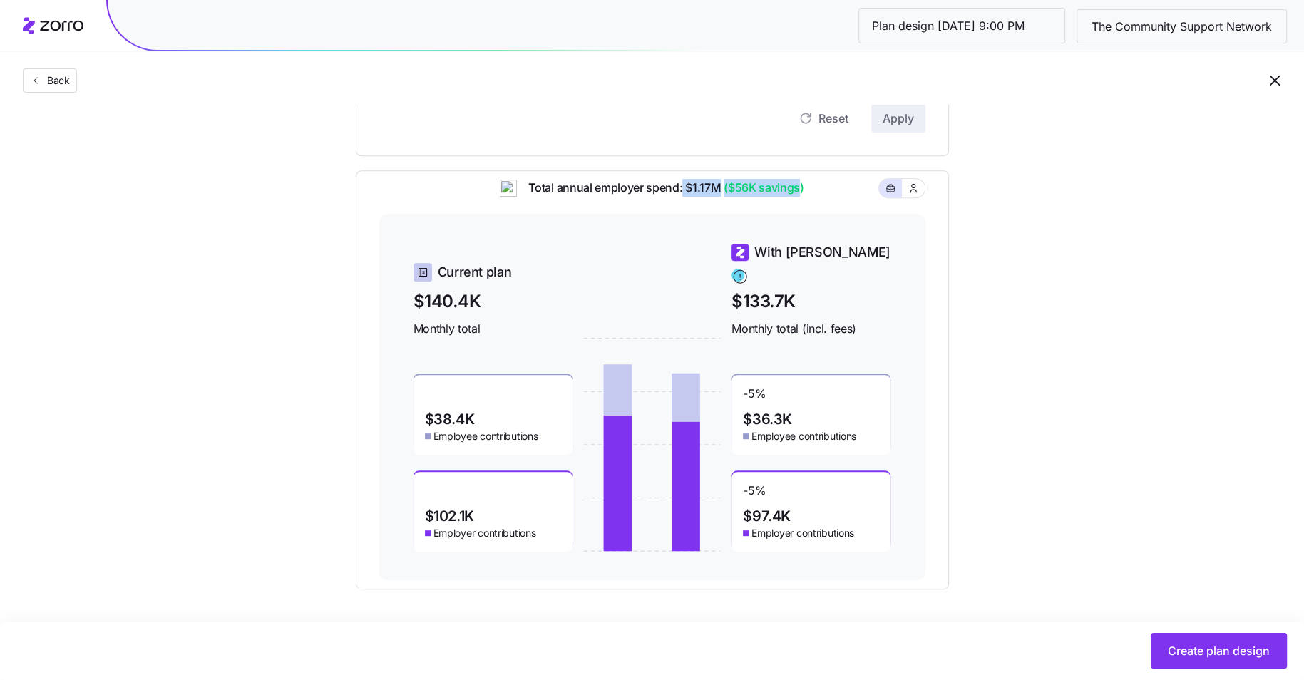
drag, startPoint x: 798, startPoint y: 196, endPoint x: 681, endPoint y: 196, distance: 116.2
click at [681, 196] on span "Total annual employer spend: $1.17M ($56K savings)" at bounding box center [660, 188] width 287 height 18
click at [1079, 254] on div "Set your contribution Compliant Industry Generous Current Contribution Classes …" at bounding box center [652, 92] width 1304 height 996
